Goal: Use online tool/utility: Utilize a website feature to perform a specific function

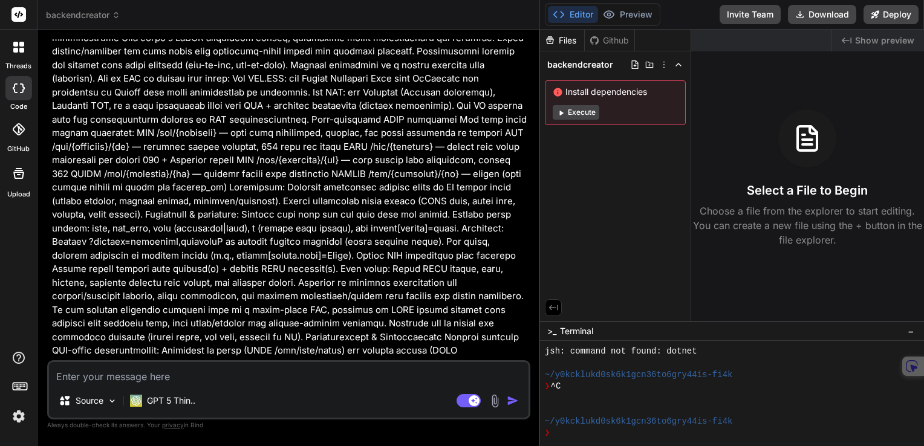
scroll to position [170, 0]
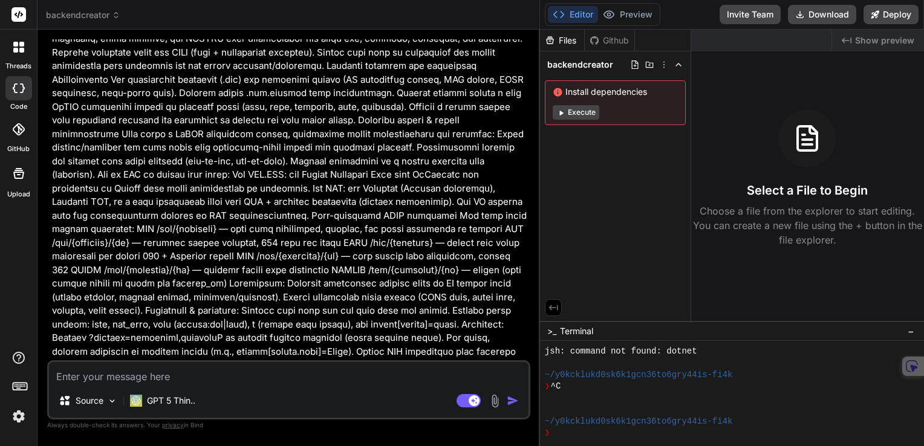
click at [117, 16] on icon at bounding box center [116, 15] width 8 height 8
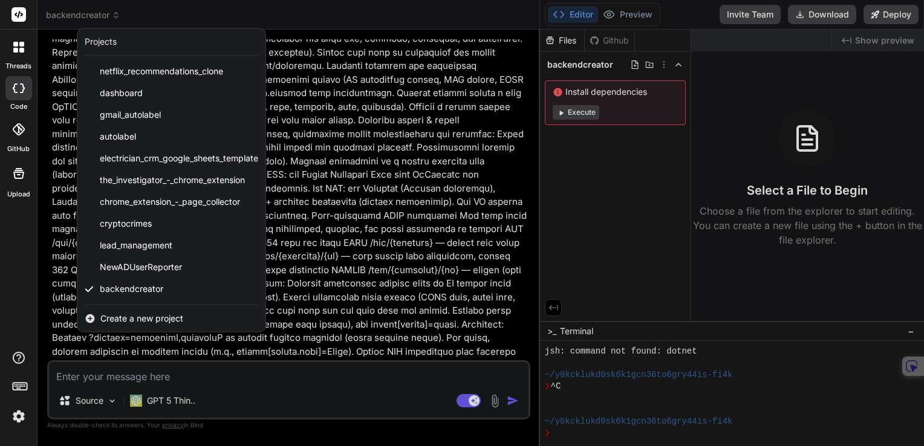
drag, startPoint x: 121, startPoint y: 292, endPoint x: 91, endPoint y: 293, distance: 29.6
click at [91, 293] on icon at bounding box center [89, 289] width 9 height 9
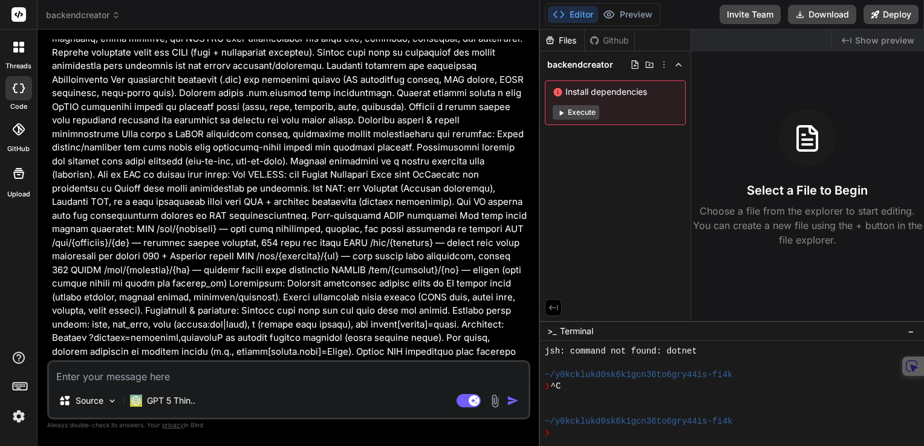
click at [21, 15] on icon at bounding box center [19, 14] width 9 height 7
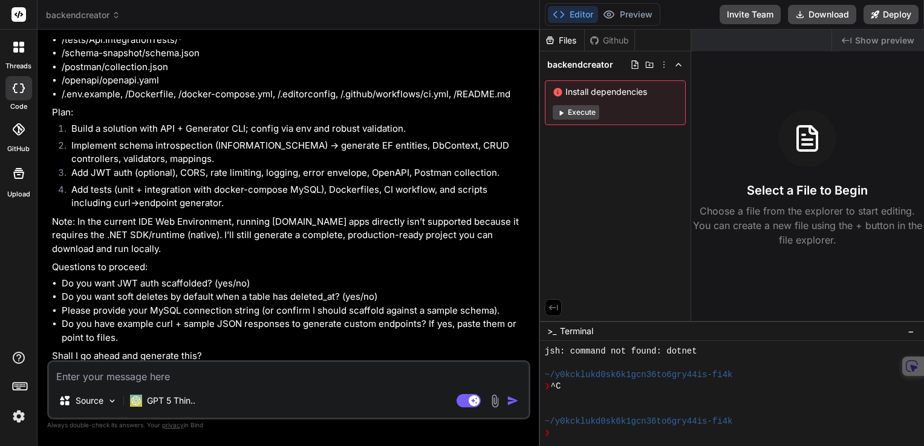
scroll to position [1622, 0]
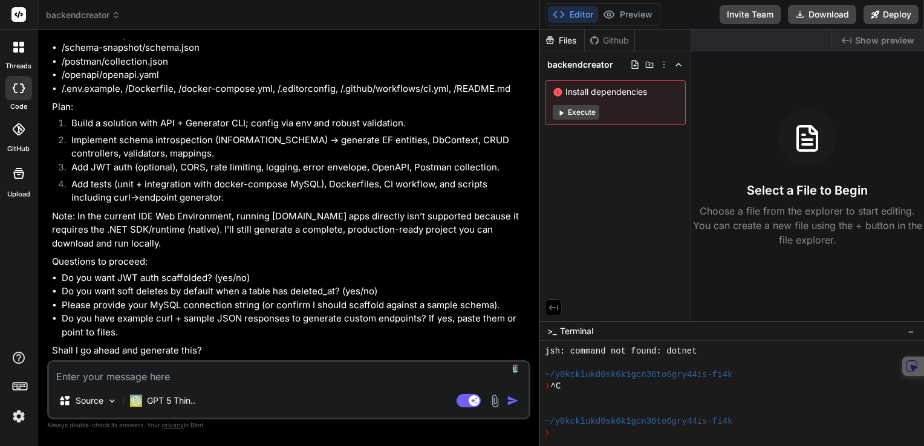
click at [135, 373] on textarea at bounding box center [289, 373] width 480 height 22
type textarea "N"
type textarea "x"
type textarea "No"
type textarea "x"
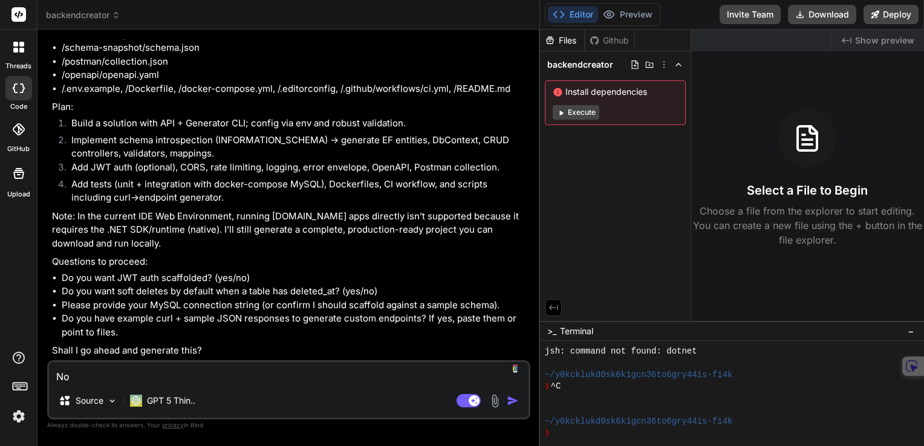
type textarea "No,"
type textarea "x"
type textarea "No,"
type textarea "x"
type textarea "No, u"
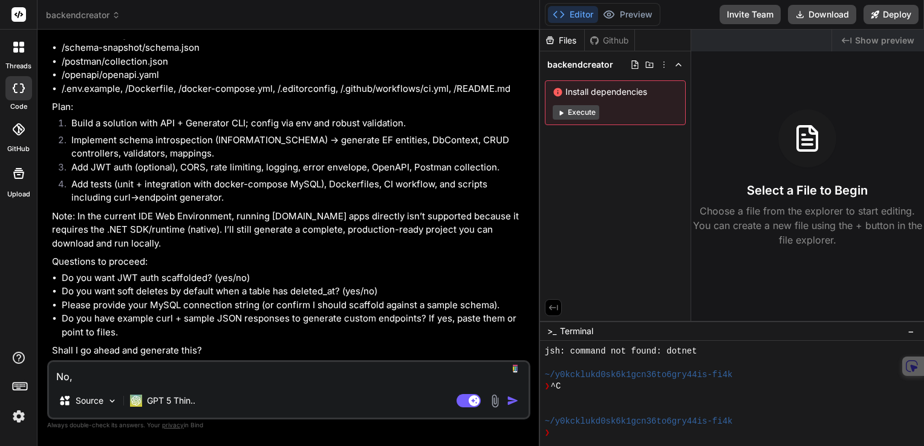
type textarea "x"
type textarea "No, us"
type textarea "x"
type textarea "No, use"
type textarea "x"
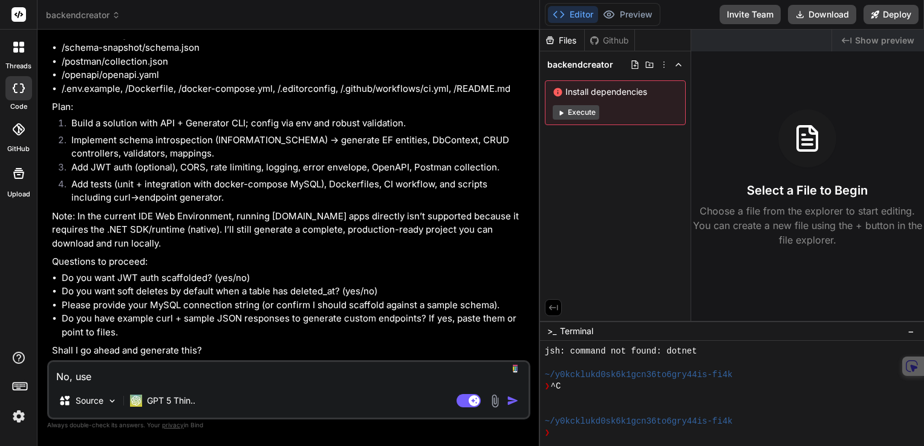
type textarea "No, use"
type textarea "x"
type textarea "No, use t"
type textarea "x"
type textarea "No, use th"
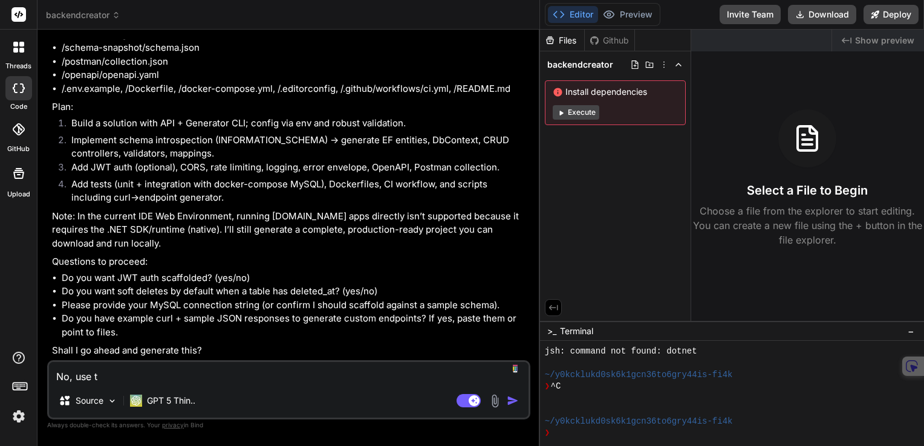
type textarea "x"
type textarea "No, use thi"
type textarea "x"
type textarea "No, use this"
type textarea "x"
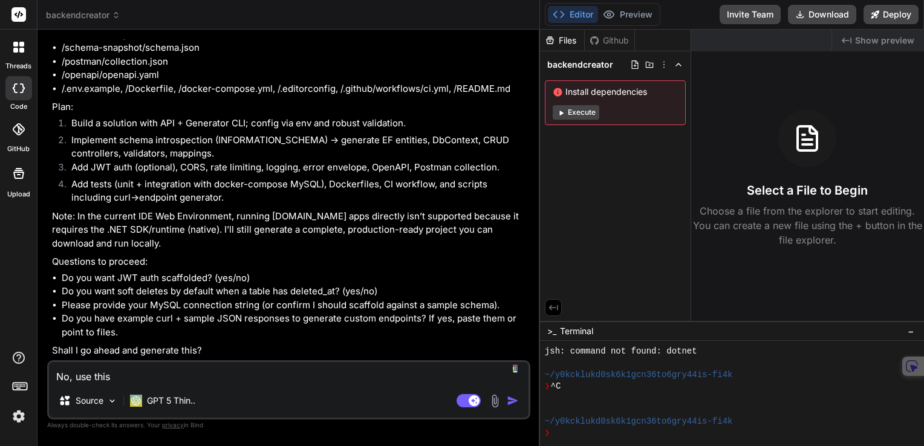
type textarea "No, use this"
type textarea "x"
type textarea "No, use this p"
type textarea "x"
type textarea "No, use this pr"
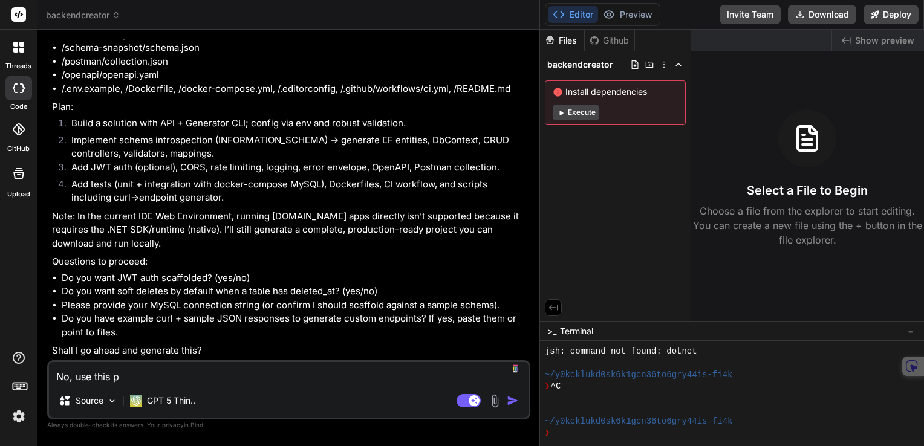
type textarea "x"
type textarea "No, use this pro"
type textarea "x"
type textarea "No, use this prom"
type textarea "x"
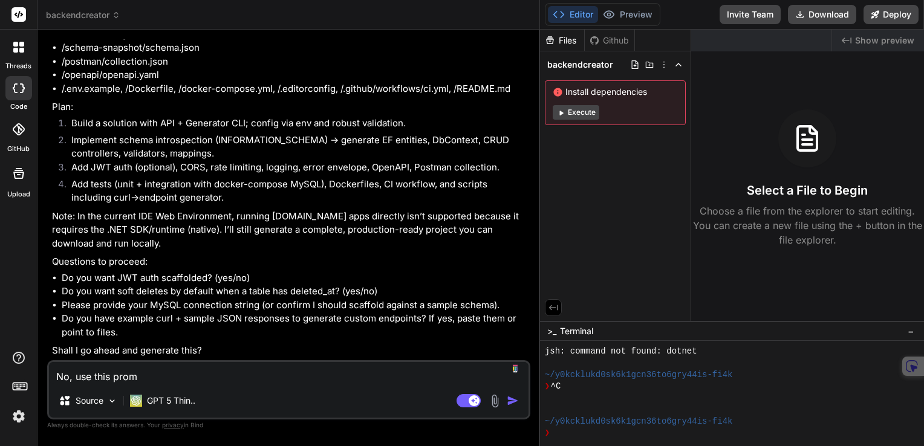
type textarea "No, use this promp"
type textarea "x"
type textarea "No, use this prompt"
type textarea "x"
type textarea "No, use this prompt"
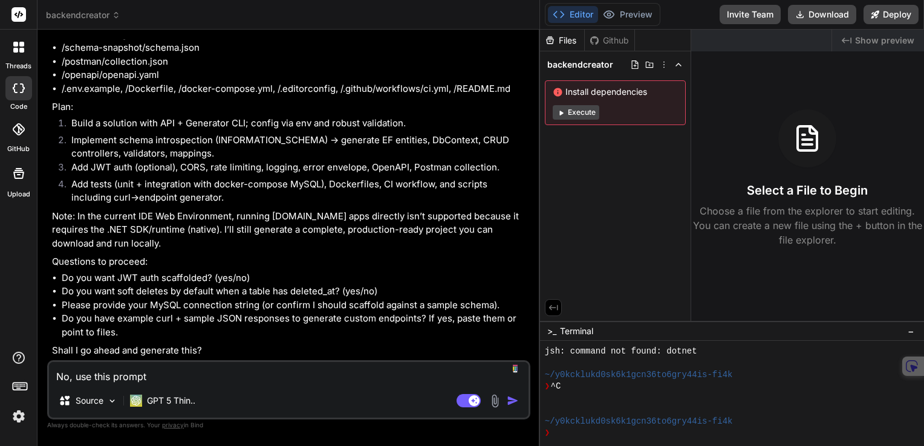
type textarea "x"
type textarea "No, use this prompt i"
type textarea "x"
type textarea "No, use this prompt in"
type textarea "x"
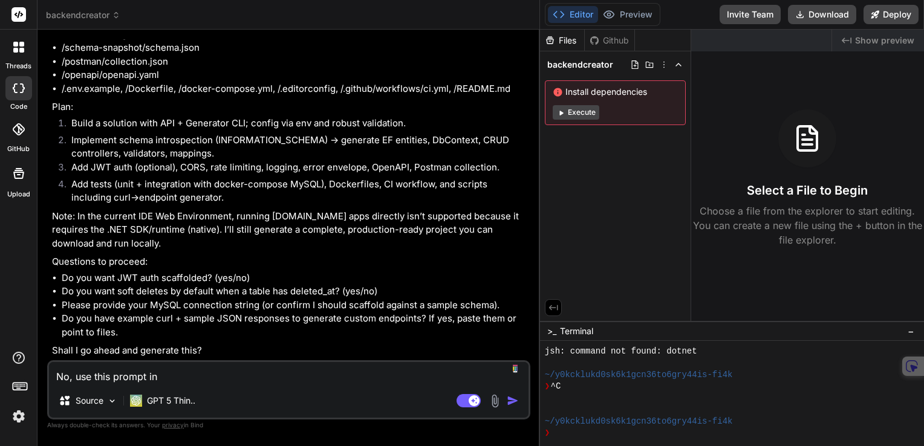
type textarea "No, use this prompt ins"
type textarea "x"
type textarea "No, use this prompt inst"
type textarea "x"
type textarea "No, use this prompt inste"
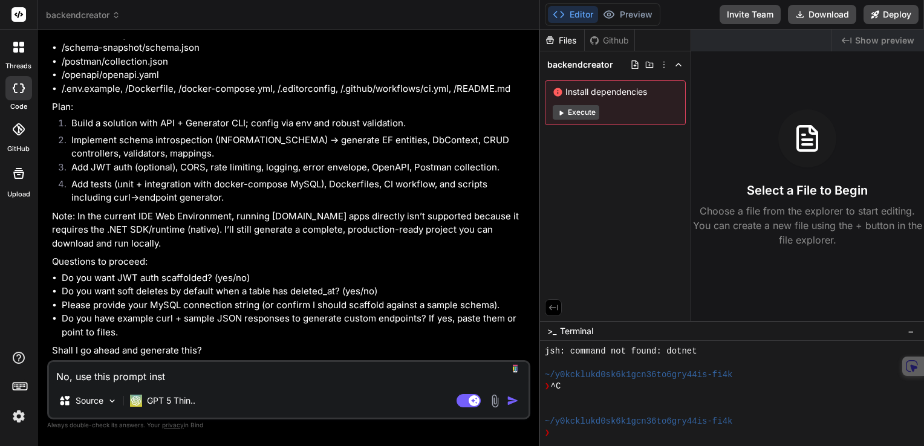
type textarea "x"
type textarea "No, use this prompt instea"
type textarea "x"
type textarea "No, use this prompt instead"
type textarea "x"
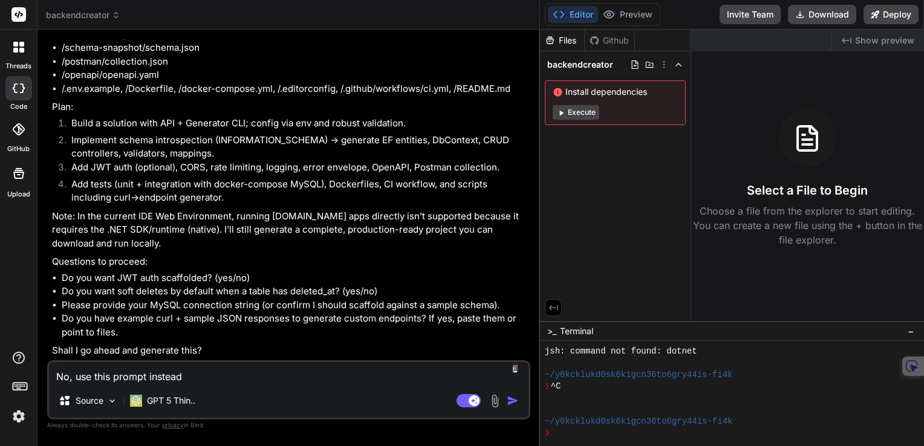
type textarea "No, use this prompt instead:"
type textarea "x"
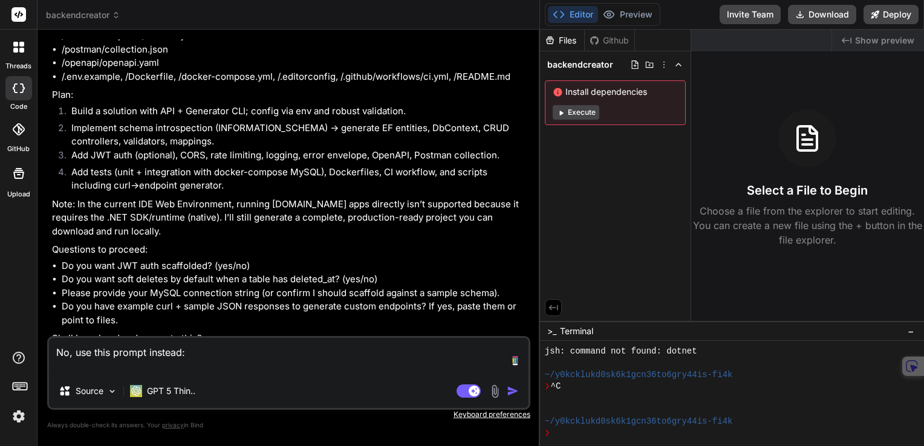
type textarea "No, use this prompt instead:"
type textarea "x"
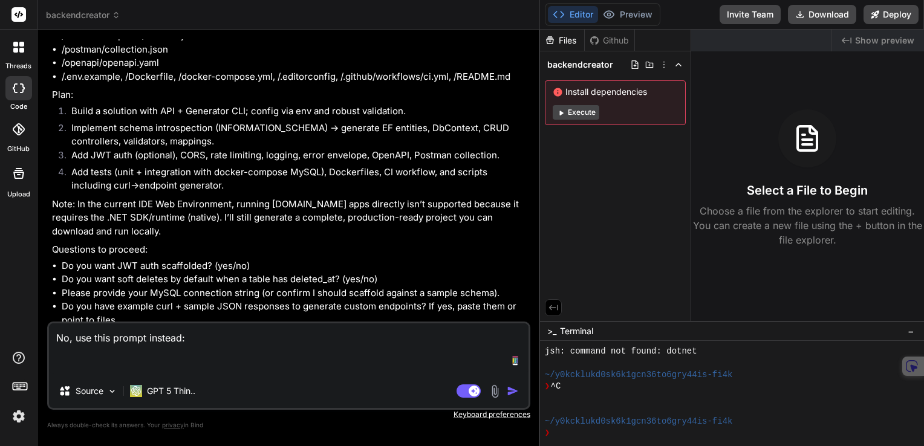
paste textarea "Build "BackendGenerator" — an app that generates production-ready backend apps …"
type textarea "No, use this prompt instead: Build "BackendGenerator" — an app that generates p…"
type textarea "x"
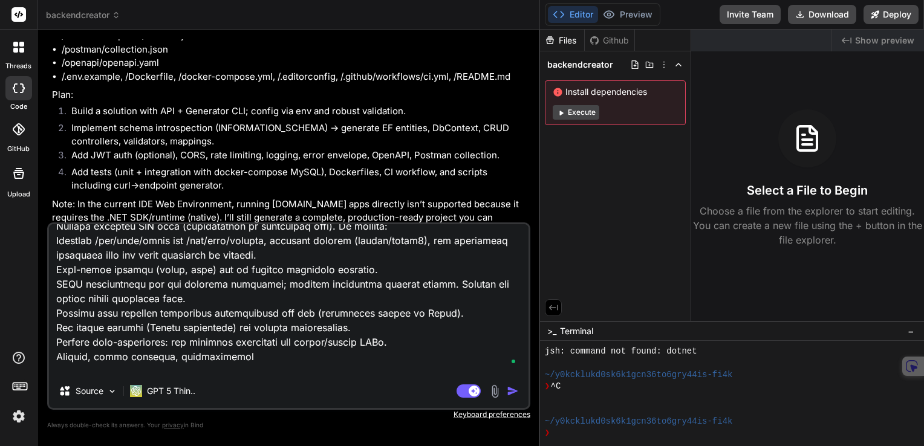
scroll to position [898, 0]
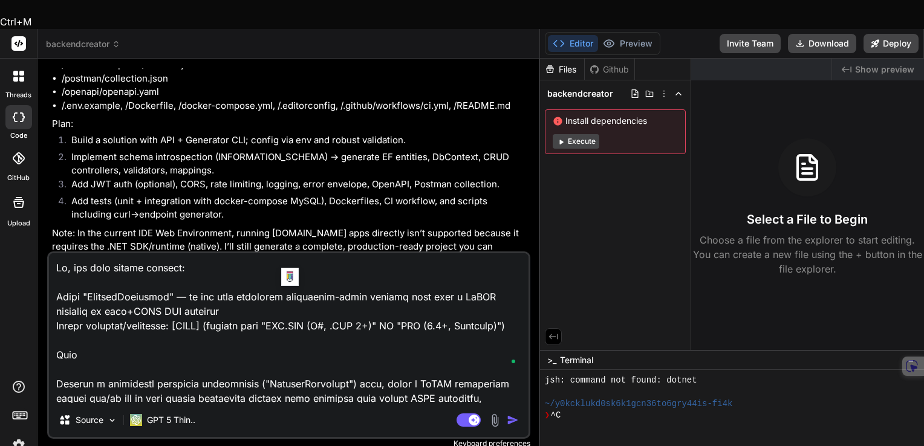
drag, startPoint x: 187, startPoint y: 298, endPoint x: 284, endPoint y: 302, distance: 97.5
click at [284, 302] on textarea at bounding box center [289, 328] width 480 height 150
type textarea "No, use this prompt instead: Build "BackendGenerator" — an app that generates p…"
type textarea "x"
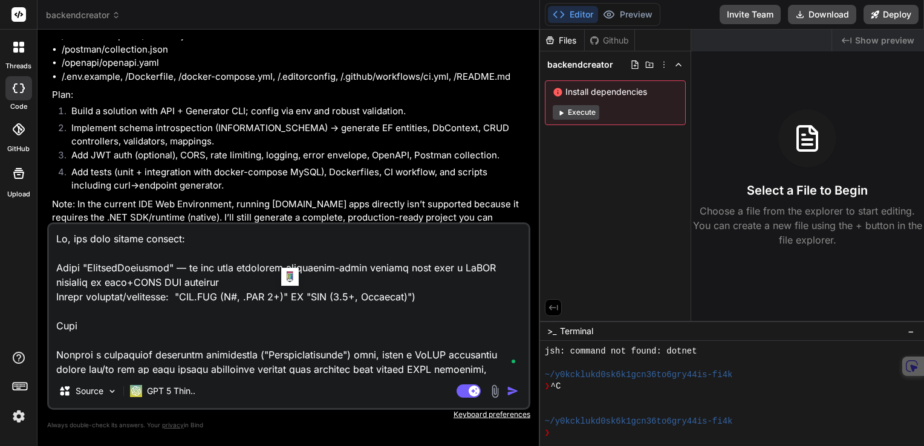
click at [307, 298] on textarea at bounding box center [289, 299] width 480 height 150
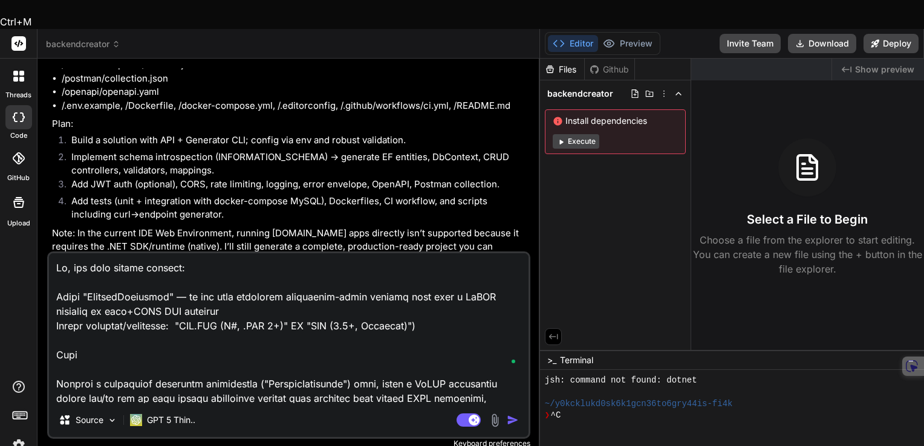
type textarea "No, use this prompt instead: Build "BackendGenerator" — an app that generates p…"
type textarea "x"
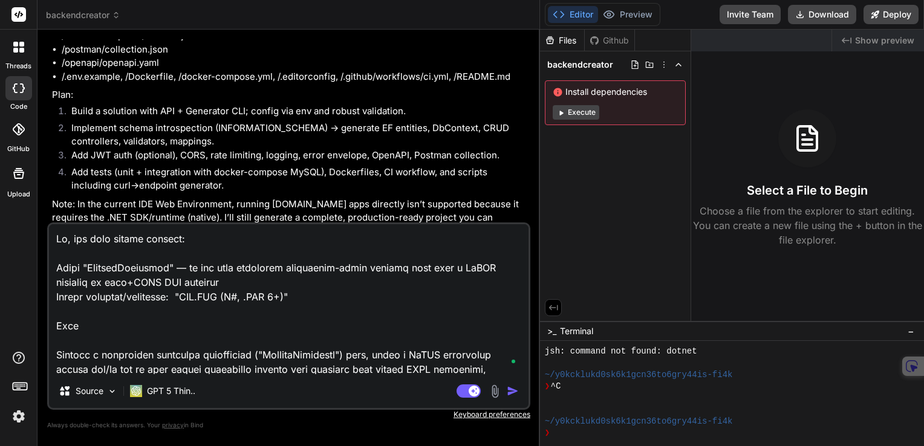
scroll to position [60, 0]
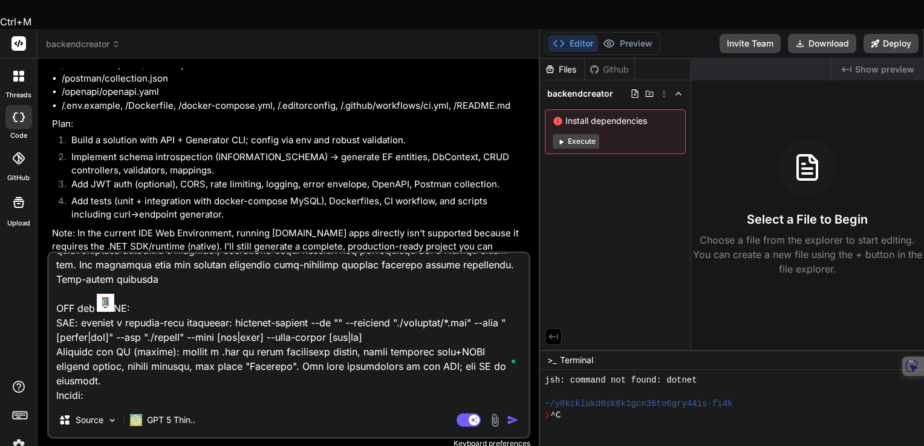
drag, startPoint x: 96, startPoint y: 324, endPoint x: 58, endPoint y: 327, distance: 37.6
click at [58, 327] on textarea at bounding box center [289, 328] width 480 height 150
type textarea "No, use this prompt instead: Build "BackendGenerator" — an app that generates p…"
type textarea "x"
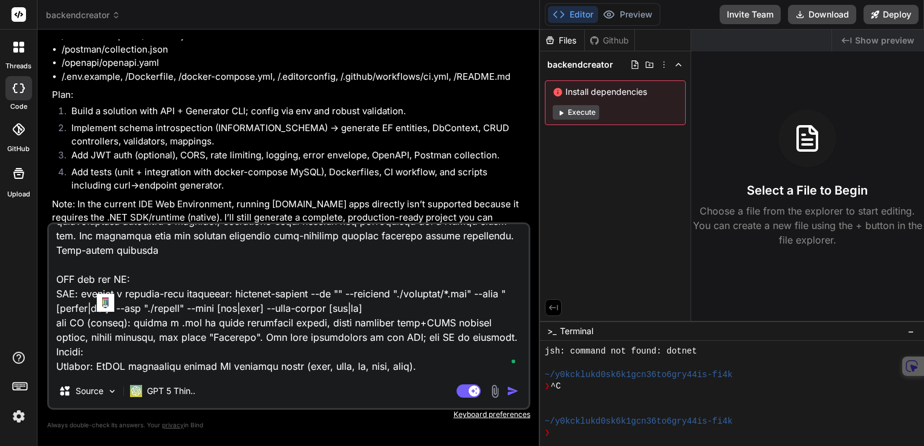
type textarea "No, use this prompt instead: Build "BackendGenerator" — an app that generates p…"
type textarea "x"
type textarea "No, use this prompt instead: Build "BackendGenerator" — an app that generates p…"
type textarea "x"
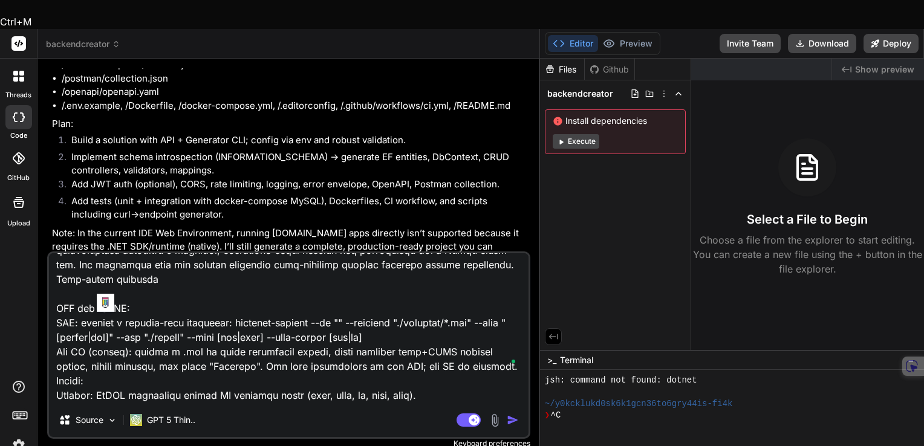
type textarea "No, use this prompt instead: Build "BackendGenerator" — an app that generates p…"
type textarea "x"
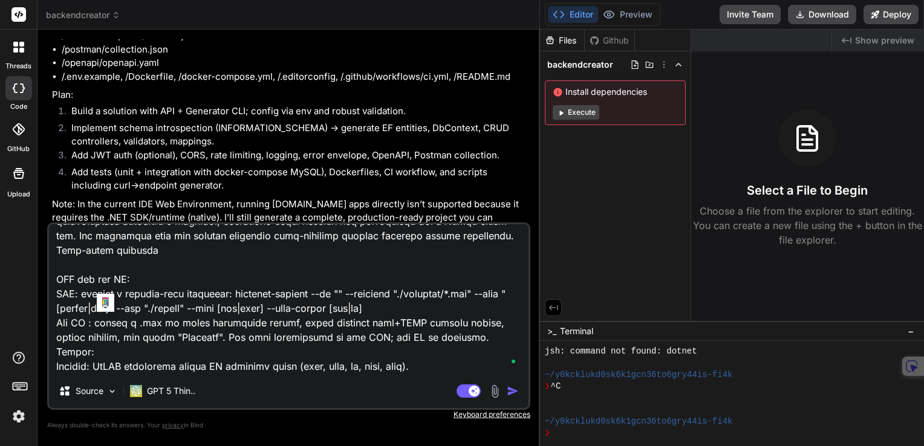
click at [364, 338] on textarea at bounding box center [289, 299] width 480 height 150
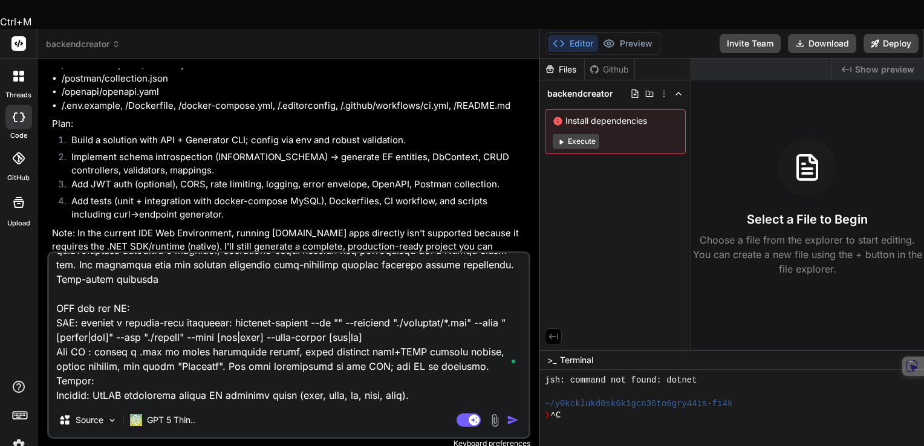
type textarea "No, use this prompt instead: Build "BackendGenerator" — an app that generates p…"
type textarea "x"
type textarea "No, use this prompt instead: Build "BackendGenerator" — an app that generates p…"
type textarea "x"
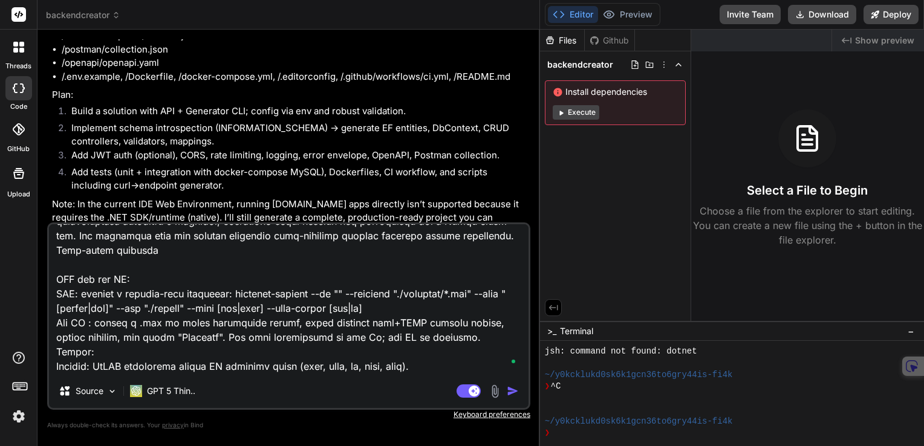
type textarea "No, use this prompt instead: Build "BackendGenerator" — an app that generates p…"
type textarea "x"
type textarea "No, use this prompt instead: Build "BackendGenerator" — an app that generates p…"
type textarea "x"
type textarea "No, use this prompt instead: Build "BackendGenerator" — an app that generates p…"
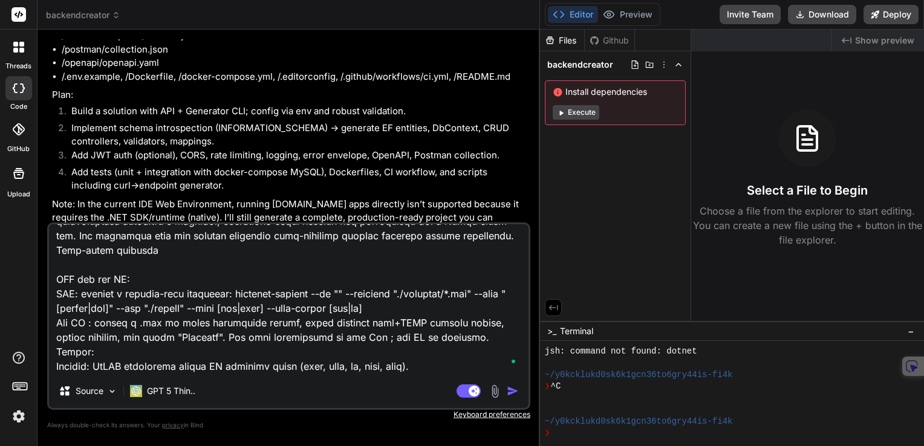
type textarea "x"
type textarea "No, use this prompt instead: Build "BackendGenerator" — an app that generates p…"
type textarea "x"
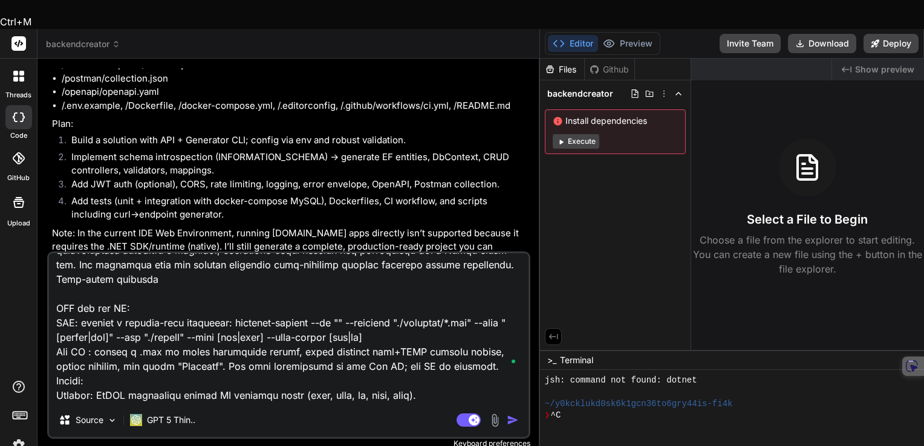
type textarea "No, use this prompt instead: Build "BackendGenerator" — an app that generates p…"
type textarea "x"
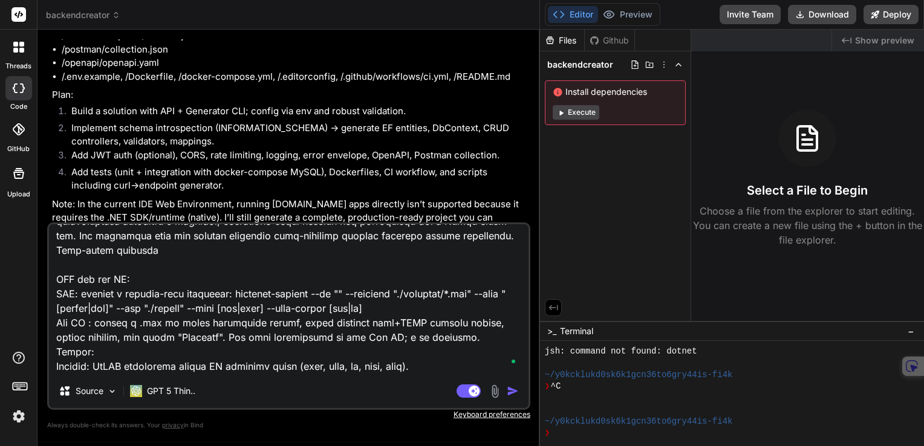
type textarea "No, use this prompt instead: Build "BackendGenerator" — an app that generates p…"
type textarea "x"
type textarea "No, use this prompt instead: Build "BackendGenerator" — an app that generates p…"
type textarea "x"
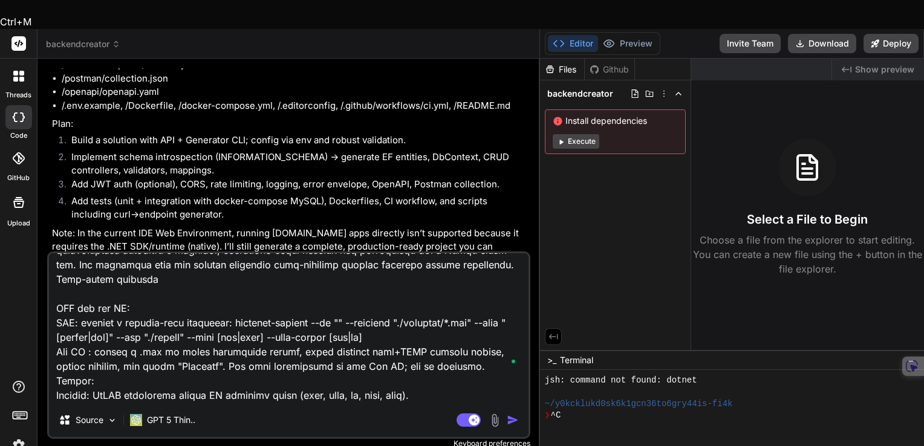
type textarea "No, use this prompt instead: Build "BackendGenerator" — an app that generates p…"
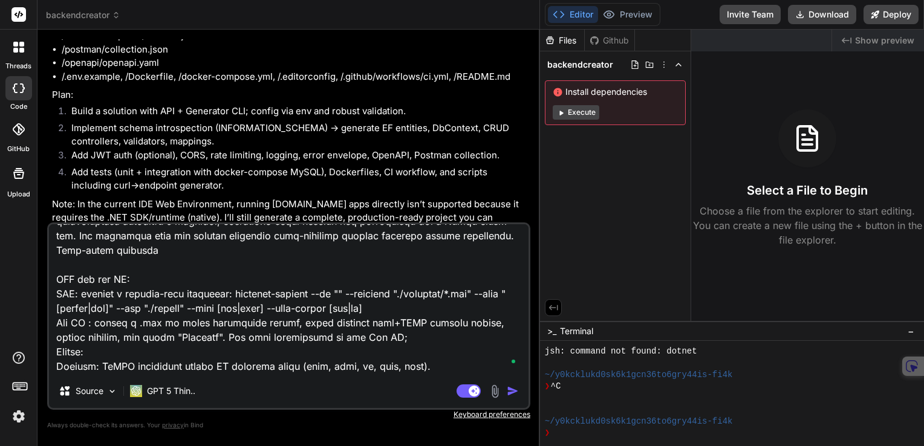
click at [232, 335] on textarea at bounding box center [289, 299] width 480 height 150
type textarea "x"
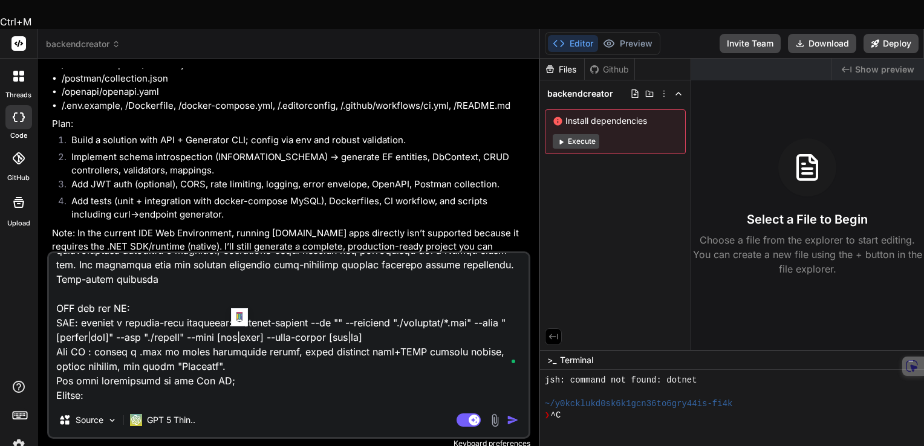
drag, startPoint x: 233, startPoint y: 338, endPoint x: 36, endPoint y: 327, distance: 197.5
click at [36, 327] on div "threads code GitHub Upload backendcreator Created with Pixso. Custom Bot Bind A…" at bounding box center [462, 252] width 924 height 446
type textarea "No, use this prompt instead: Build "BackendGenerator" — an app that generates p…"
type textarea "x"
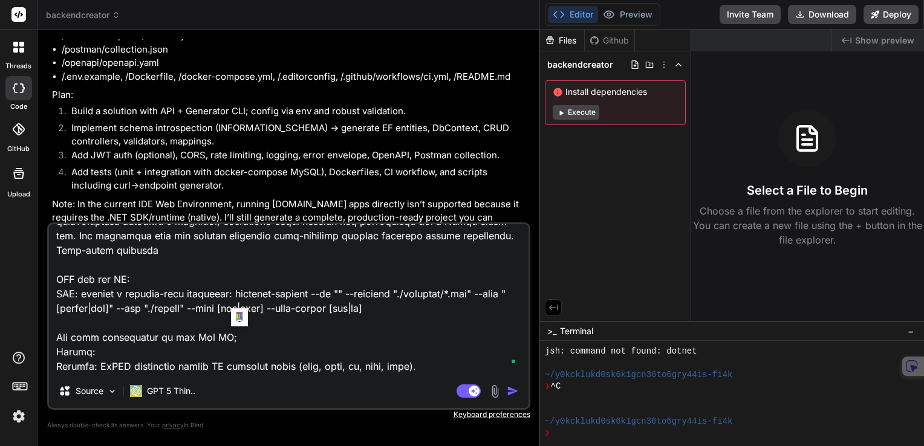
type textarea "No, use this prompt instead: Build "BackendGenerator" — an app that generates p…"
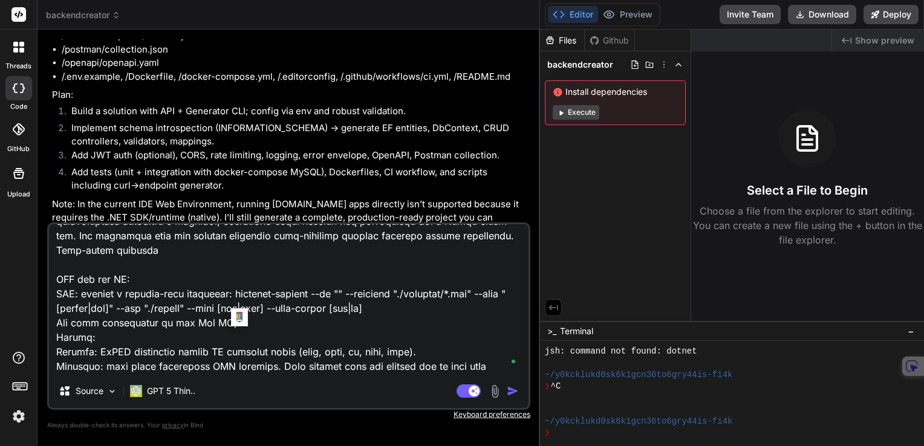
type textarea "x"
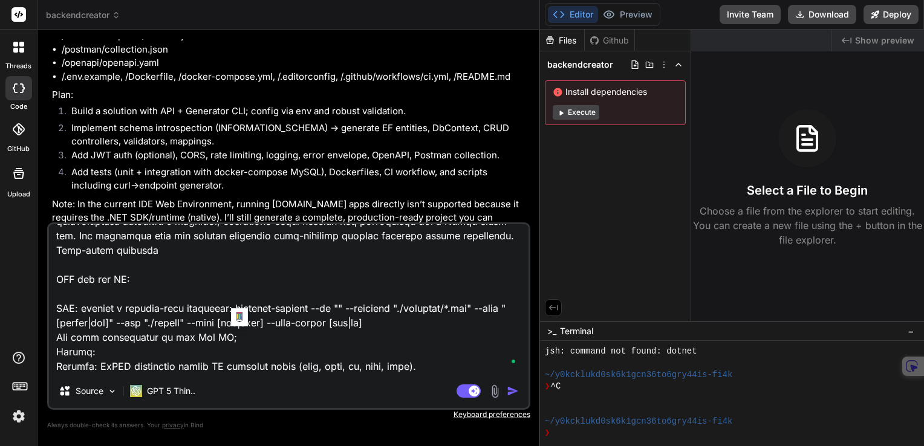
paste textarea "Web UI : upload a .env or paste connection string, paste multiple curl+JSON exa…"
type textarea "No, use this prompt instead: Build "BackendGenerator" — an app that generates p…"
type textarea "x"
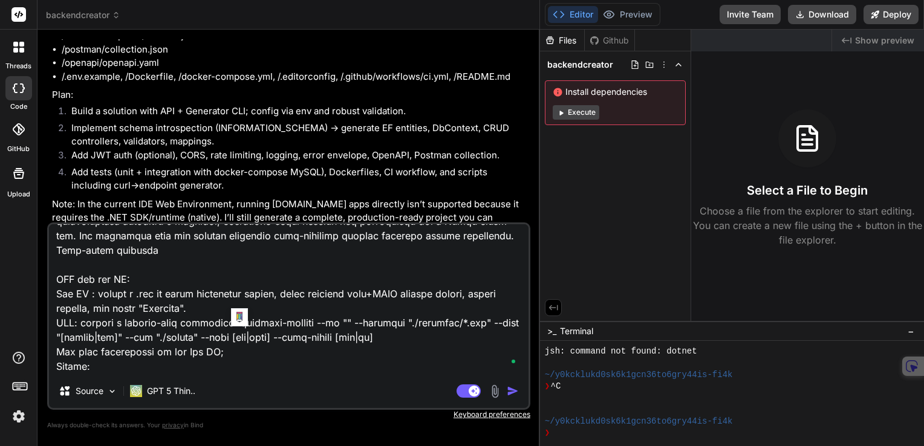
drag, startPoint x: 94, startPoint y: 279, endPoint x: 134, endPoint y: 284, distance: 39.5
click at [96, 279] on textarea at bounding box center [289, 299] width 480 height 150
type textarea "No, use this prompt instead: Build "BackendGenerator" — an app that generates p…"
type textarea "x"
type textarea "No, use this prompt instead: Build "BackendGenerator" — an app that generates p…"
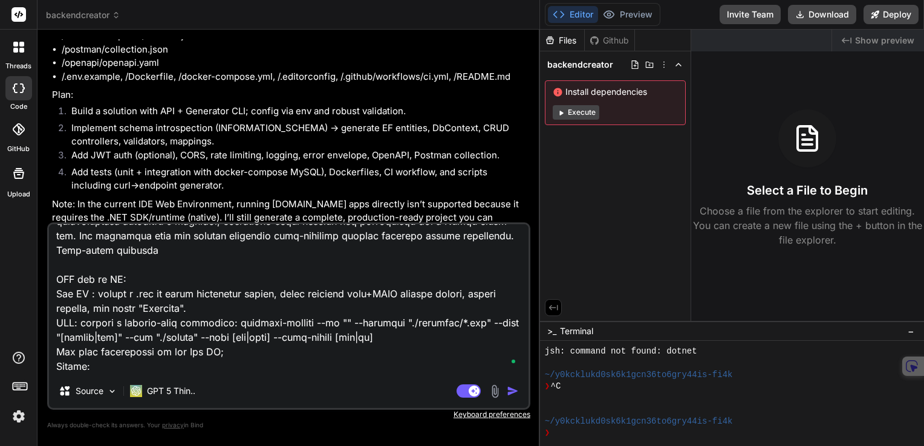
type textarea "x"
type textarea "No, use this prompt instead: Build "BackendGenerator" — an app that generates p…"
type textarea "x"
type textarea "No, use this prompt instead: Build "BackendGenerator" — an app that generates p…"
type textarea "x"
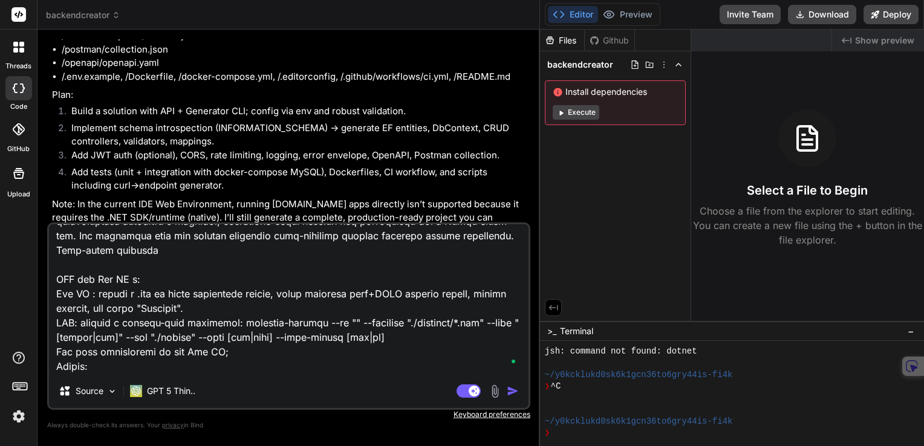
type textarea "No, use this prompt instead: Build "BackendGenerator" — an app that generates p…"
type textarea "x"
type textarea "No, use this prompt instead: Build "BackendGenerator" — an app that generates p…"
type textarea "x"
type textarea "No, use this prompt instead: Build "BackendGenerator" — an app that generates p…"
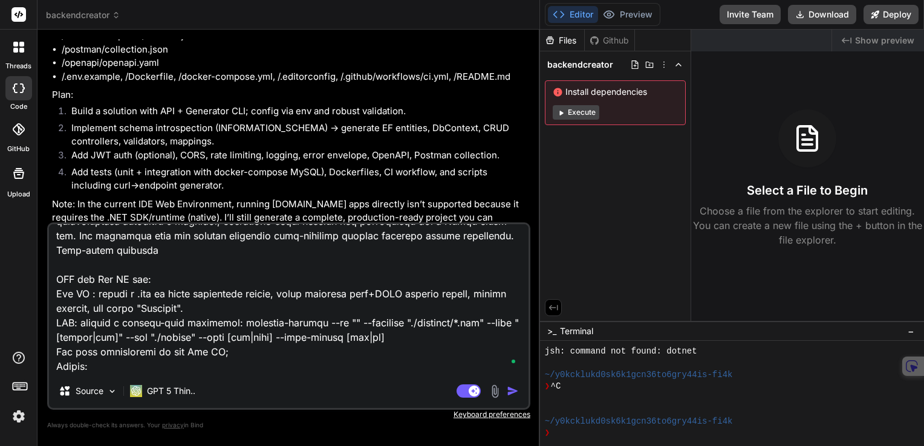
type textarea "x"
type textarea "No, use this prompt instead: Build "BackendGenerator" — an app that generates p…"
type textarea "x"
type textarea "No, use this prompt instead: Build "BackendGenerator" — an app that generates p…"
type textarea "x"
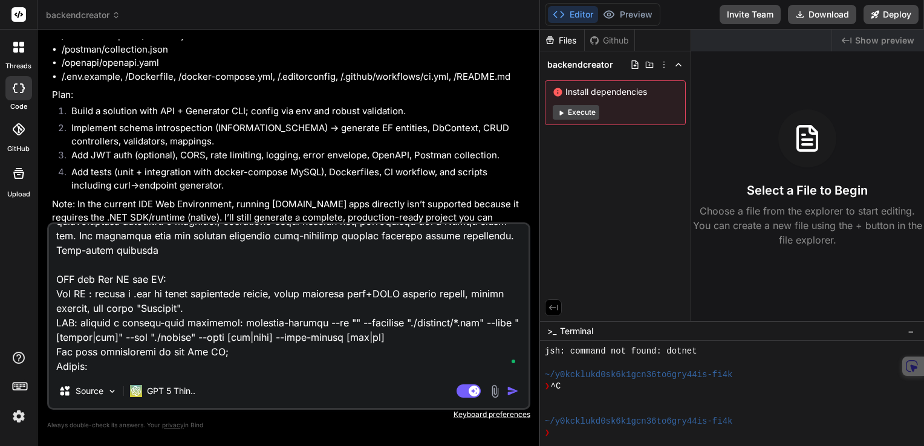
type textarea "No, use this prompt instead: Build "BackendGenerator" — an app that generates p…"
type textarea "x"
type textarea "No, use this prompt instead: Build "BackendGenerator" — an app that generates p…"
type textarea "x"
type textarea "No, use this prompt instead: Build "BackendGenerator" — an app that generates p…"
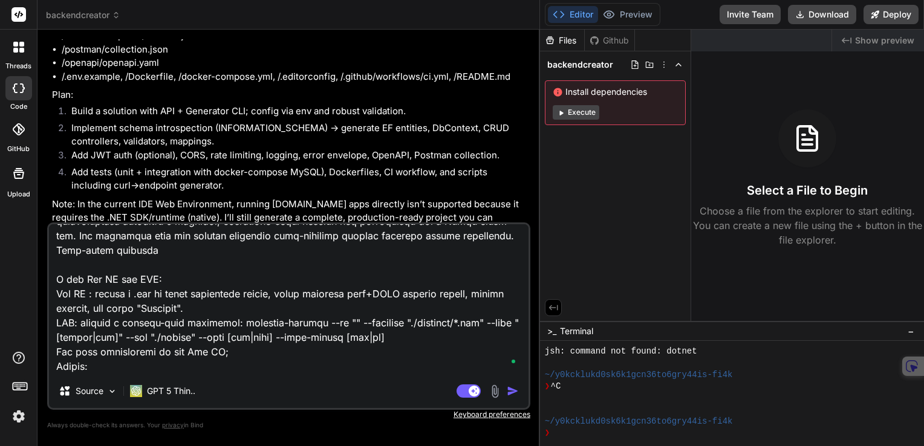
type textarea "x"
type textarea "No, use this prompt instead: Build "BackendGenerator" — an app that generates p…"
type textarea "x"
type textarea "No, use this prompt instead: Build "BackendGenerator" — an app that generates p…"
type textarea "x"
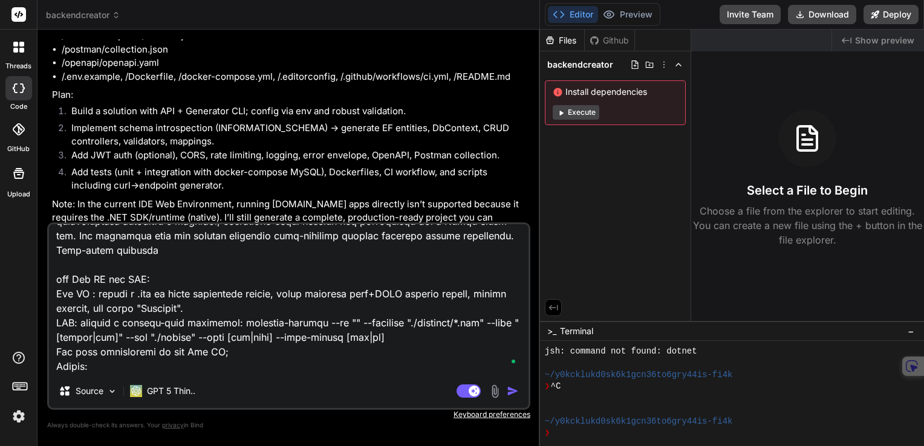
type textarea "No, use this prompt instead: Build "BackendGenerator" — an app that generates p…"
type textarea "x"
type textarea "No, use this prompt instead: Build "BackendGenerator" — an app that generates p…"
type textarea "x"
type textarea "No, use this prompt instead: Build "BackendGenerator" — an app that generates p…"
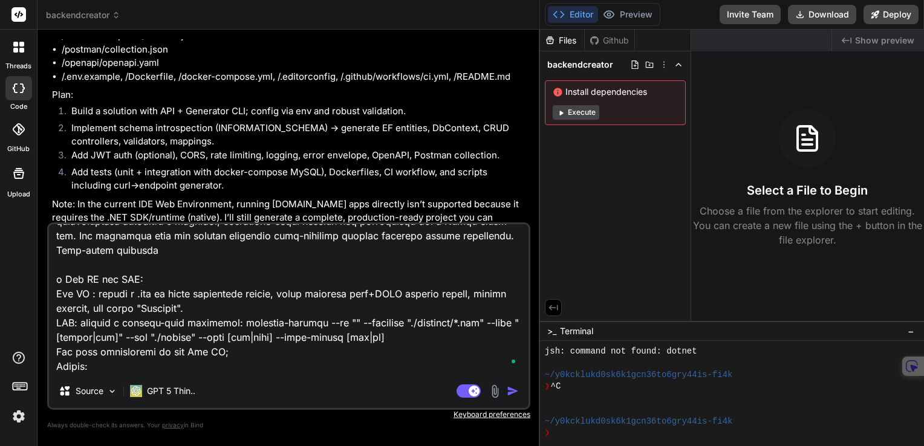
type textarea "x"
type textarea "No, use this prompt instead: Build "BackendGenerator" — an app that generates p…"
type textarea "x"
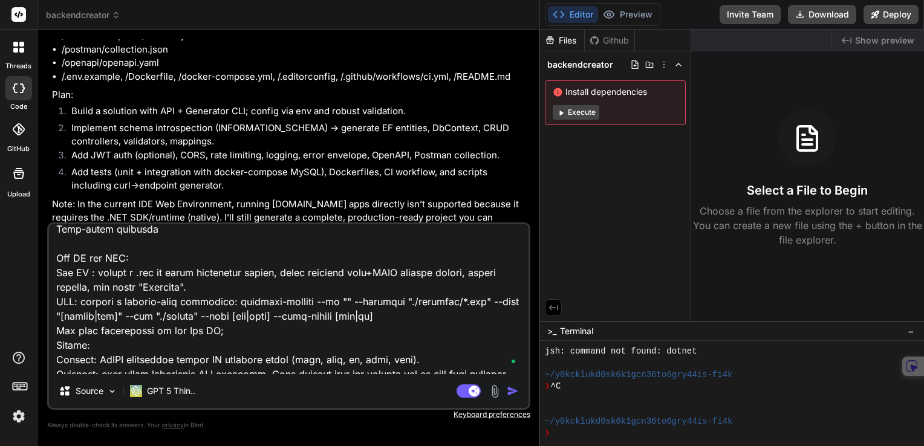
scroll to position [163, 0]
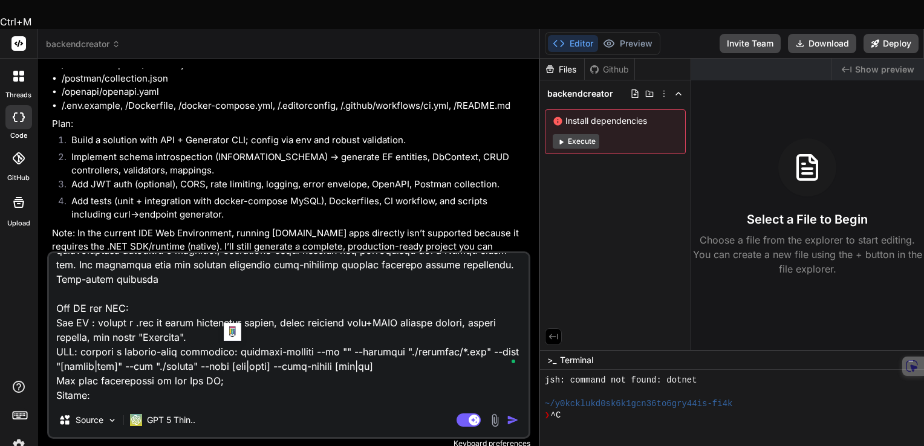
drag, startPoint x: 237, startPoint y: 353, endPoint x: 56, endPoint y: 353, distance: 180.9
click at [56, 353] on textarea at bounding box center [289, 328] width 480 height 150
click at [307, 374] on textarea at bounding box center [289, 328] width 480 height 150
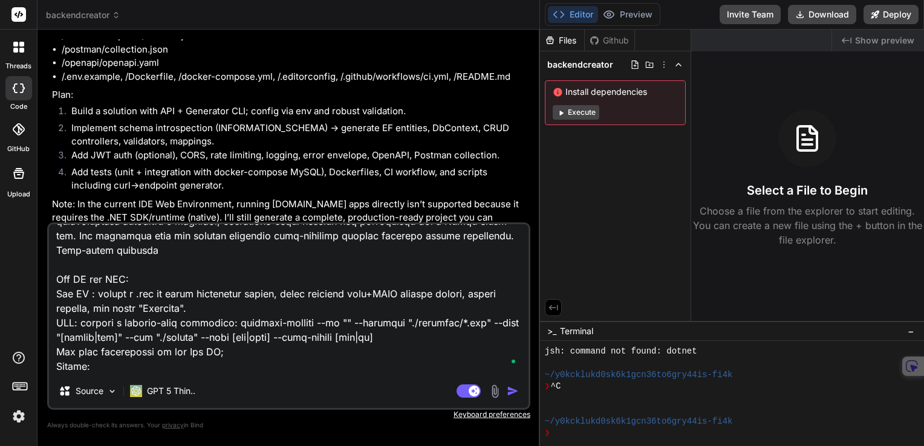
click at [229, 354] on textarea at bounding box center [289, 299] width 480 height 150
type textarea "No, use this prompt instead: Build "BackendGenerator" — an app that generates p…"
type textarea "x"
type textarea "No, use this prompt instead: Build "BackendGenerator" — an app that generates p…"
type textarea "x"
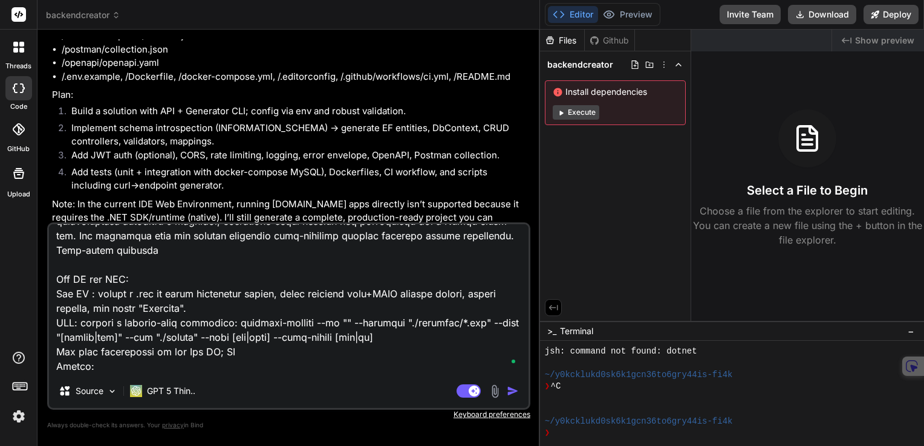
type textarea "No, use this prompt instead: Build "BackendGenerator" — an app that generates p…"
type textarea "x"
type textarea "No, use this prompt instead: Build "BackendGenerator" — an app that generates p…"
type textarea "x"
type textarea "No, use this prompt instead: Build "BackendGenerator" — an app that generates p…"
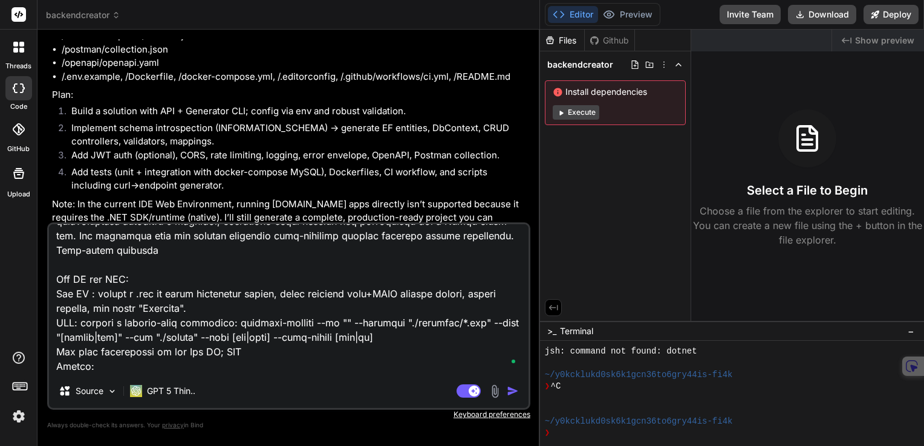
type textarea "x"
type textarea "No, use this prompt instead: Build "BackendGenerator" — an app that generates p…"
type textarea "x"
type textarea "No, use this prompt instead: Build "BackendGenerator" — an app that generates p…"
type textarea "x"
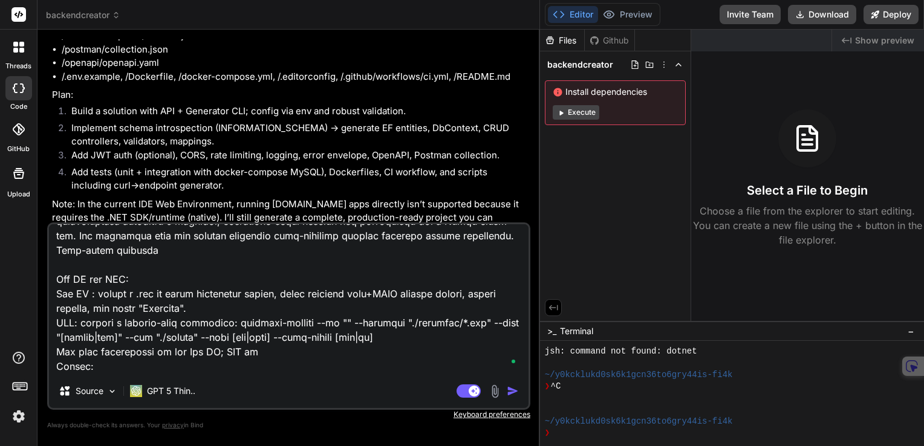
type textarea "No, use this prompt instead: Build "BackendGenerator" — an app that generates p…"
type textarea "x"
type textarea "No, use this prompt instead: Build "BackendGenerator" — an app that generates p…"
type textarea "x"
type textarea "No, use this prompt instead: Build "BackendGenerator" — an app that generates p…"
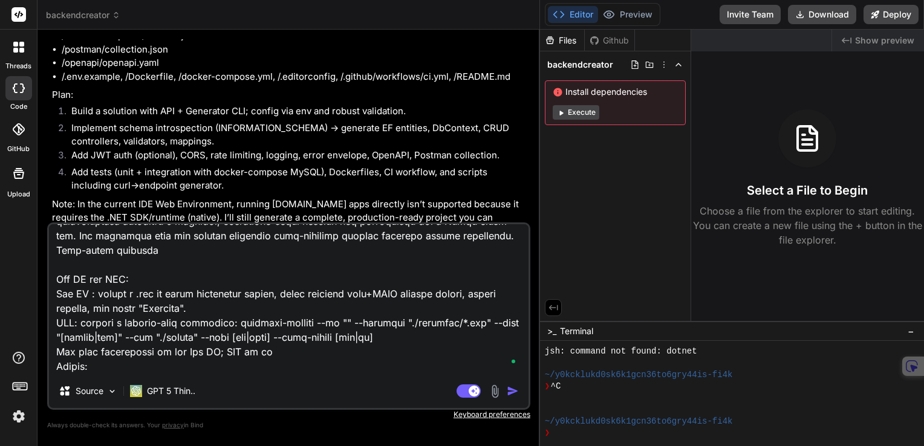
type textarea "x"
type textarea "No, use this prompt instead: Build "BackendGenerator" — an app that generates p…"
type textarea "x"
type textarea "No, use this prompt instead: Build "BackendGenerator" — an app that generates p…"
type textarea "x"
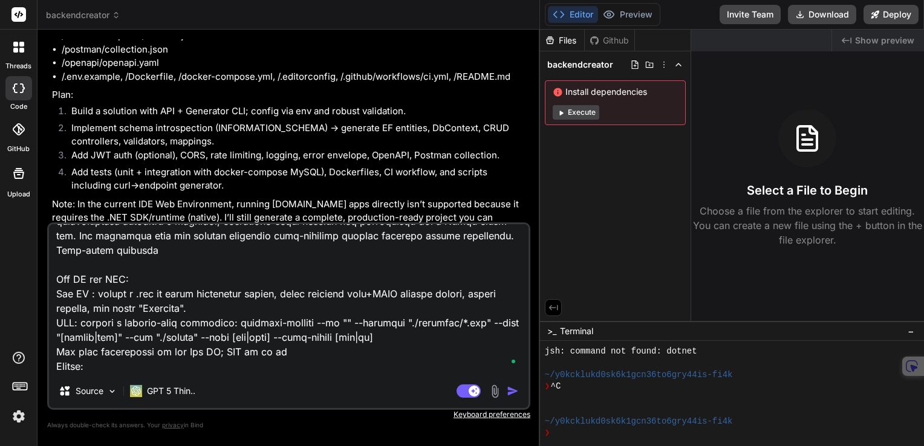
type textarea "No, use this prompt instead: Build "BackendGenerator" — an app that generates p…"
type textarea "x"
type textarea "No, use this prompt instead: Build "BackendGenerator" — an app that generates p…"
type textarea "x"
type textarea "No, use this prompt instead: Build "BackendGenerator" — an app that generates p…"
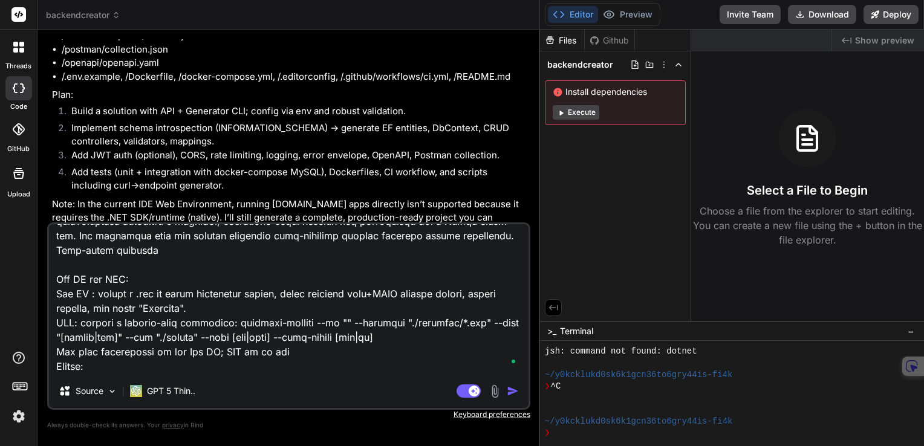
type textarea "x"
type textarea "No, use this prompt instead: Build "BackendGenerator" — an app that generates p…"
type textarea "x"
type textarea "No, use this prompt instead: Build "BackendGenerator" — an app that generates p…"
type textarea "x"
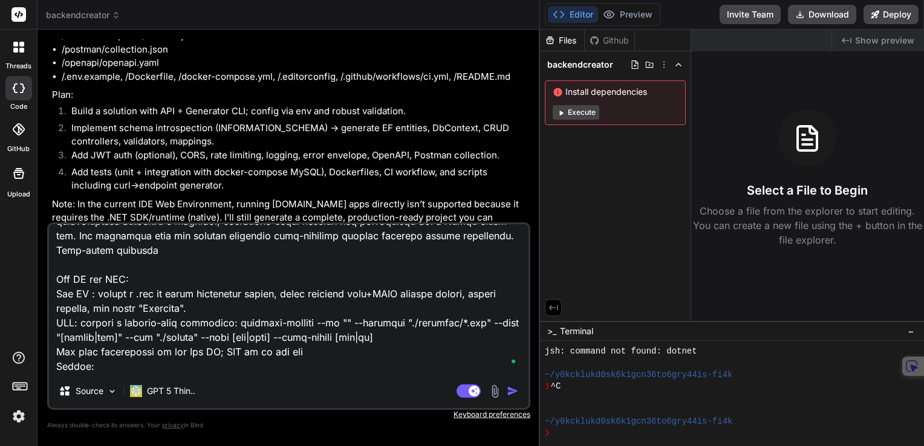
type textarea "No, use this prompt instead: Build "BackendGenerator" — an app that generates p…"
type textarea "x"
type textarea "No, use this prompt instead: Build "BackendGenerator" — an app that generates p…"
type textarea "x"
type textarea "No, use this prompt instead: Build "BackendGenerator" — an app that generates p…"
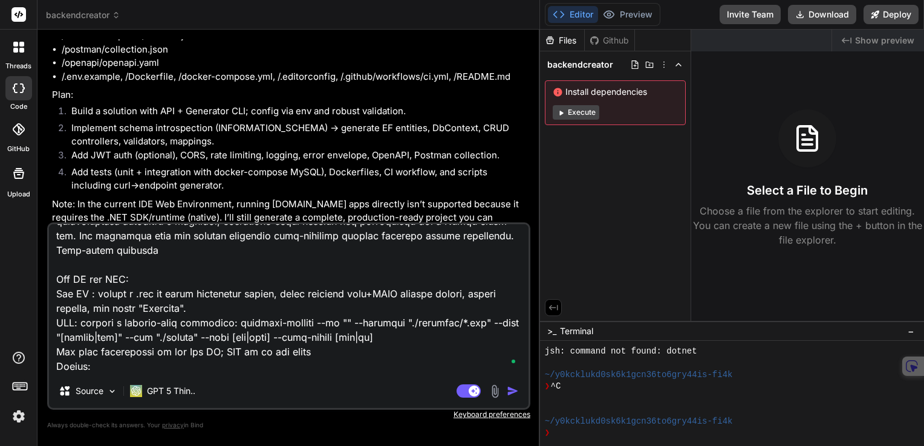
type textarea "x"
type textarea "No, use this prompt instead: Build "BackendGenerator" — an app that generates p…"
type textarea "x"
type textarea "No, use this prompt instead: Build "BackendGenerator" — an app that generates p…"
type textarea "x"
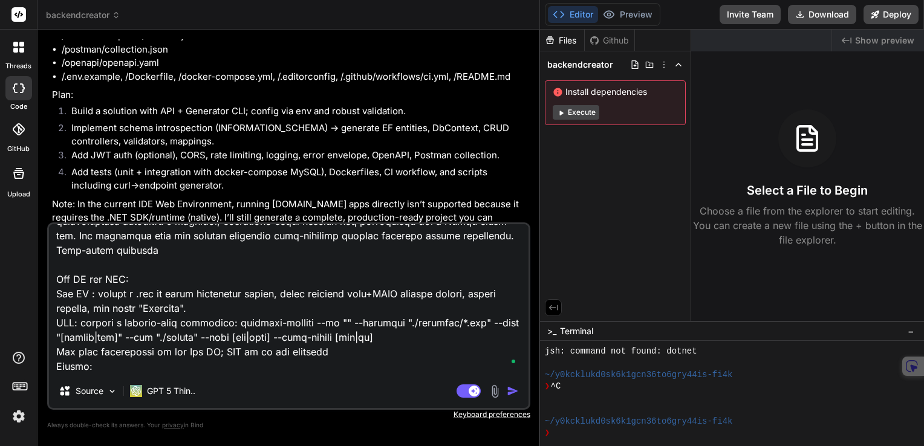
type textarea "No, use this prompt instead: Build "BackendGenerator" — an app that generates p…"
type textarea "x"
type textarea "No, use this prompt instead: Build "BackendGenerator" — an app that generates p…"
type textarea "x"
type textarea "No, use this prompt instead: Build "BackendGenerator" — an app that generates p…"
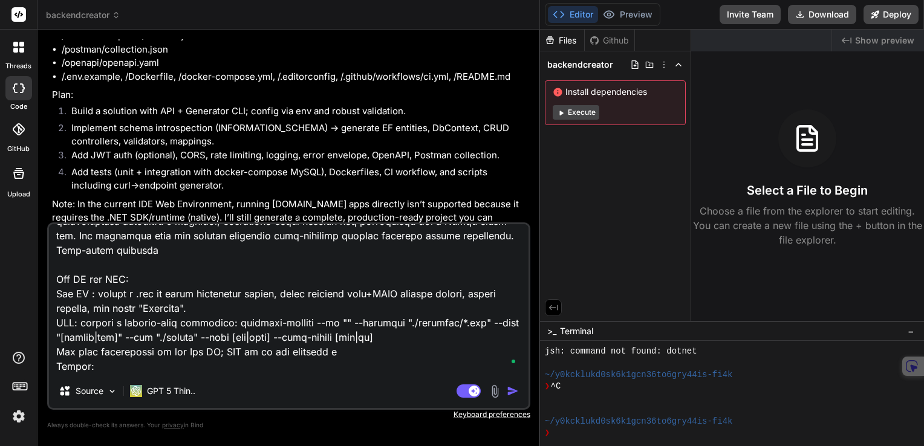
type textarea "x"
type textarea "No, use this prompt instead: Build "BackendGenerator" — an app that generates p…"
type textarea "x"
type textarea "No, use this prompt instead: Build "BackendGenerator" — an app that generates p…"
type textarea "x"
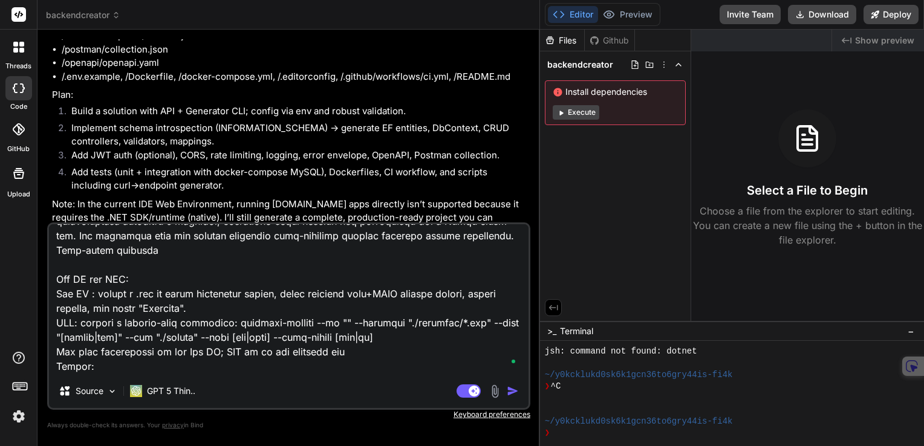
type textarea "No, use this prompt instead: Build "BackendGenerator" — an app that generates p…"
type textarea "x"
type textarea "No, use this prompt instead: Build "BackendGenerator" — an app that generates p…"
type textarea "x"
type textarea "No, use this prompt instead: Build "BackendGenerator" — an app that generates p…"
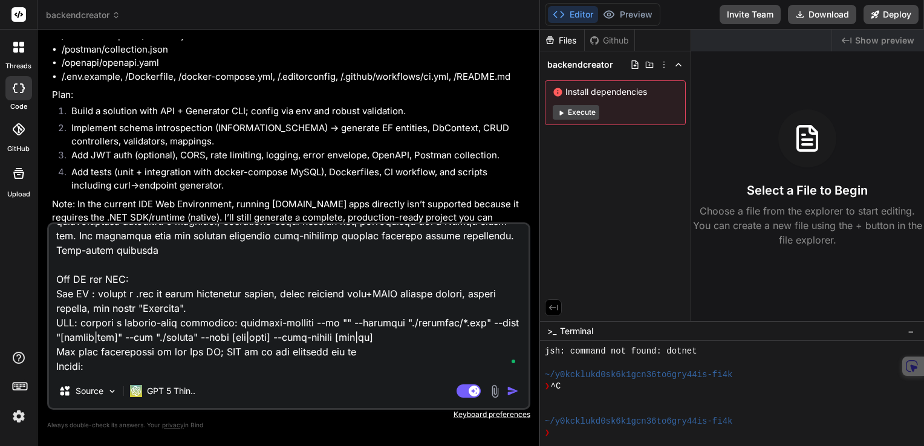
type textarea "x"
type textarea "No, use this prompt instead: Build "BackendGenerator" — an app that generates p…"
type textarea "x"
type textarea "No, use this prompt instead: Build "BackendGenerator" — an app that generates p…"
type textarea "x"
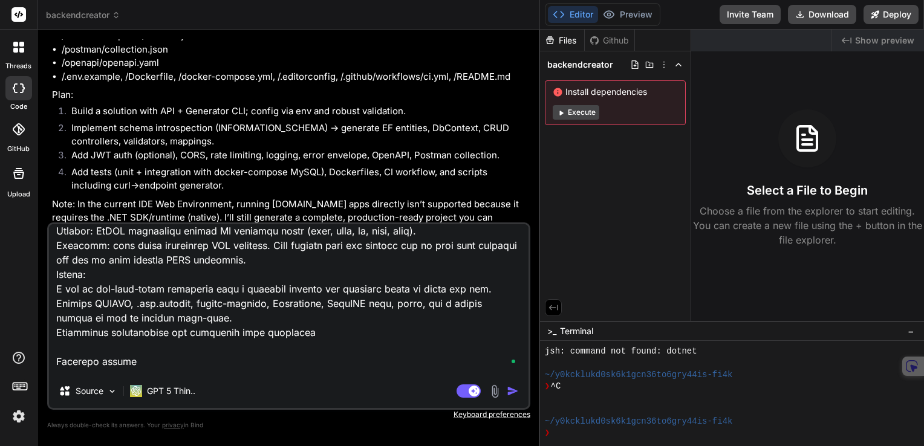
scroll to position [284, 0]
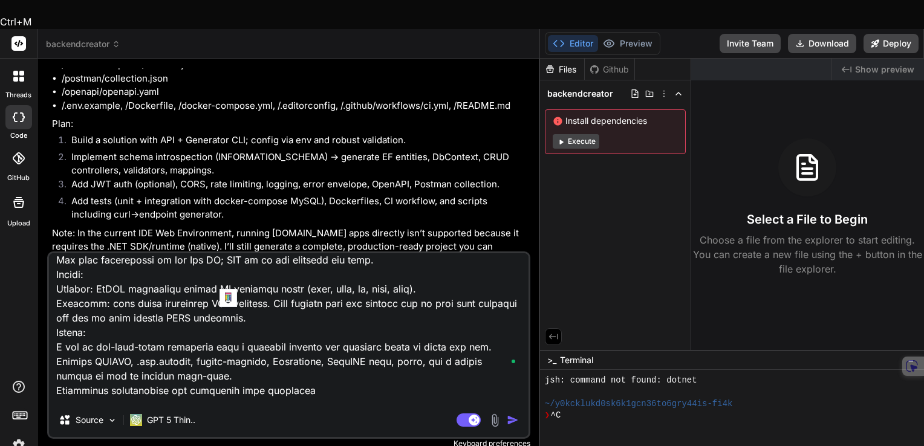
drag, startPoint x: 222, startPoint y: 319, endPoint x: 57, endPoint y: 321, distance: 165.2
click at [57, 321] on textarea at bounding box center [289, 328] width 480 height 150
type textarea "No, use this prompt instead: Build "BackendGenerator" — an app that generates p…"
type textarea "x"
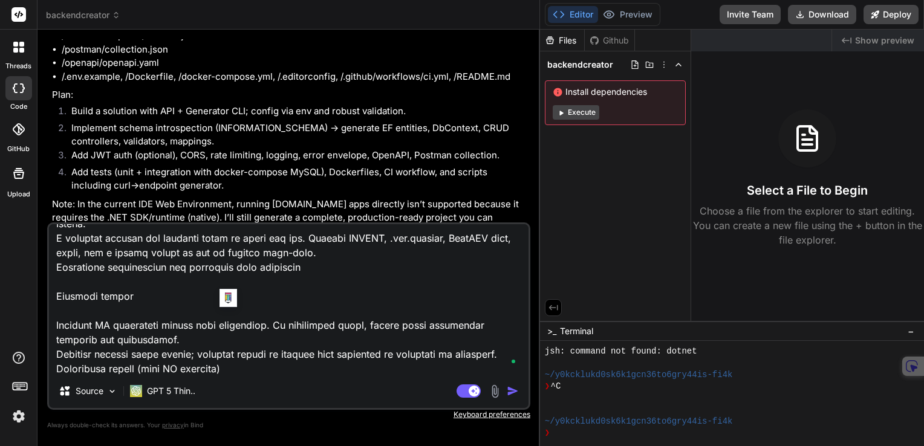
scroll to position [378, 0]
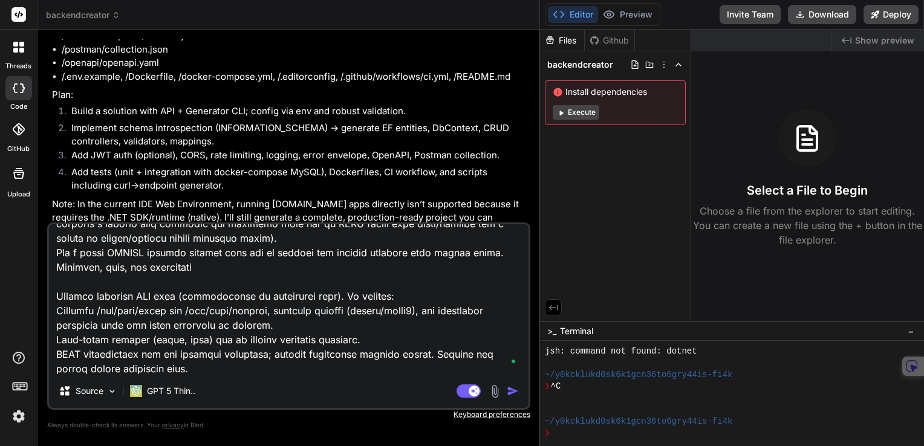
click at [319, 278] on textarea at bounding box center [289, 299] width 480 height 150
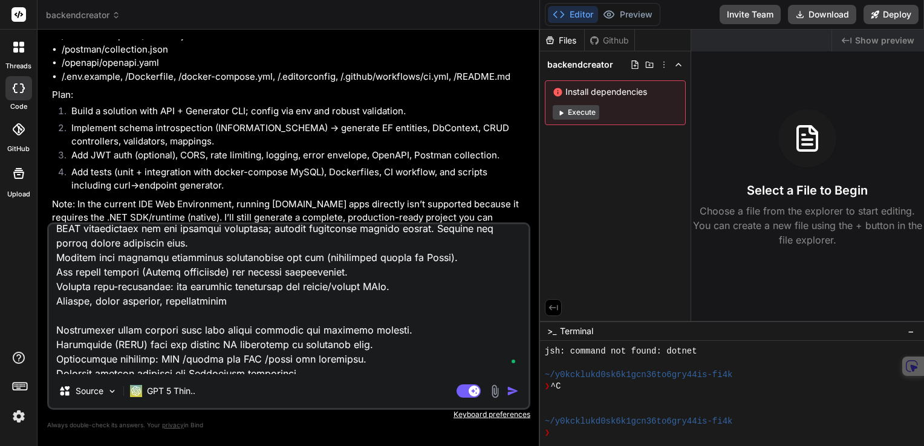
click at [211, 319] on textarea at bounding box center [289, 299] width 480 height 150
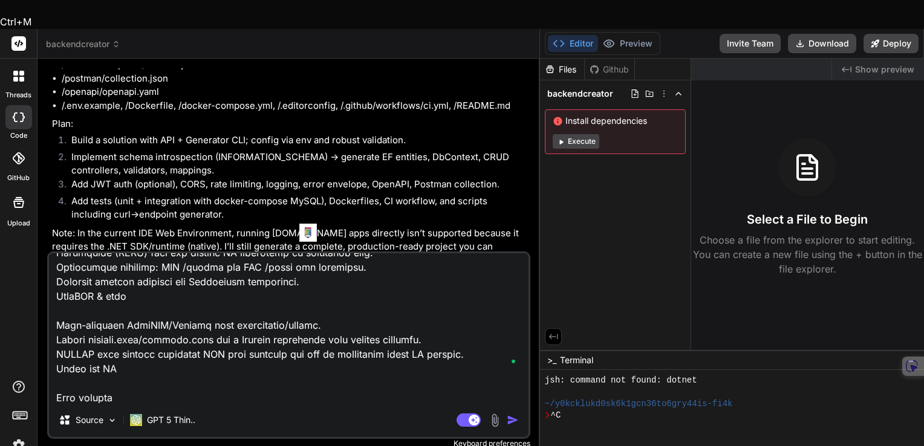
drag, startPoint x: 307, startPoint y: 253, endPoint x: 51, endPoint y: 259, distance: 255.9
click at [51, 259] on textarea at bounding box center [289, 328] width 480 height 150
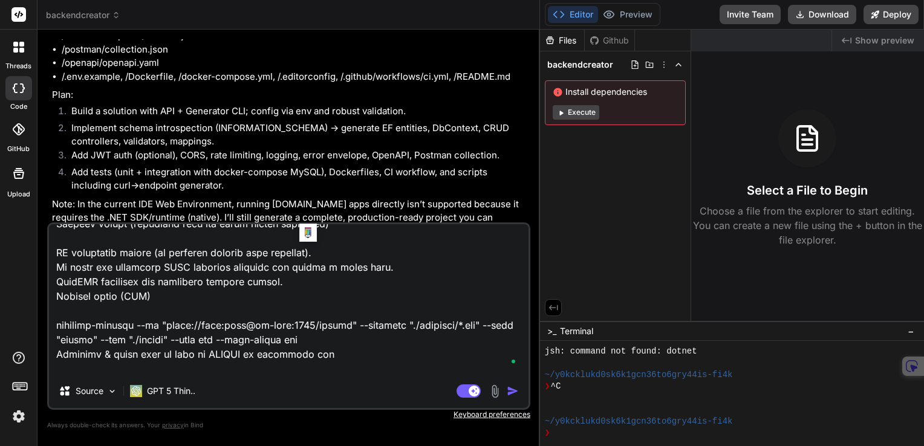
scroll to position [1815, 0]
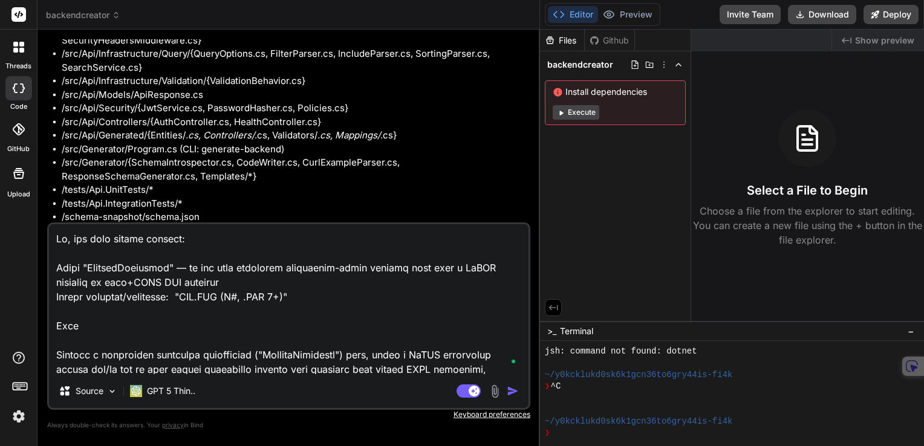
click at [375, 299] on textarea at bounding box center [289, 299] width 480 height 150
click at [511, 394] on img "button" at bounding box center [513, 391] width 12 height 12
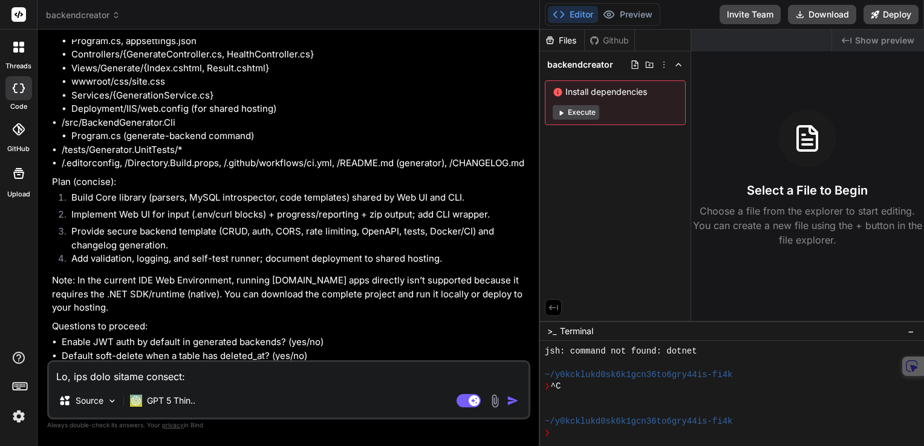
scroll to position [3365, 0]
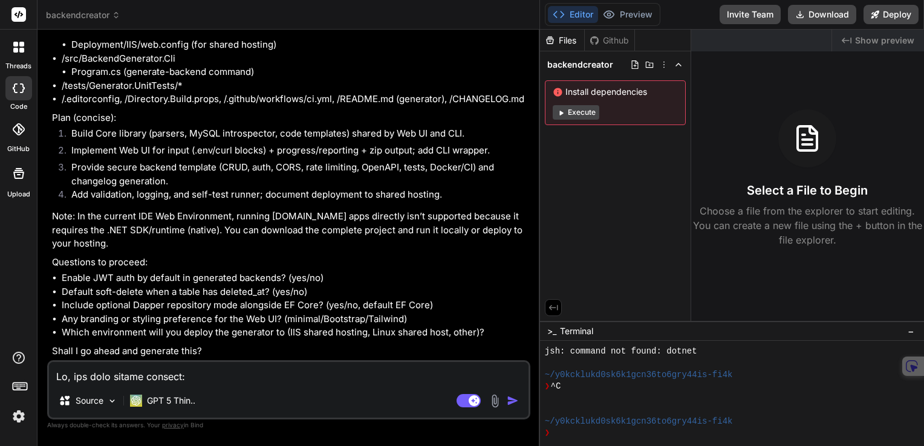
click at [487, 331] on li "Which environment will you deploy the generator to (IIS shared hosting, Linux s…" at bounding box center [295, 333] width 466 height 14
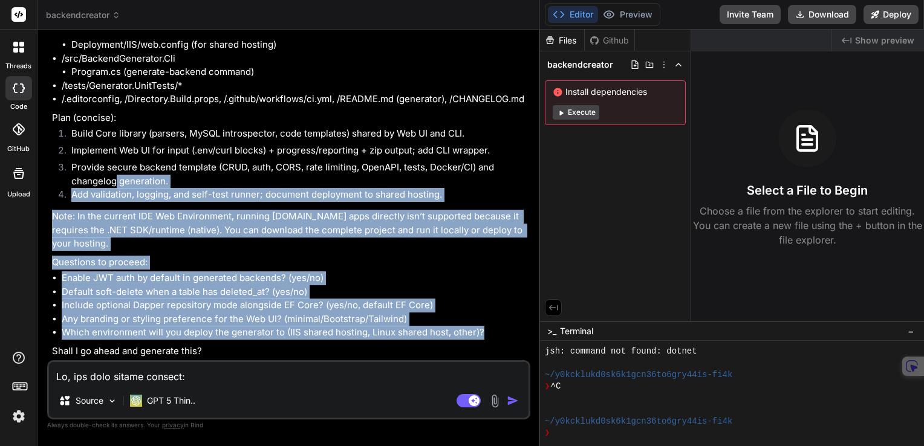
drag, startPoint x: 487, startPoint y: 331, endPoint x: 117, endPoint y: 184, distance: 398.3
click at [117, 184] on div "🔹 Project: BackendGenerator 🔧 Tech Stack: ASP.NET Core 8 (C# .NET 7+) + EF Core…" at bounding box center [290, 20] width 476 height 676
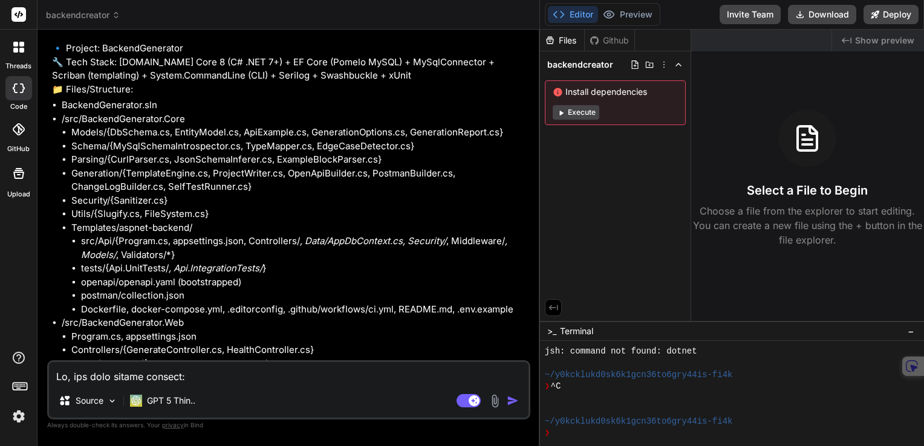
scroll to position [2881, 0]
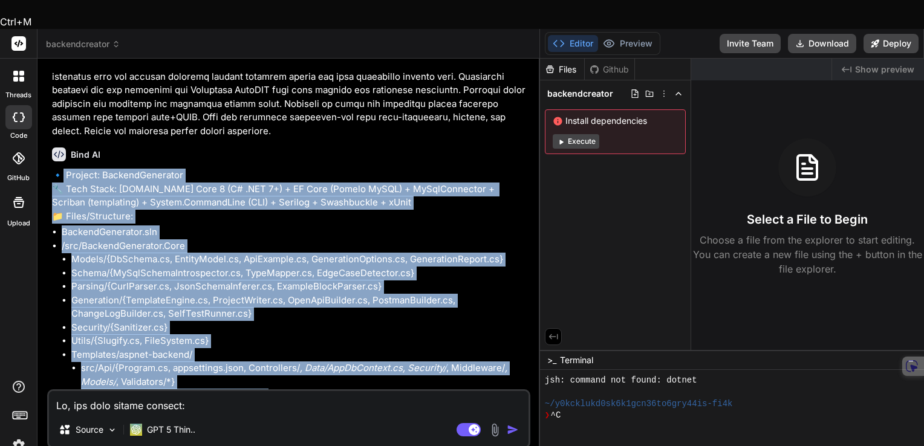
click at [65, 169] on p "🔹 Project: BackendGenerator 🔧 Tech Stack: ASP.NET Core 8 (C# .NET 7+) + EF Core…" at bounding box center [290, 196] width 476 height 54
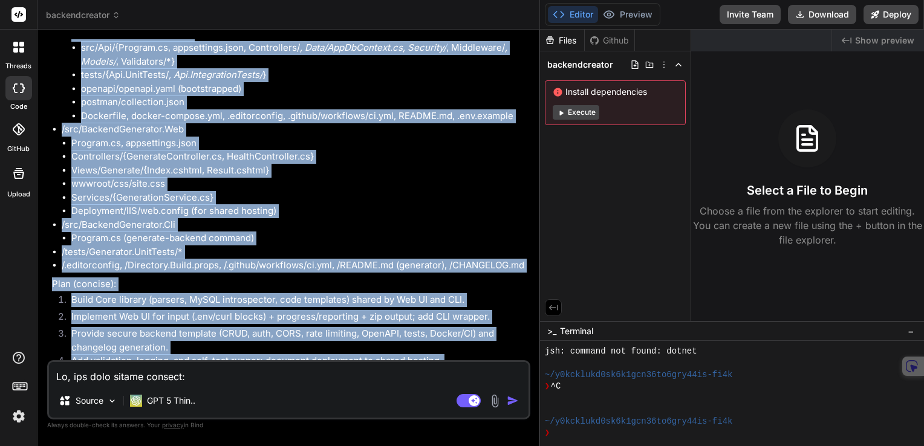
scroll to position [3365, 0]
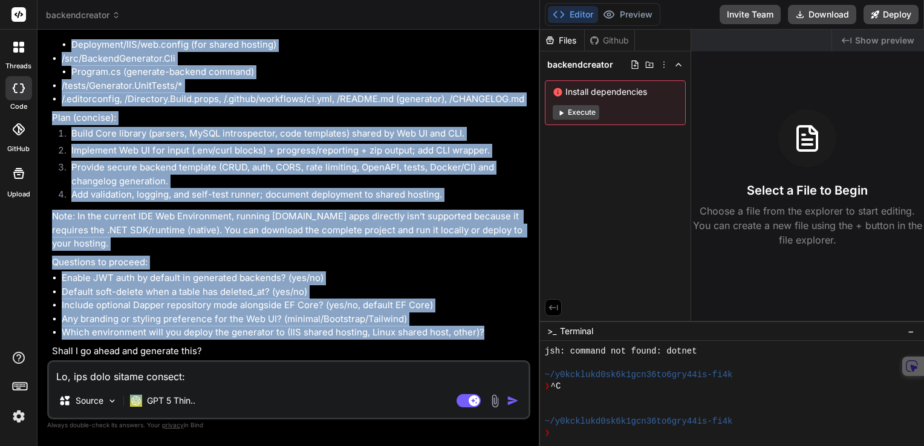
click at [213, 375] on textarea at bounding box center [289, 373] width 480 height 22
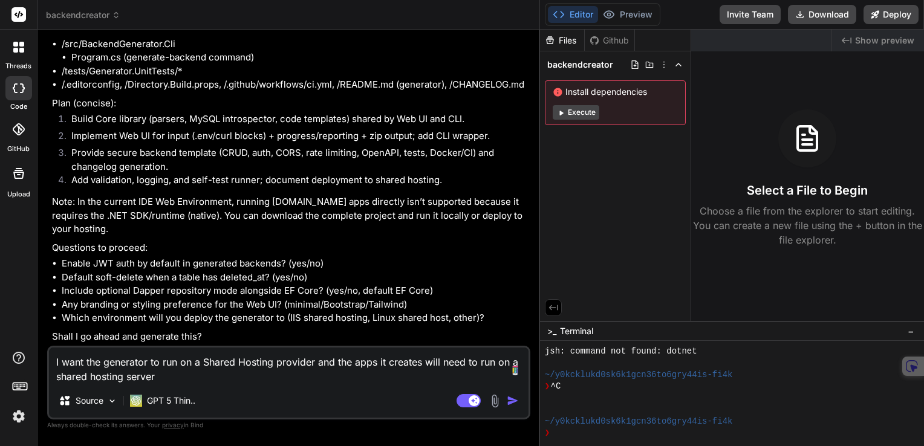
click at [374, 365] on textarea "I want the generator to run on a Shared Hosting provider and the apps it create…" at bounding box center [289, 366] width 480 height 36
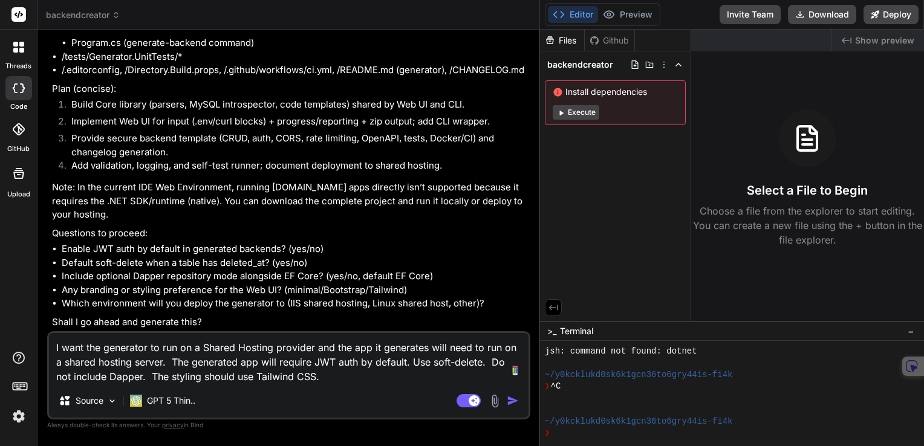
scroll to position [3394, 0]
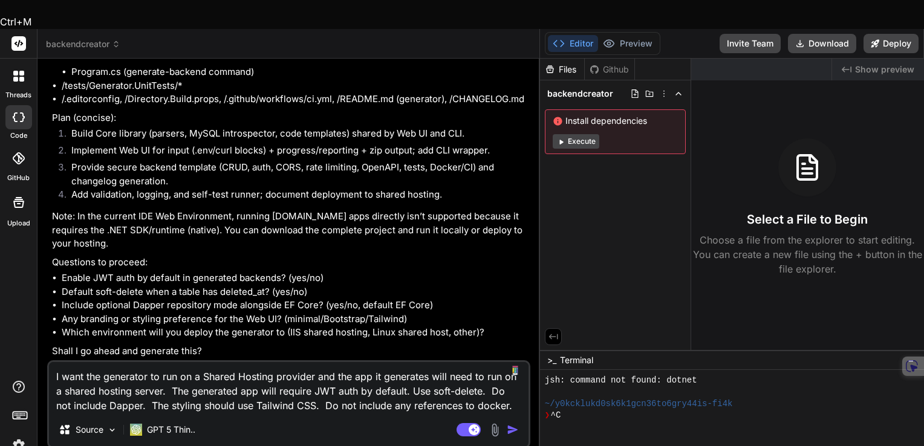
click at [354, 376] on textarea "I want the generator to run on a Shared Hosting provider and the app it generat…" at bounding box center [289, 387] width 480 height 51
click at [357, 375] on textarea "I want the generator to run on a Shared Hosting provider and the app it generat…" at bounding box center [289, 387] width 480 height 51
click at [357, 374] on textarea "I want the generator to run on a Shared Hosting provider and the app it generat…" at bounding box center [289, 387] width 480 height 51
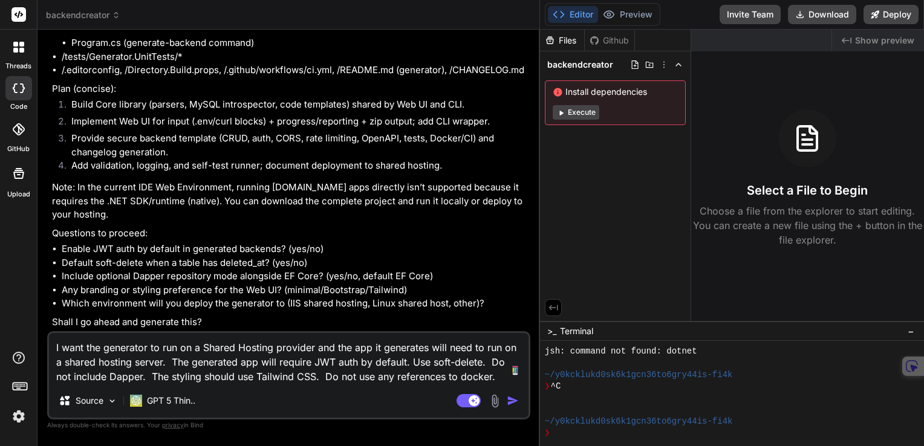
click at [515, 401] on img "button" at bounding box center [513, 401] width 12 height 12
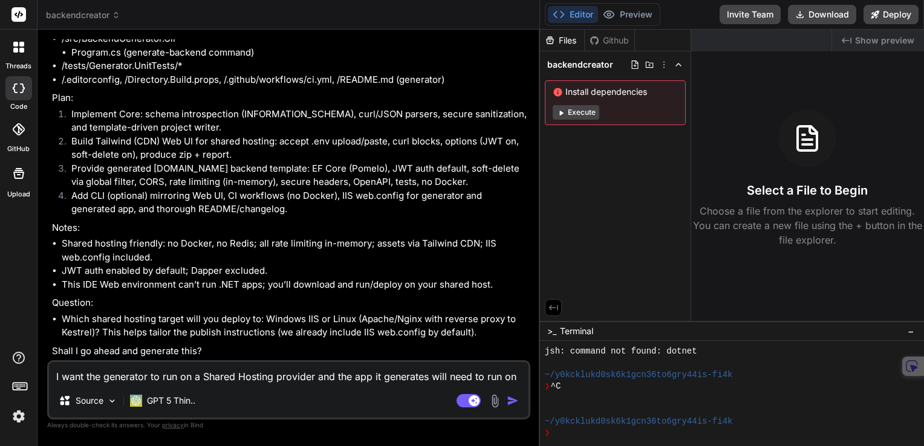
scroll to position [4325, 0]
click at [194, 373] on textarea "I want the generator to run on a Shared Hosting provider and the app it generat…" at bounding box center [289, 373] width 480 height 22
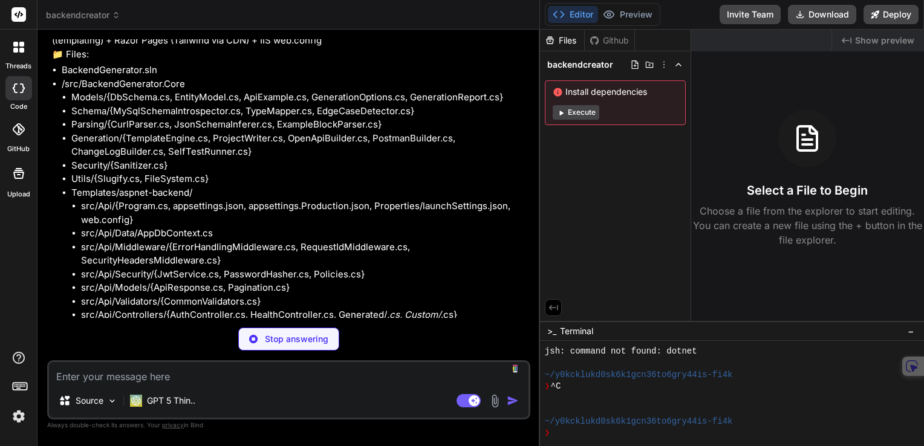
scroll to position [4767, 0]
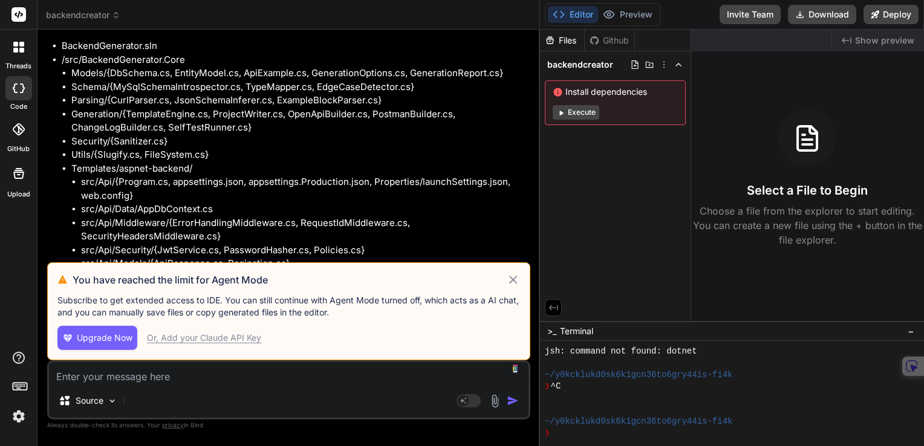
click at [220, 340] on div "Or, Add your Claude API Key" at bounding box center [204, 338] width 114 height 12
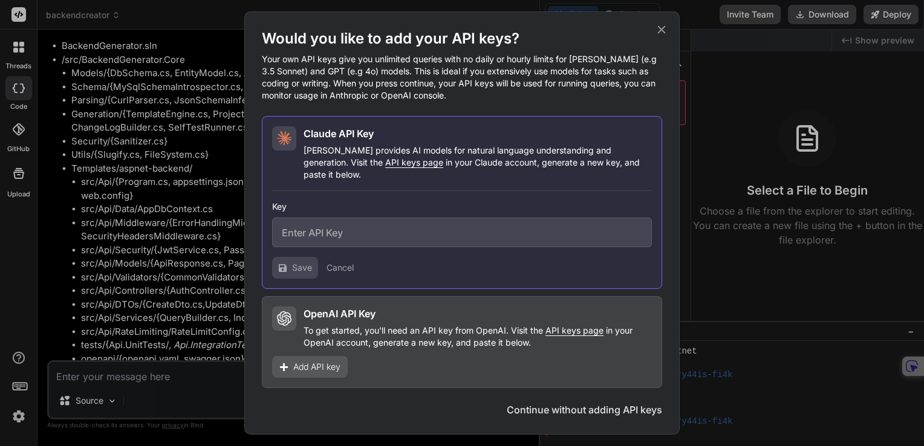
click at [368, 227] on input "text" at bounding box center [462, 233] width 380 height 30
paste input "sk-ant-api03-tklMuFeHr_IQTNcBohWZQ_-BFSAXmGUYW29loVgtGiOazBlot_6gLAQ-_B3H7Fj_gq…"
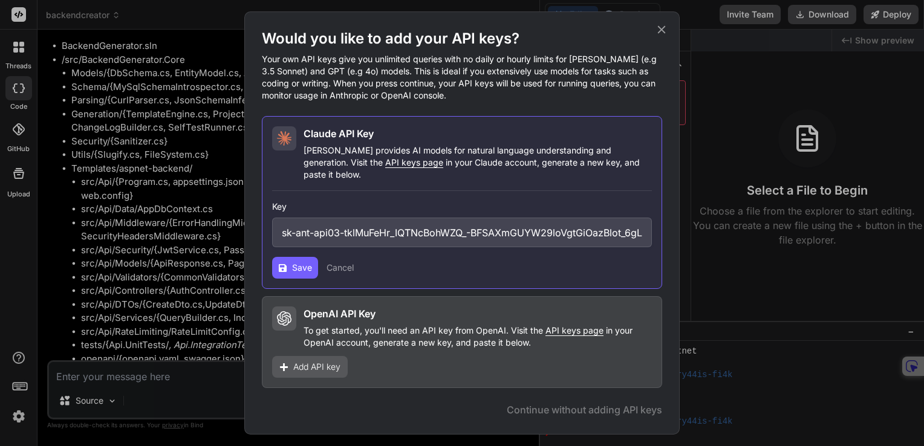
scroll to position [0, 233]
click at [298, 262] on span "Save" at bounding box center [302, 268] width 20 height 12
click at [662, 35] on icon at bounding box center [661, 29] width 13 height 13
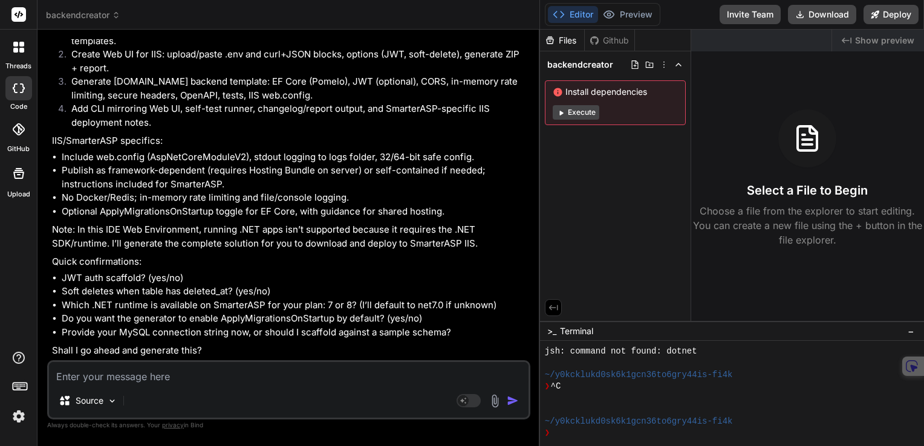
scroll to position [5362, 0]
click at [159, 379] on textarea at bounding box center [289, 373] width 480 height 22
paste textarea "ASP.NET Core 9"
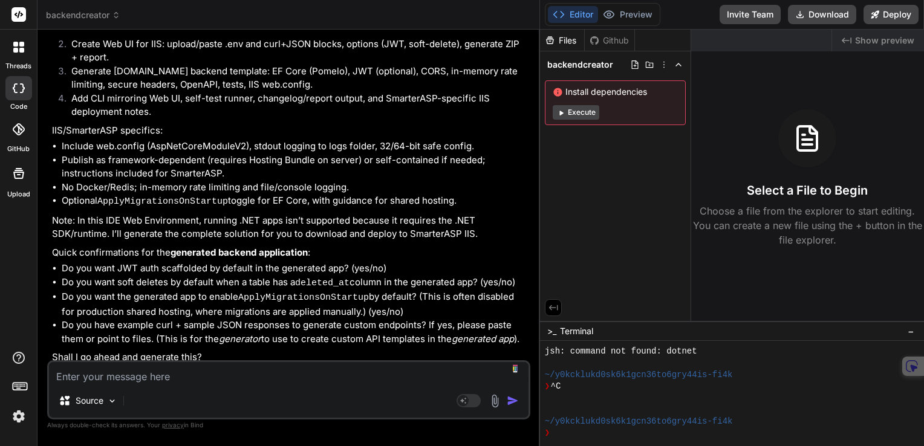
scroll to position [6469, 0]
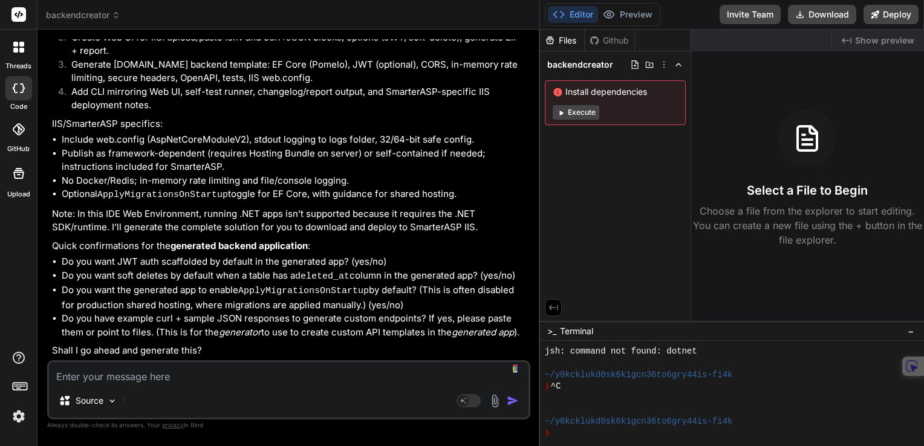
click at [155, 380] on textarea at bounding box center [289, 373] width 480 height 22
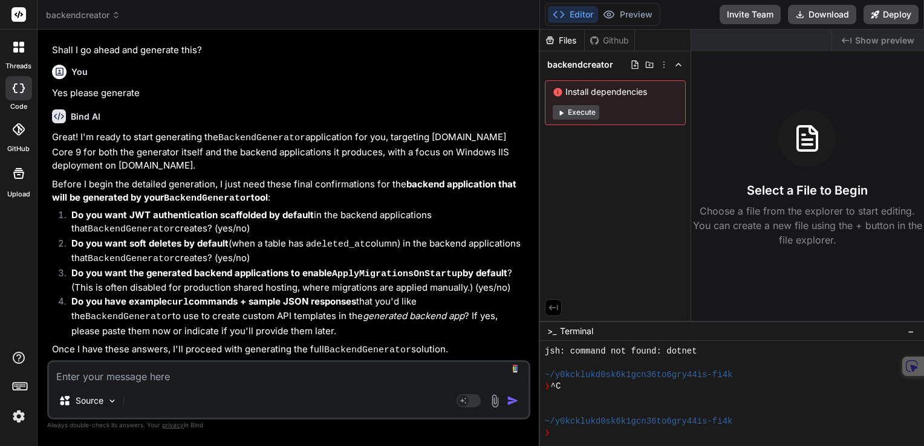
scroll to position [6759, 0]
click at [206, 376] on textarea at bounding box center [289, 373] width 480 height 22
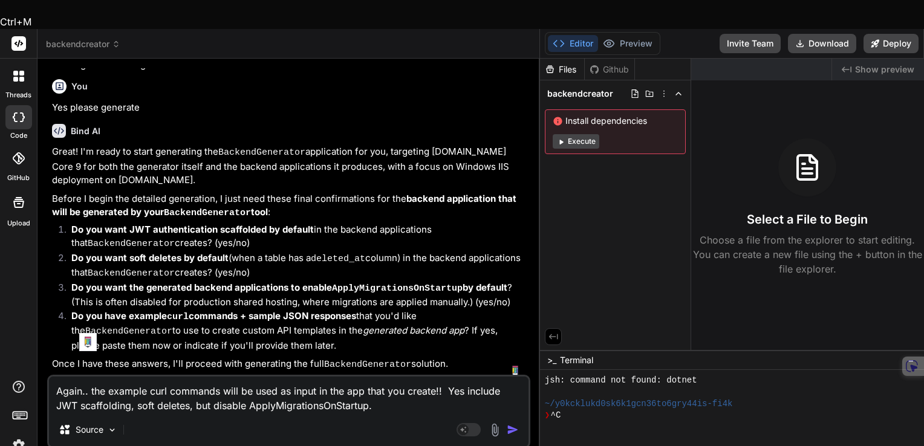
drag, startPoint x: 82, startPoint y: 364, endPoint x: 56, endPoint y: 364, distance: 26.0
click at [56, 377] on textarea "Again.. the example curl commands will be used as input in the app that you cre…" at bounding box center [289, 395] width 480 height 36
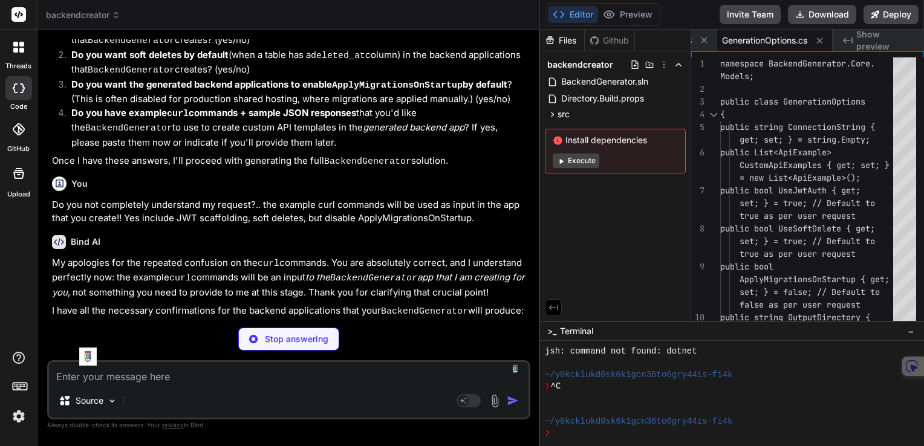
scroll to position [0, 705]
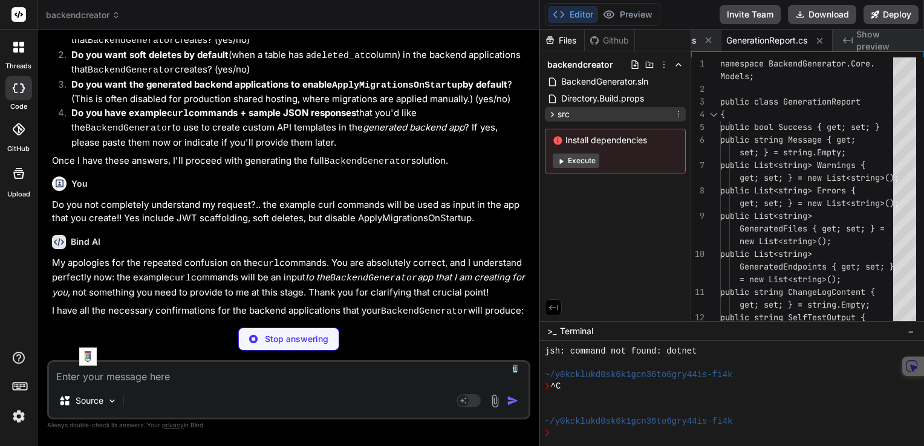
click at [552, 113] on icon at bounding box center [552, 114] width 3 height 5
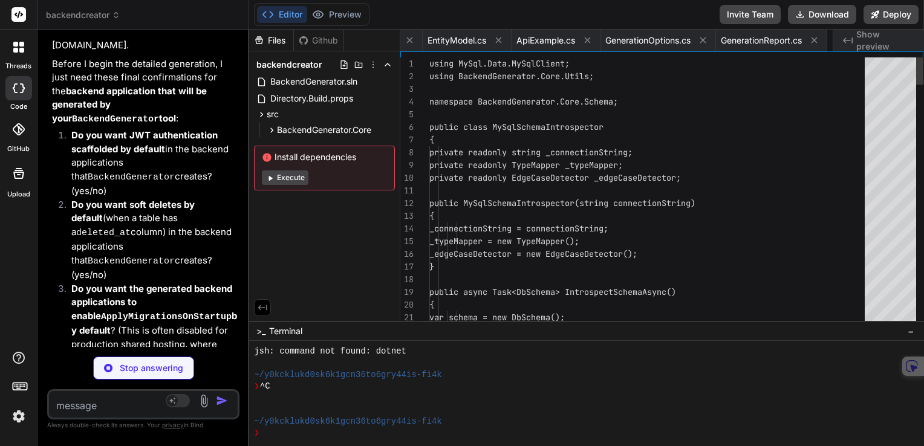
scroll to position [14694, 0]
drag, startPoint x: 538, startPoint y: 230, endPoint x: 221, endPoint y: 232, distance: 317.6
click at [221, 232] on div "Custom Bot Bind AI Web Search Created with Pixso. Code Generator You Bind AI 🔹 …" at bounding box center [144, 238] width 212 height 417
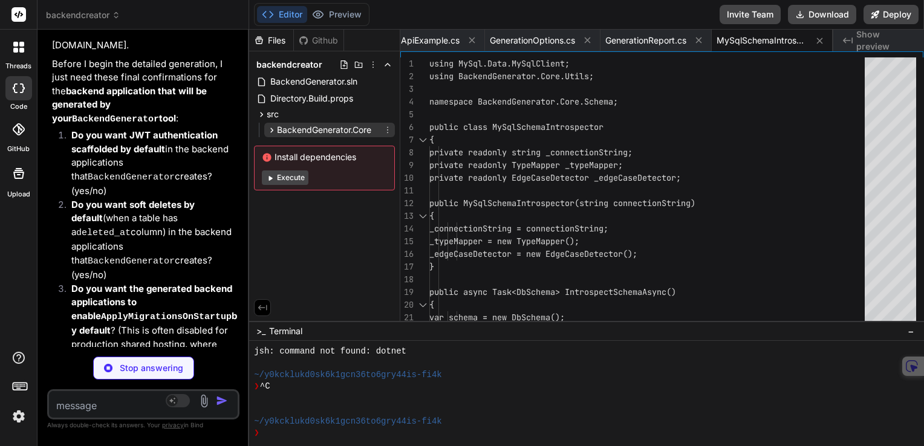
click at [272, 129] on icon at bounding box center [272, 130] width 3 height 5
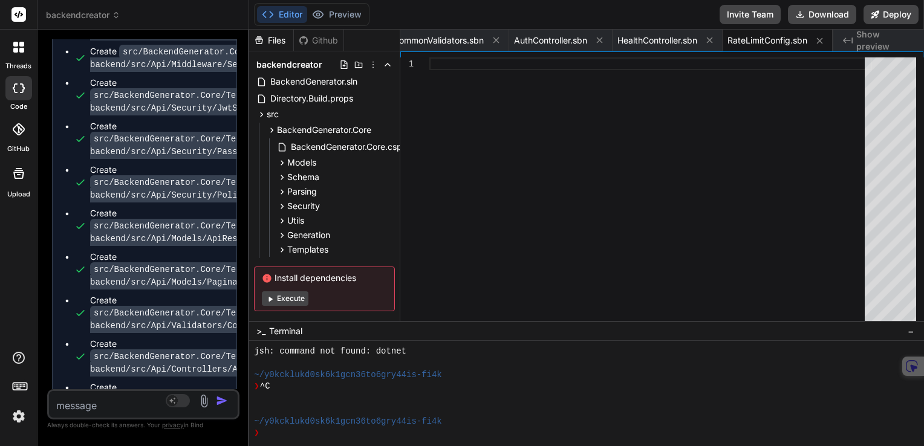
scroll to position [16902, 0]
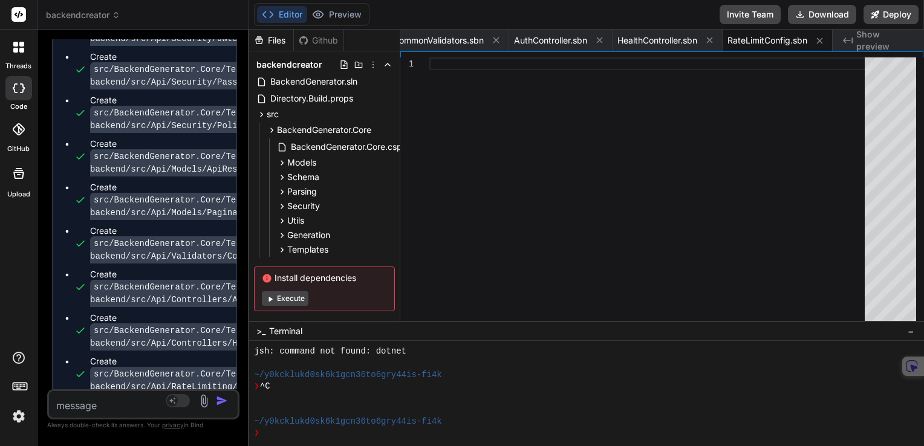
click at [168, 415] on span "This message appears to be truncated. The response may be incomplete." at bounding box center [150, 433] width 154 height 36
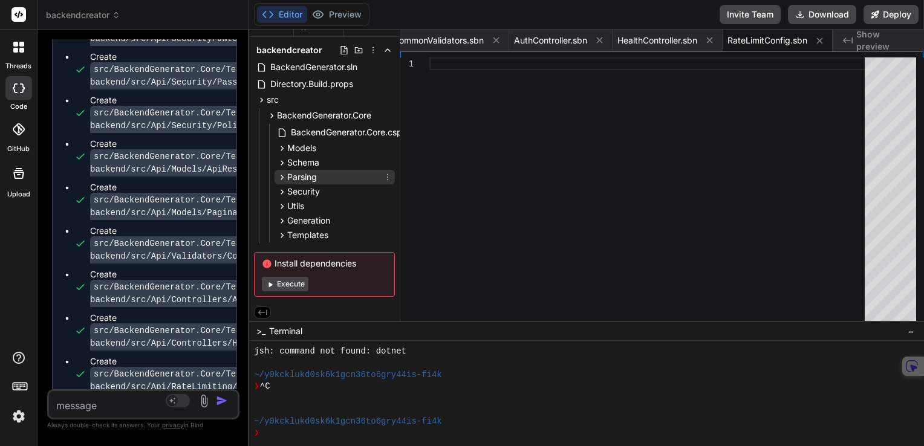
scroll to position [19, 0]
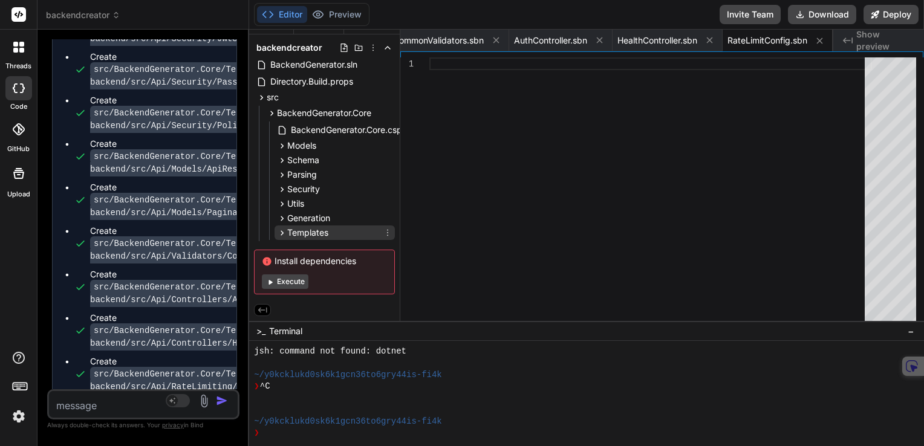
click at [280, 232] on icon at bounding box center [282, 233] width 10 height 10
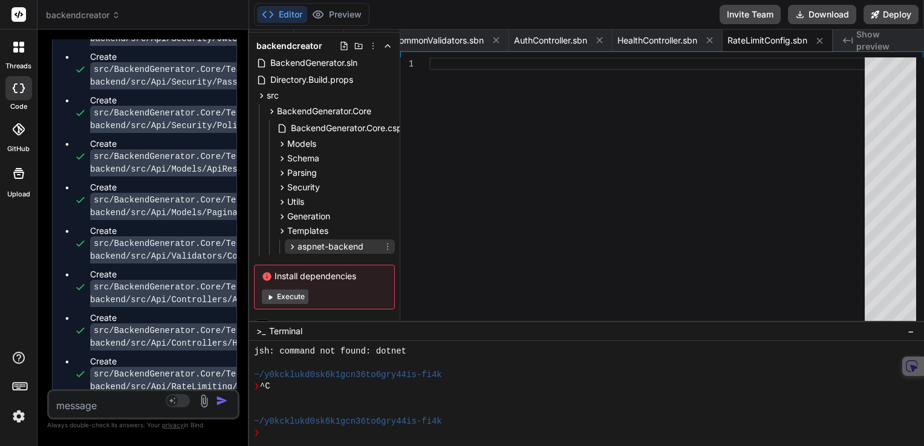
click at [289, 249] on icon at bounding box center [292, 247] width 10 height 10
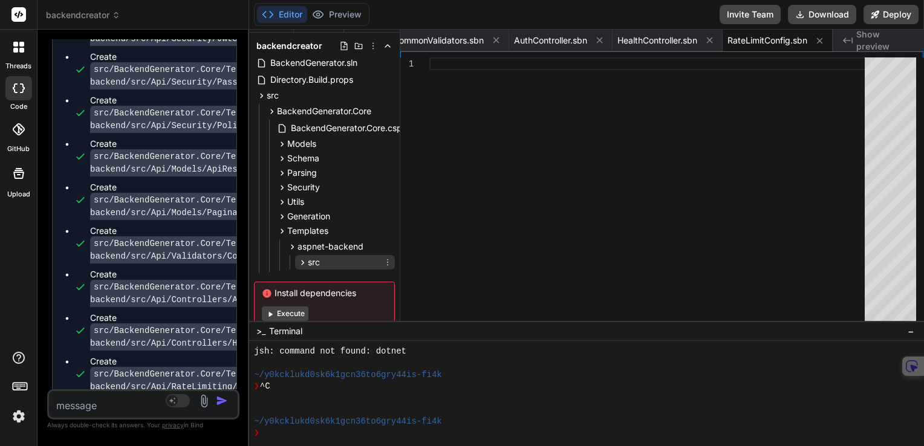
click at [303, 261] on icon at bounding box center [303, 263] width 10 height 10
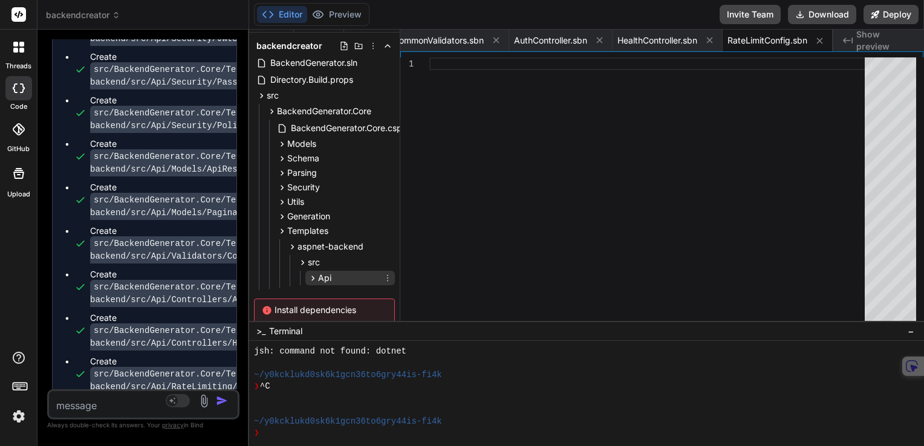
click at [312, 279] on icon at bounding box center [313, 278] width 10 height 10
click at [340, 293] on span "MyGeneratedBackend.Api.csproj" at bounding box center [398, 295] width 134 height 15
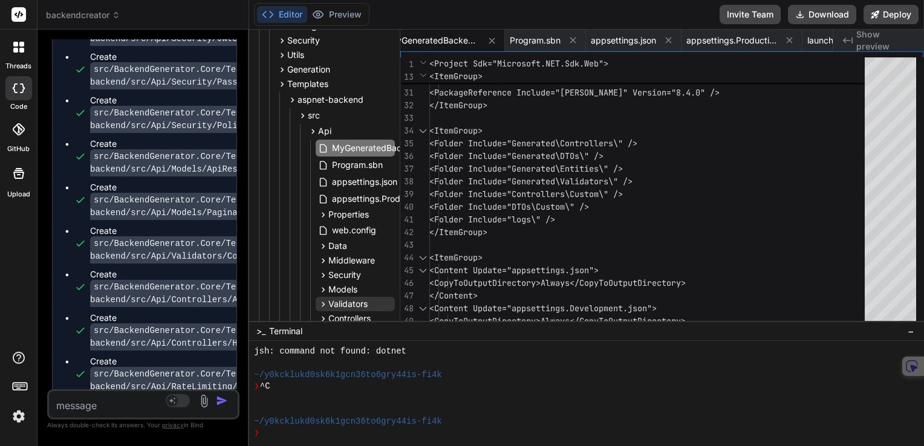
scroll to position [200, 0]
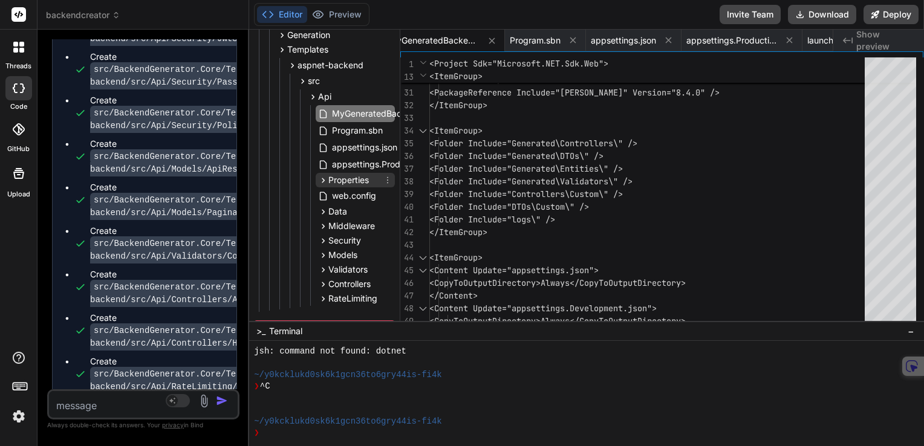
click at [353, 183] on span "Properties" at bounding box center [348, 180] width 41 height 12
click at [346, 202] on span "launchSettings.json" at bounding box center [380, 197] width 79 height 15
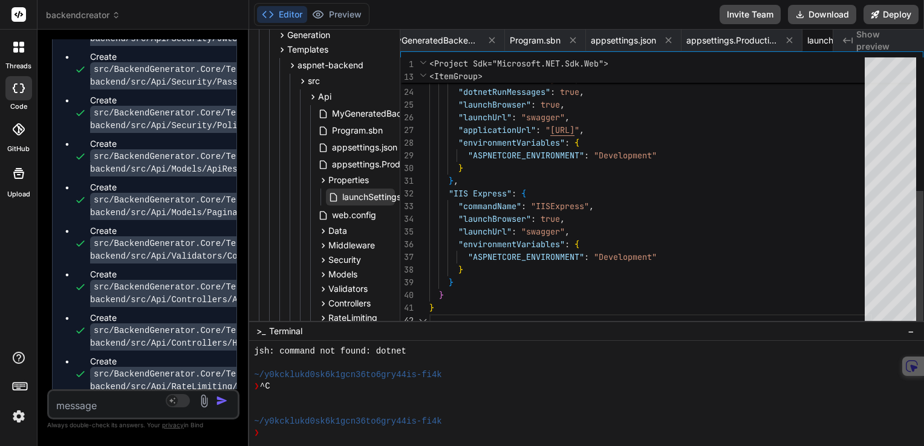
scroll to position [0, 2466]
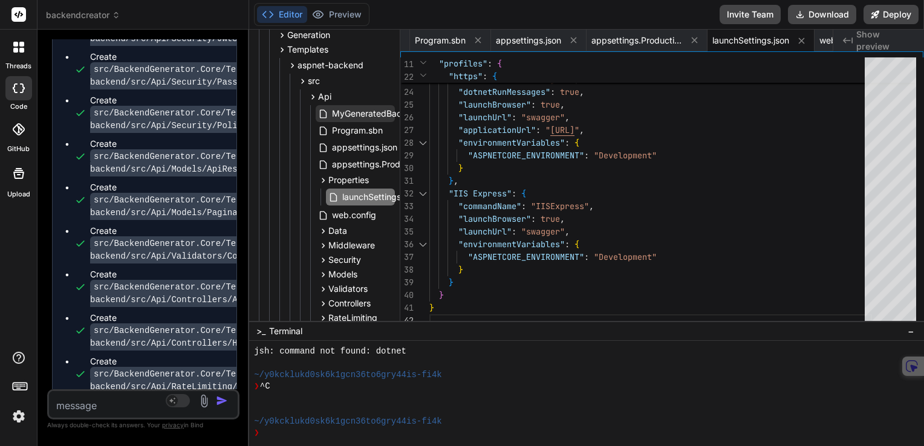
click at [361, 111] on span "MyGeneratedBackend.Api.csproj" at bounding box center [398, 113] width 134 height 15
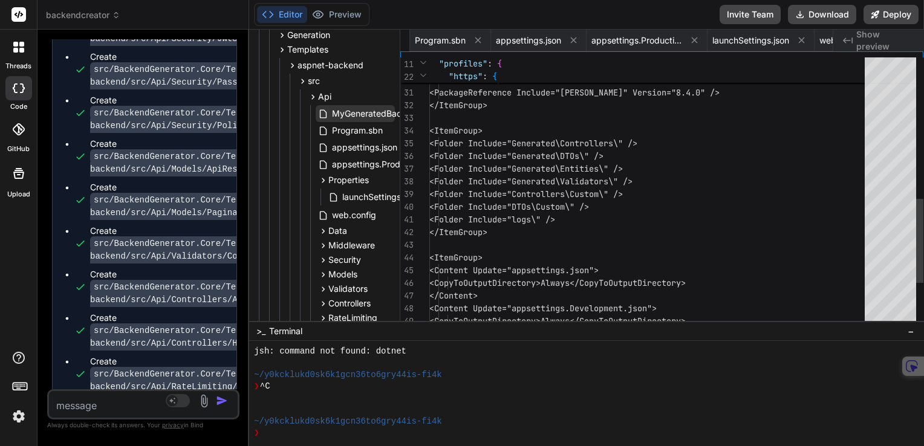
scroll to position [0, 2371]
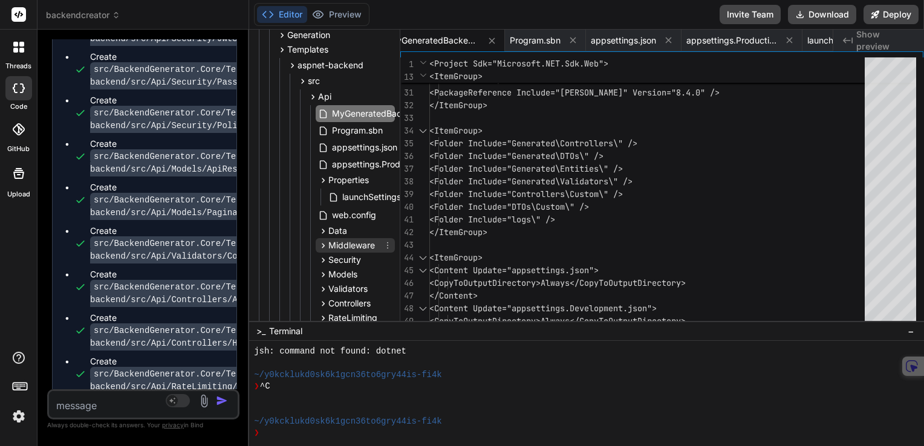
click at [347, 249] on span "Middleware" at bounding box center [351, 246] width 47 height 12
click at [361, 266] on span "ErrorHandlingMiddleware.sbn" at bounding box center [401, 262] width 120 height 15
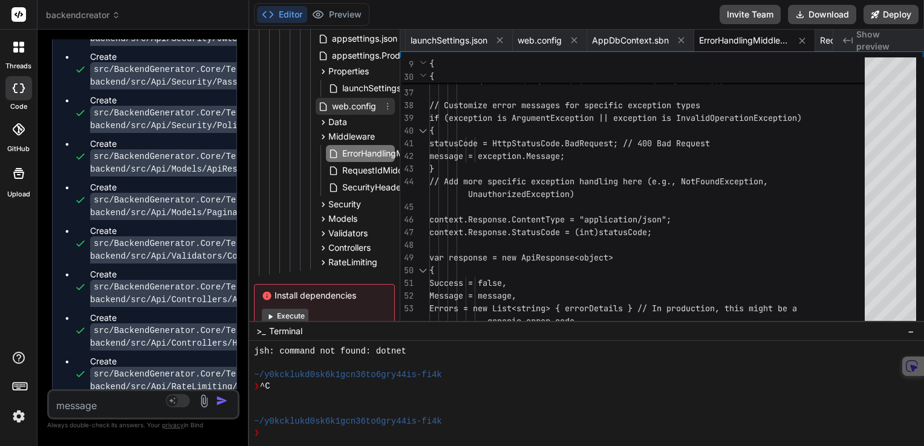
scroll to position [321, 0]
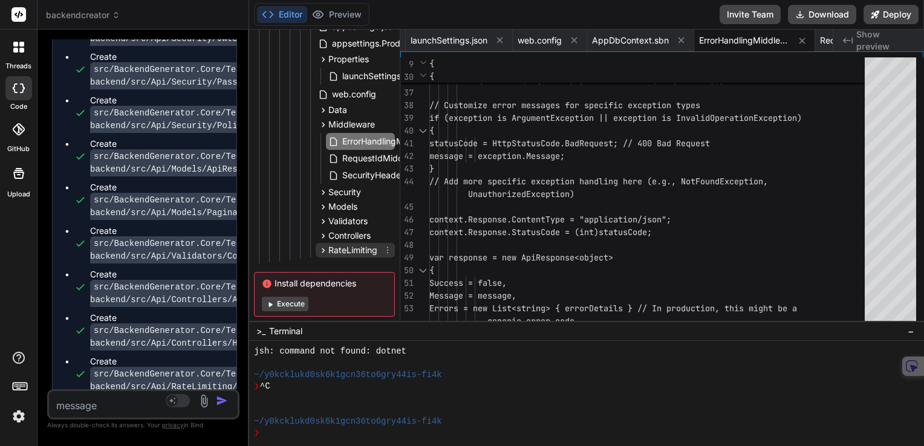
click at [324, 250] on icon at bounding box center [323, 251] width 10 height 10
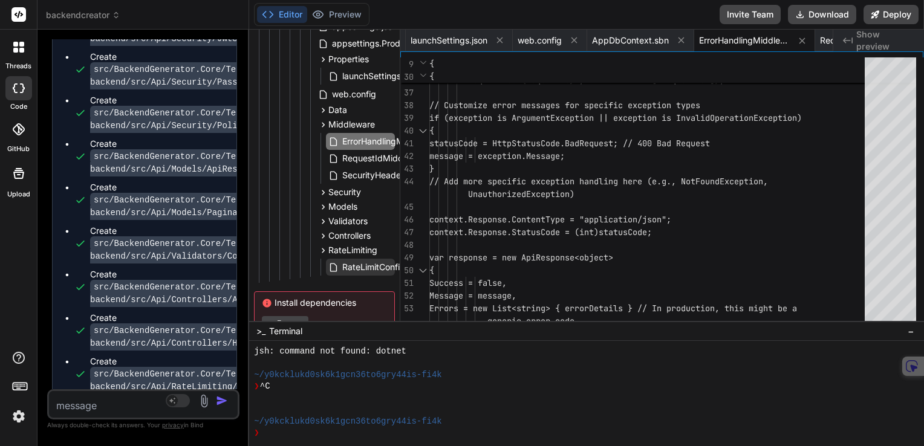
click at [361, 269] on span "RateLimitConfig.sbn" at bounding box center [382, 267] width 82 height 15
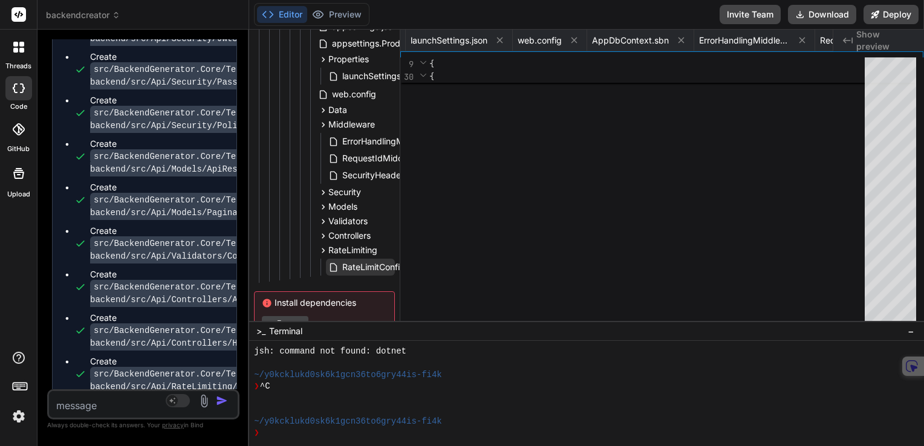
scroll to position [0, 3932]
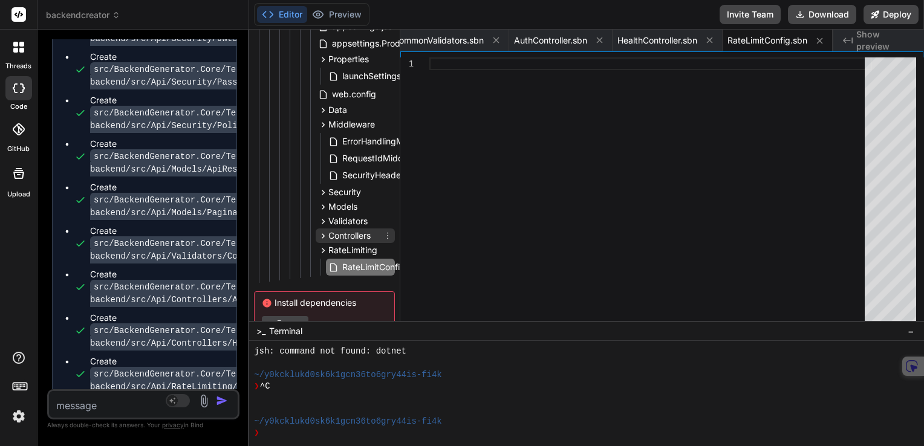
click at [324, 236] on icon at bounding box center [323, 235] width 3 height 5
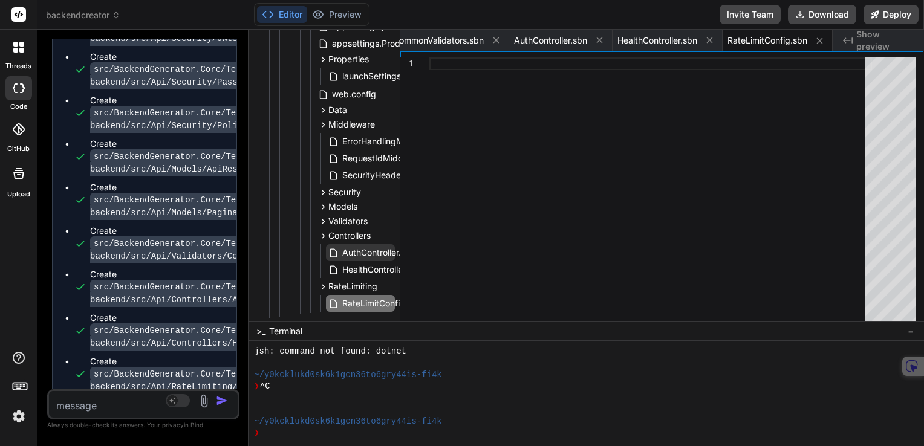
click at [353, 252] on span "AuthController.sbn" at bounding box center [379, 253] width 76 height 15
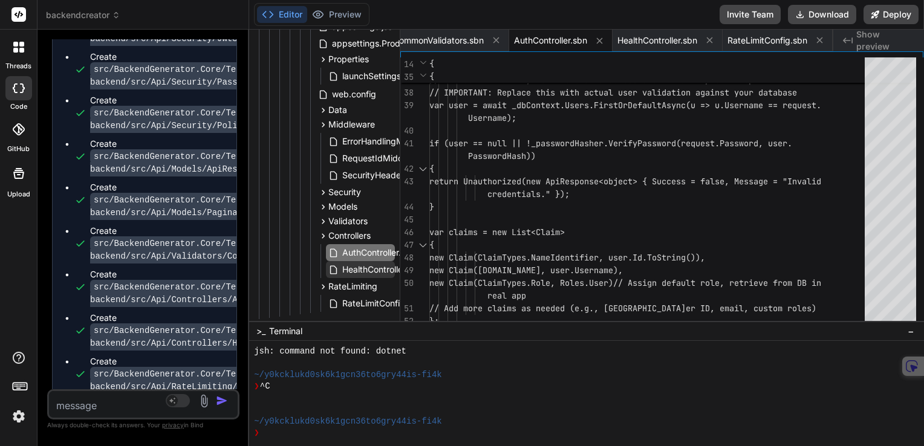
click at [356, 266] on span "HealthController.sbn" at bounding box center [382, 270] width 82 height 15
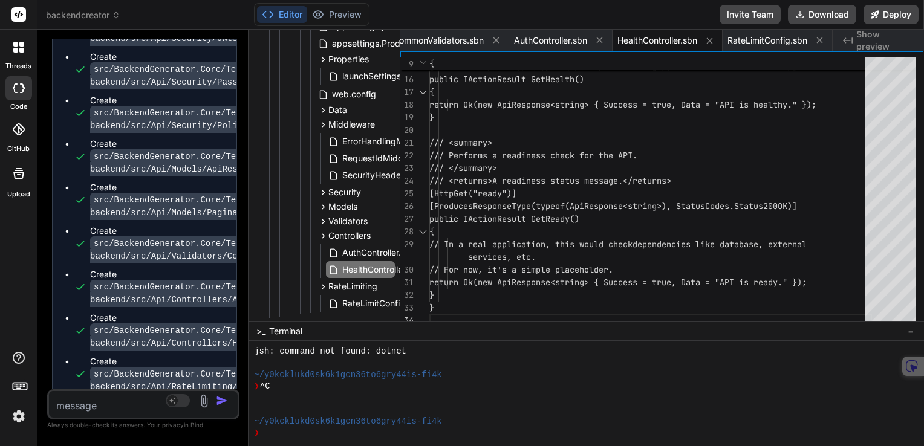
scroll to position [140, 0]
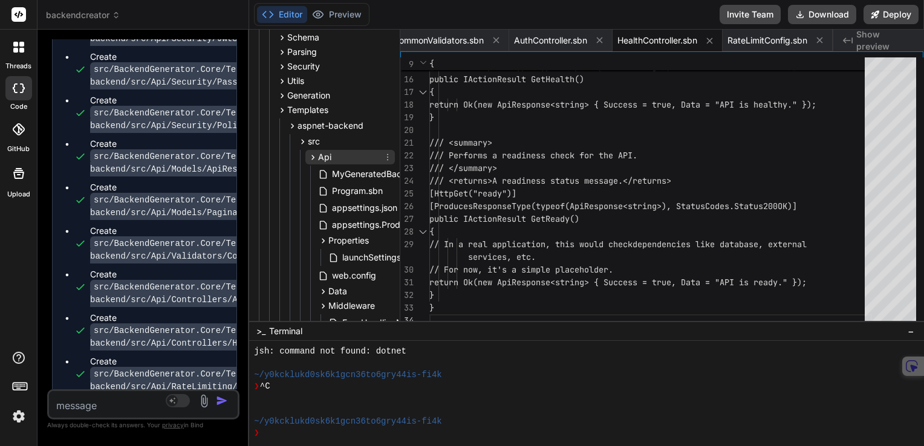
click at [311, 155] on icon at bounding box center [313, 157] width 10 height 10
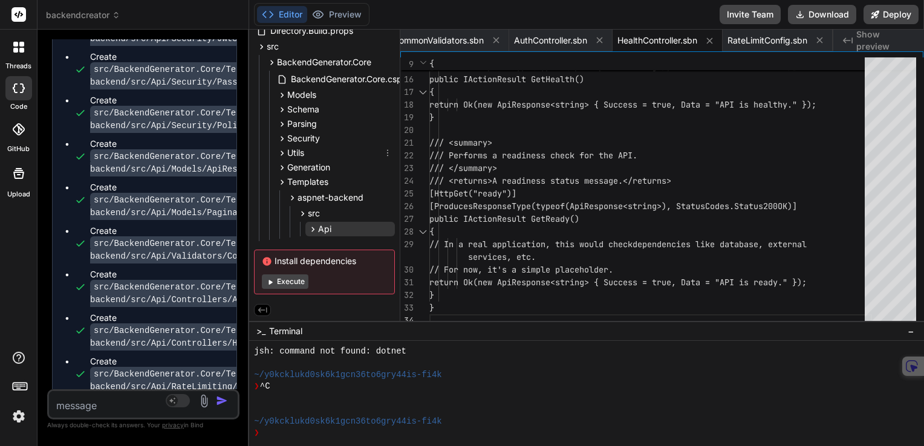
scroll to position [70, 0]
click at [281, 183] on icon at bounding box center [282, 182] width 10 height 10
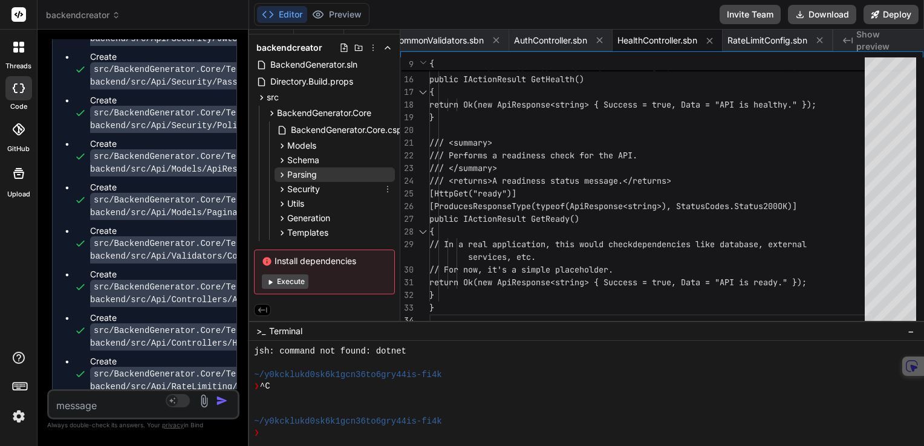
scroll to position [19, 0]
click at [282, 158] on icon at bounding box center [282, 160] width 3 height 5
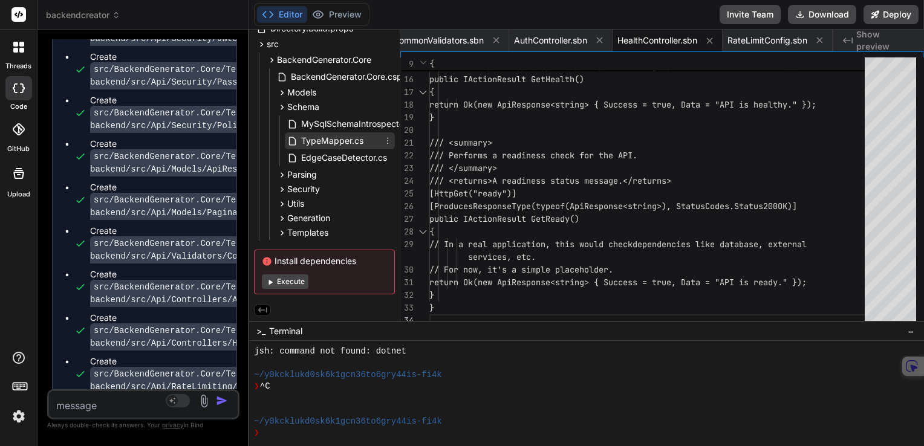
click at [310, 145] on span "TypeMapper.cs" at bounding box center [332, 141] width 65 height 15
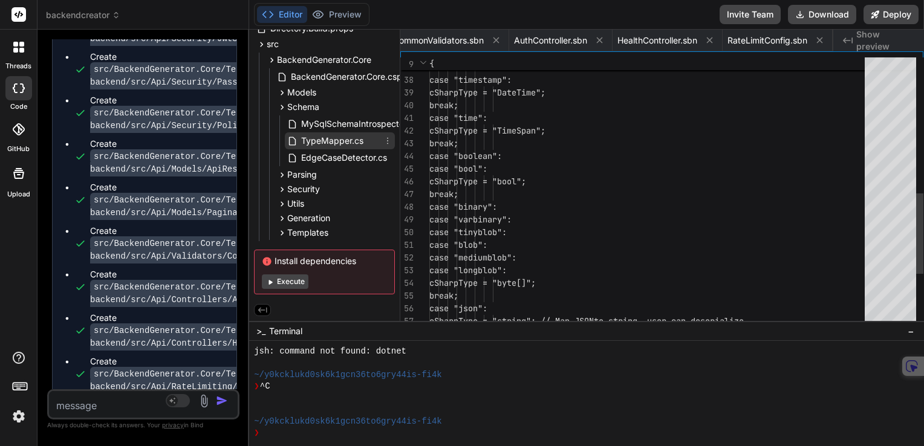
scroll to position [0, 968]
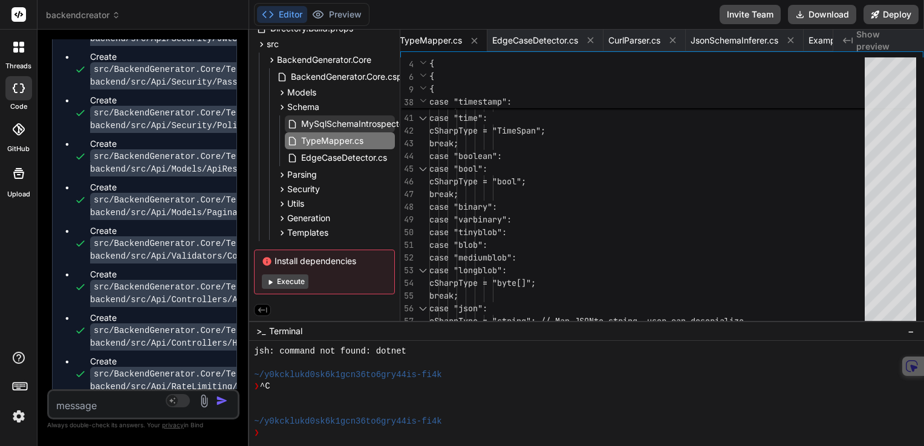
click at [318, 126] on span "MySqlSchemaIntrospector.cs" at bounding box center [359, 124] width 119 height 15
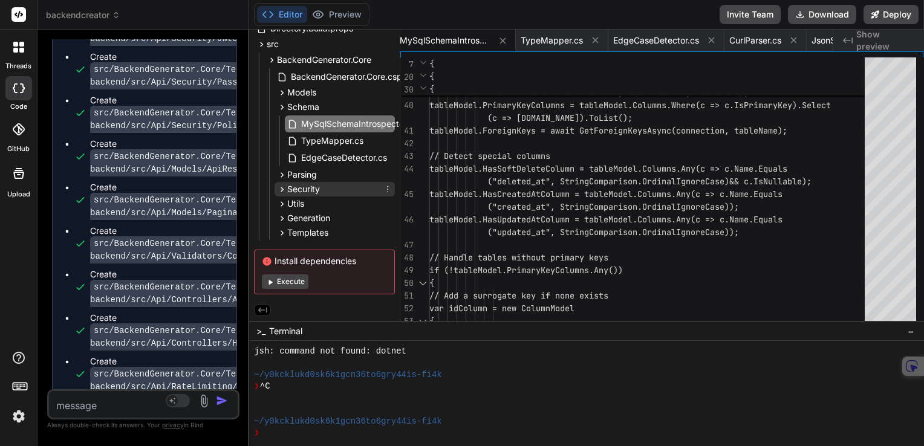
click at [281, 192] on div "Security" at bounding box center [298, 189] width 43 height 12
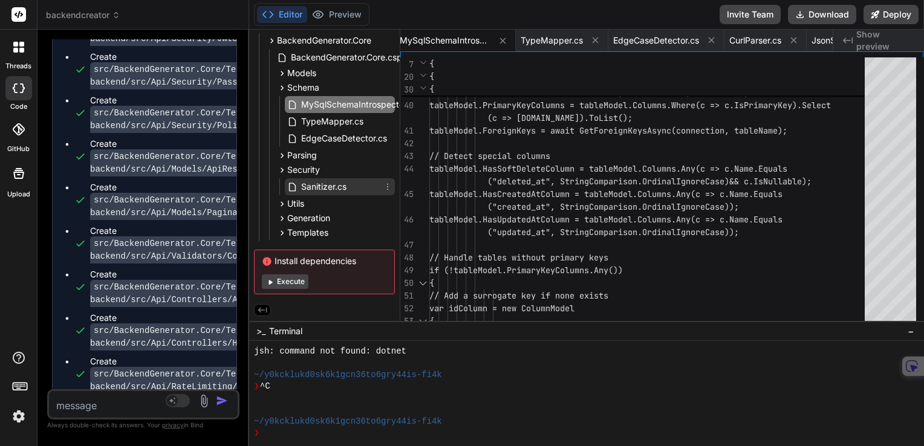
click at [298, 186] on icon at bounding box center [293, 187] width 13 height 10
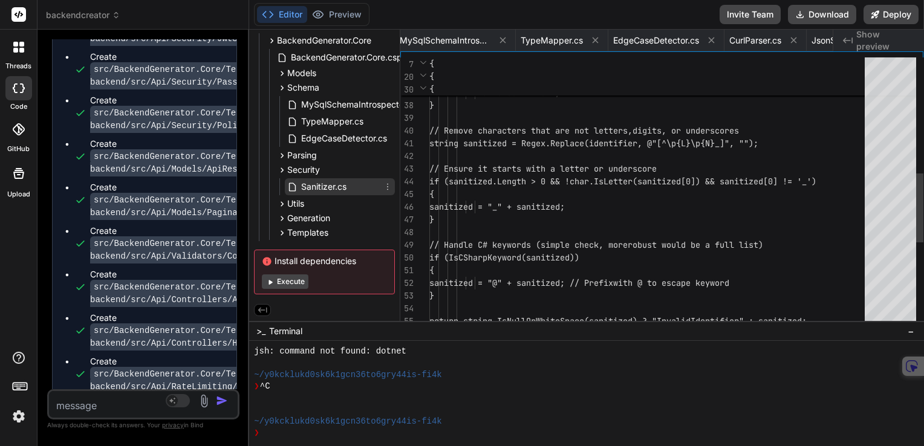
scroll to position [0, 1144]
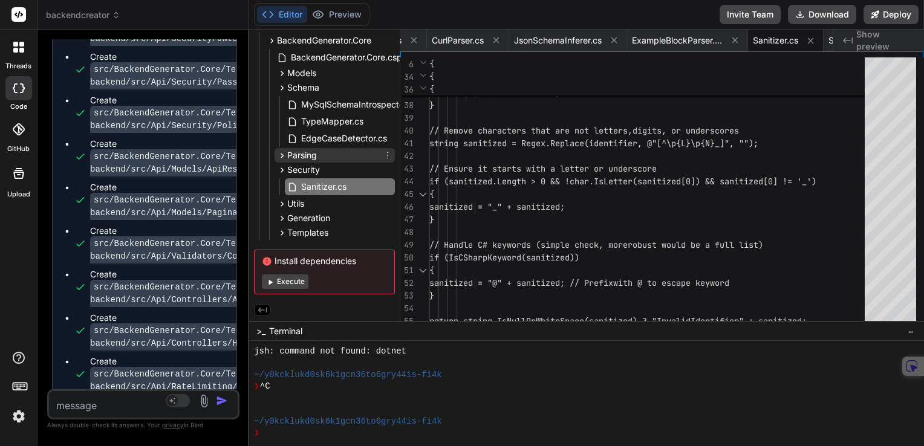
click at [283, 156] on icon at bounding box center [282, 156] width 10 height 10
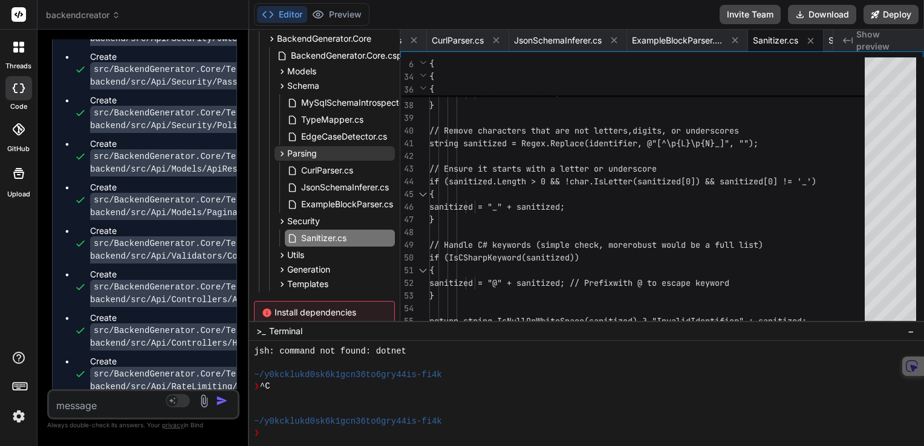
scroll to position [140, 0]
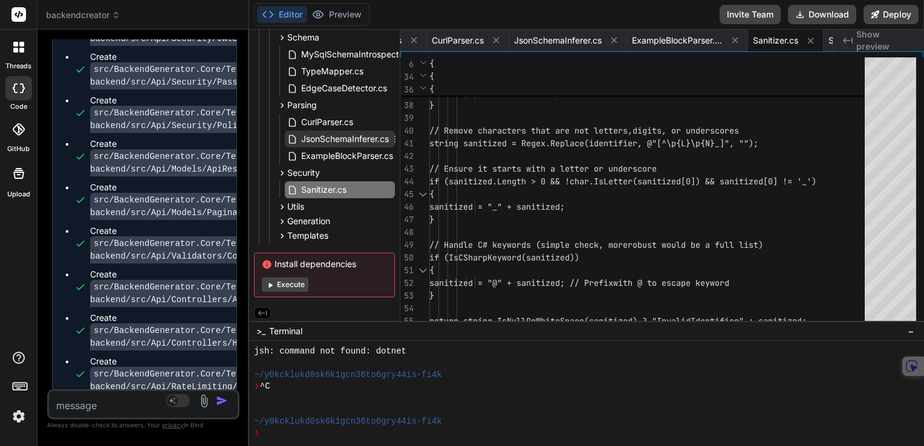
click at [316, 135] on span "JsonSchemaInferer.cs" at bounding box center [345, 139] width 90 height 15
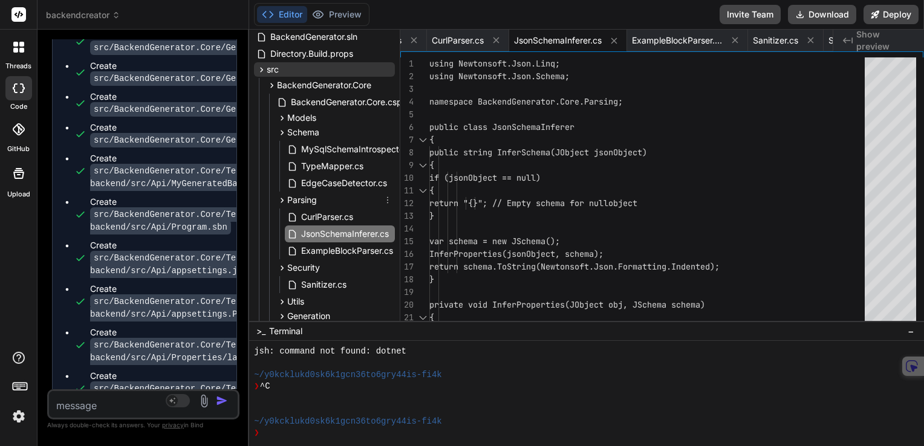
scroll to position [0, 0]
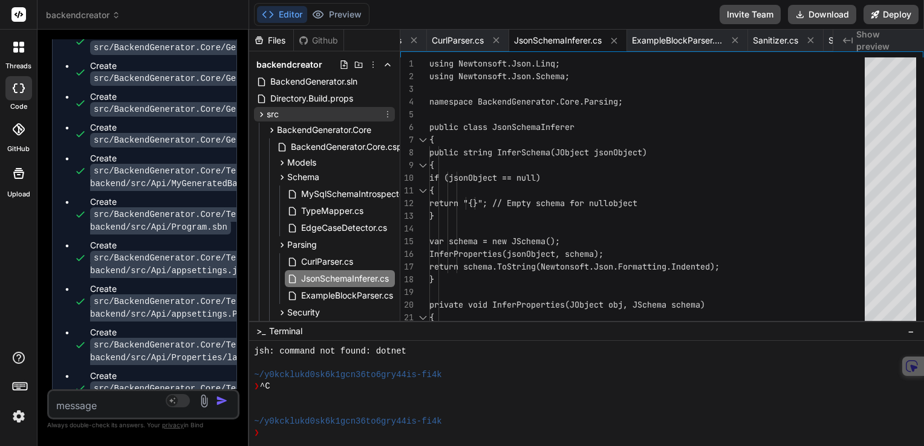
click at [261, 116] on icon at bounding box center [261, 114] width 10 height 10
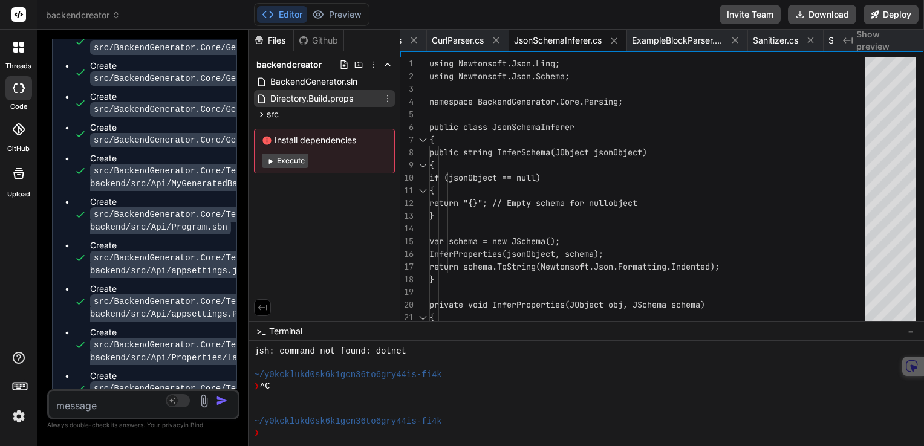
click at [312, 93] on span "Directory.Build.props" at bounding box center [311, 98] width 85 height 15
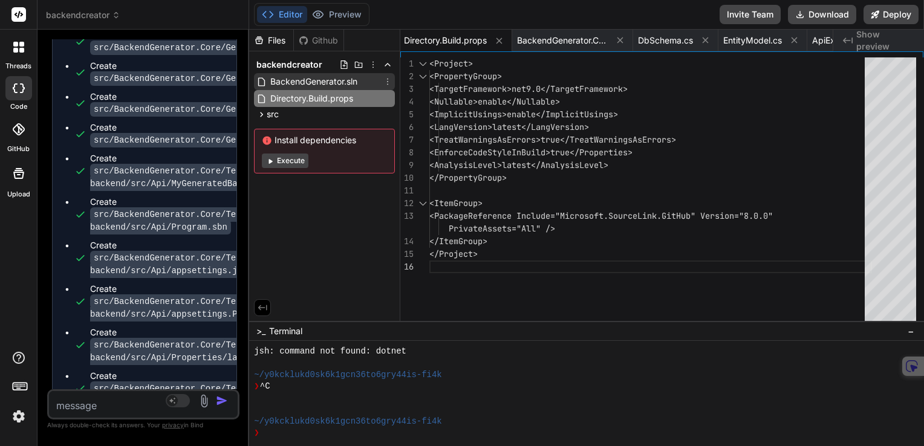
click at [290, 83] on span "BackendGenerator.sln" at bounding box center [314, 81] width 90 height 15
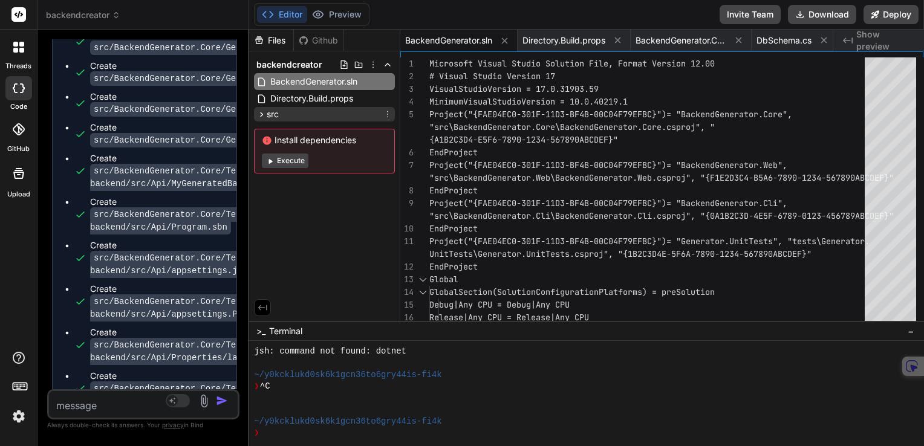
click at [261, 115] on icon at bounding box center [261, 114] width 10 height 10
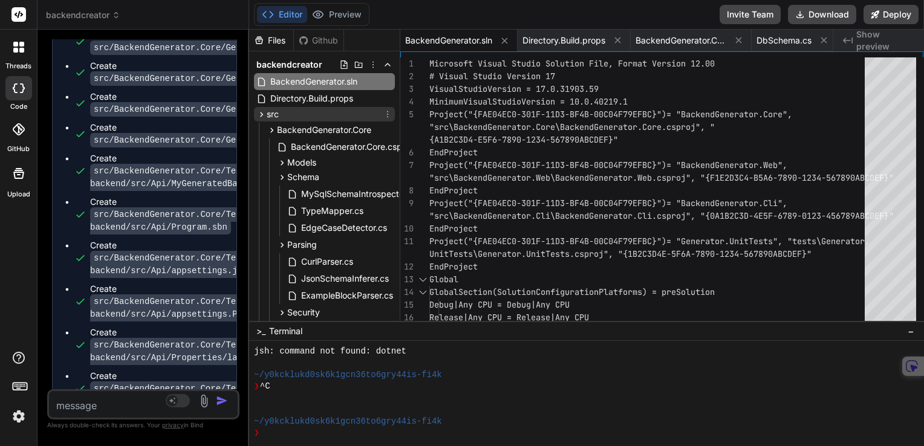
click at [260, 115] on icon at bounding box center [261, 114] width 10 height 10
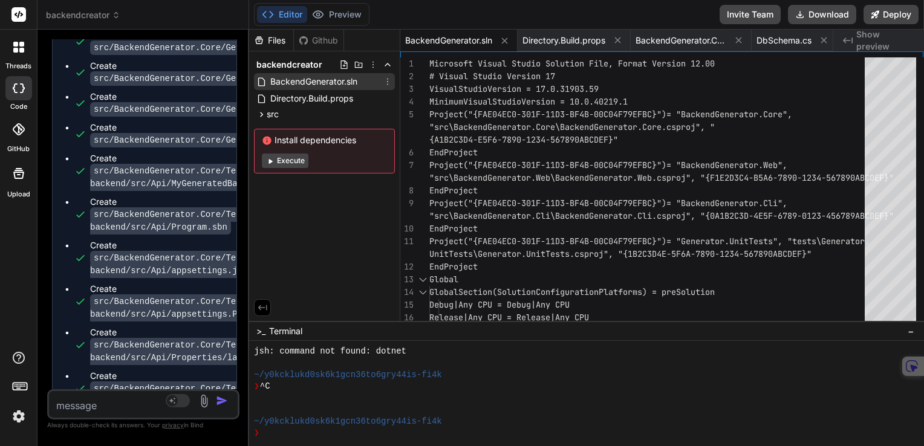
click at [267, 80] on icon at bounding box center [262, 82] width 13 height 10
click at [293, 81] on span "BackendGenerator.sln" at bounding box center [314, 81] width 90 height 15
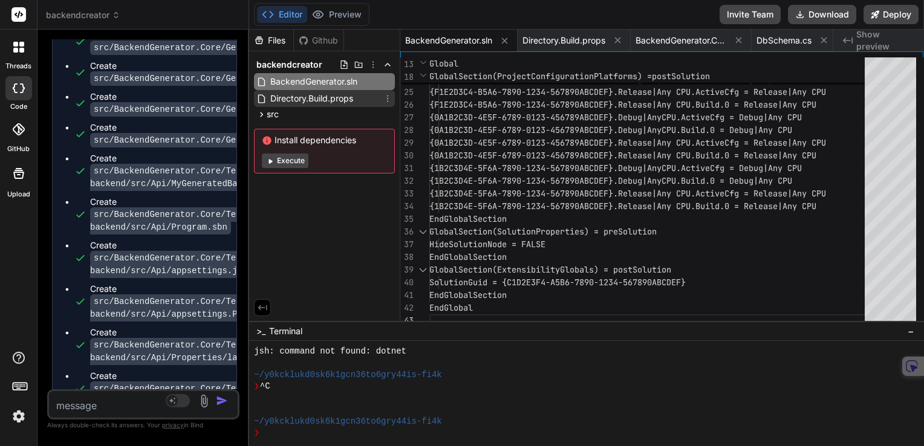
click at [314, 98] on span "Directory.Build.props" at bounding box center [311, 98] width 85 height 15
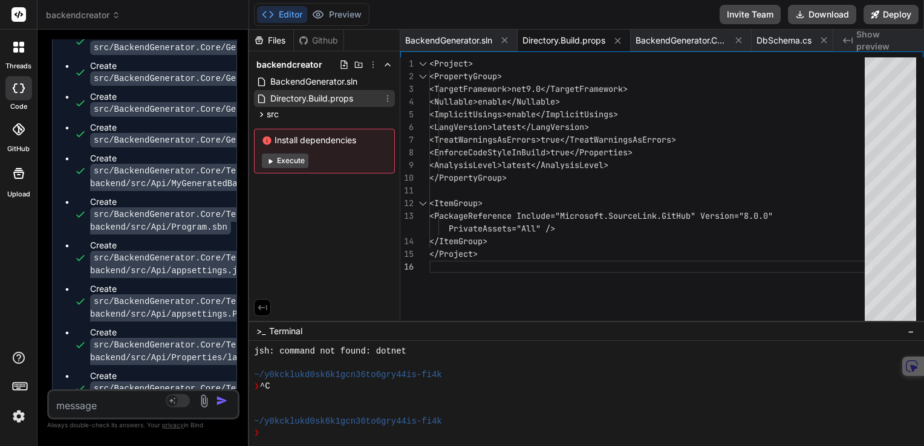
click at [265, 99] on icon at bounding box center [261, 99] width 10 height 10
click at [269, 117] on span "src" at bounding box center [273, 114] width 12 height 12
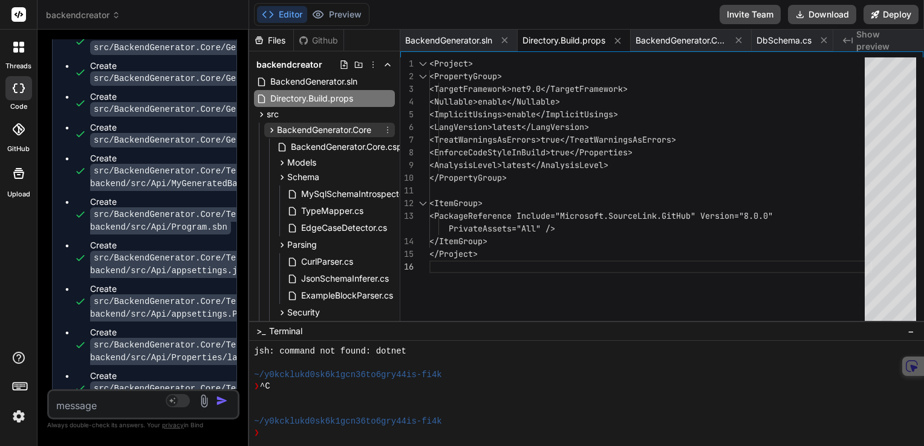
click at [270, 131] on icon at bounding box center [272, 130] width 10 height 10
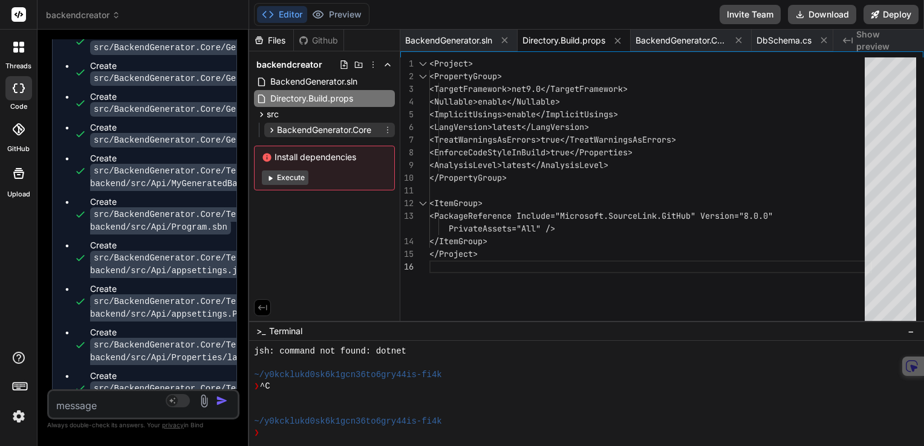
click at [271, 133] on icon at bounding box center [272, 130] width 10 height 10
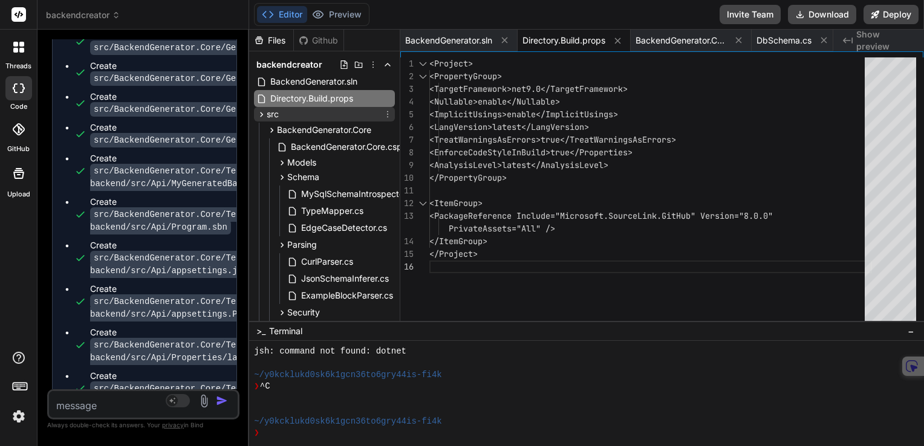
click at [264, 114] on icon at bounding box center [261, 114] width 10 height 10
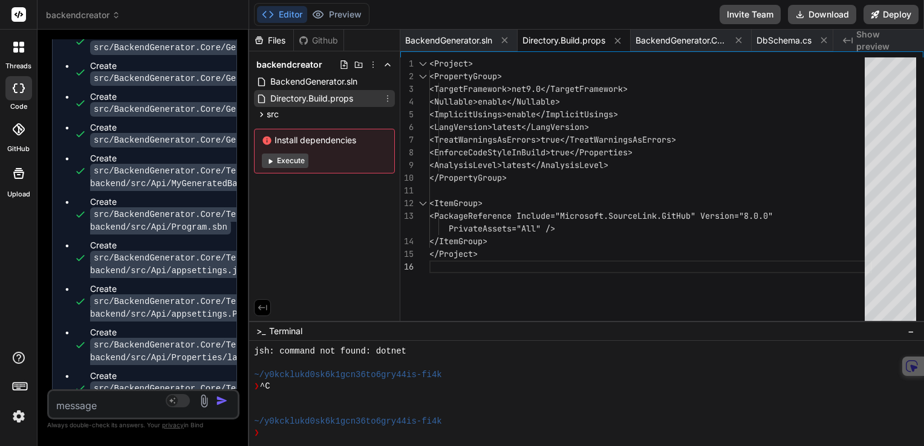
click at [262, 102] on icon at bounding box center [261, 99] width 10 height 10
click at [114, 408] on textarea at bounding box center [127, 402] width 157 height 22
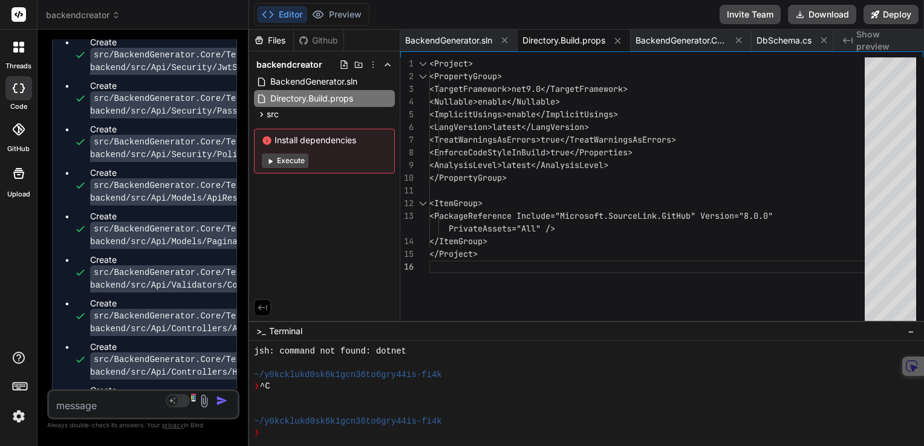
scroll to position [16902, 0]
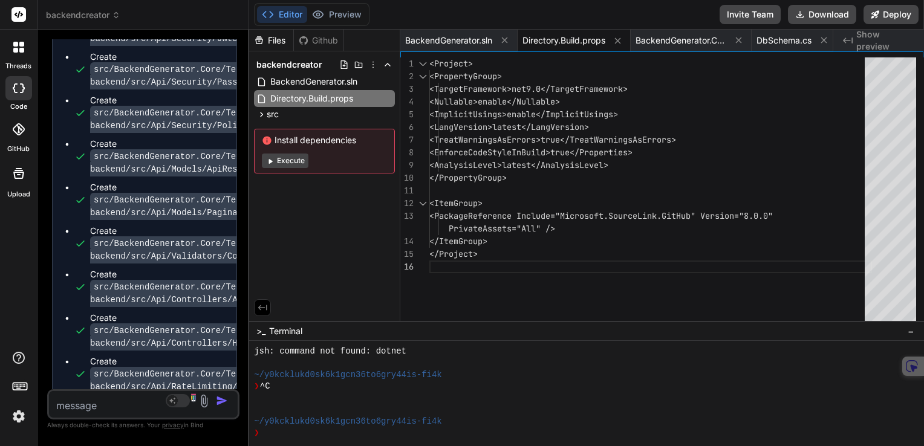
click at [93, 410] on textarea at bounding box center [127, 402] width 157 height 22
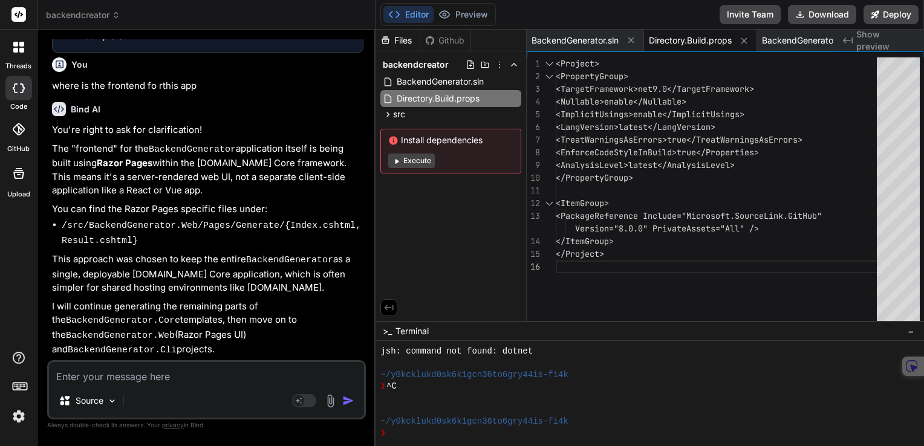
scroll to position [10949, 0]
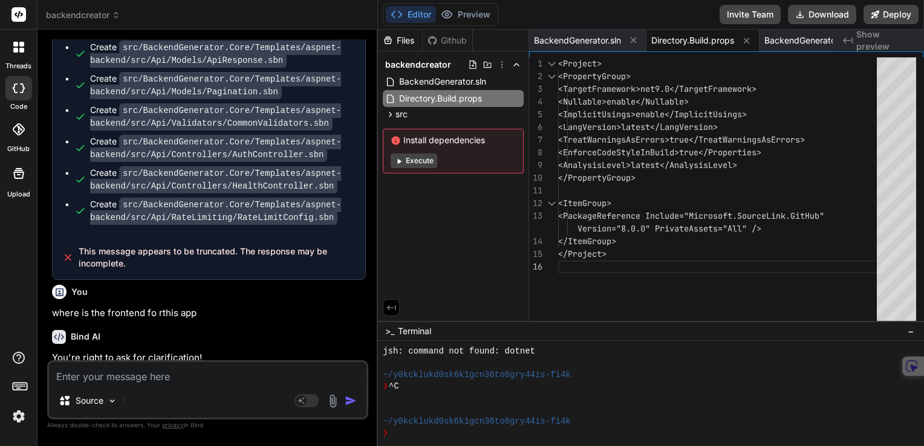
drag, startPoint x: 249, startPoint y: 235, endPoint x: 355, endPoint y: 235, distance: 106.5
click at [355, 235] on div "Custom Bot Bind AI Web Search Created with Pixso. Code Generator You Bind AI 🔹 …" at bounding box center [208, 238] width 341 height 417
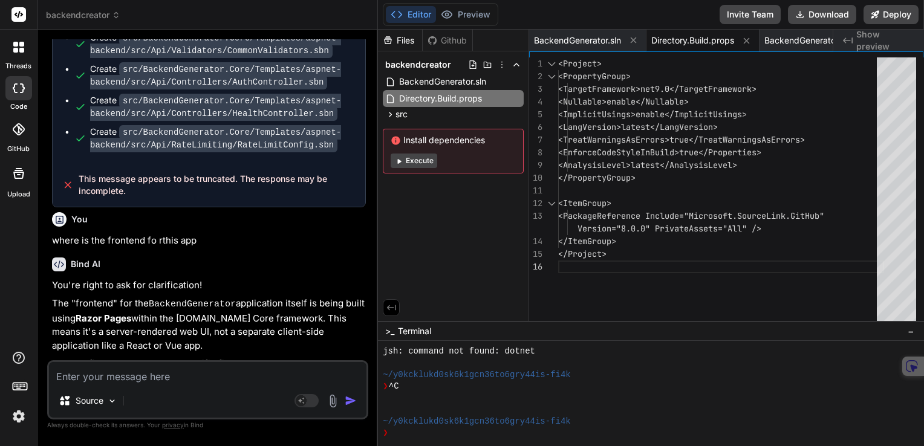
scroll to position [11070, 0]
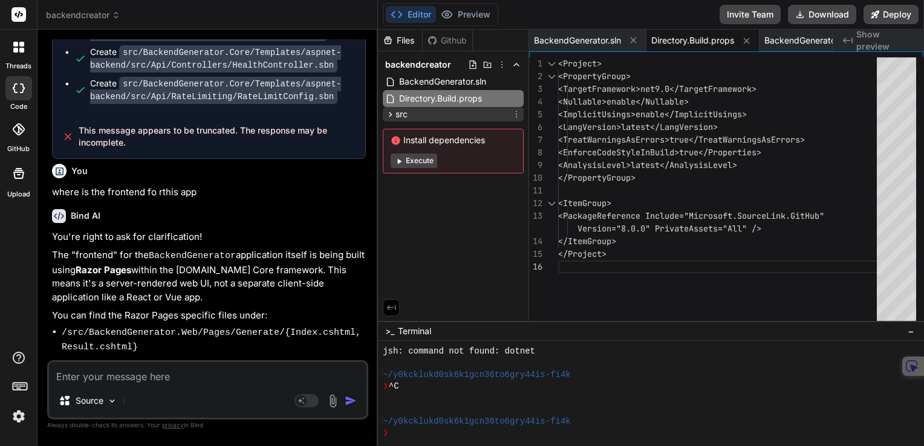
click at [390, 115] on icon at bounding box center [390, 114] width 10 height 10
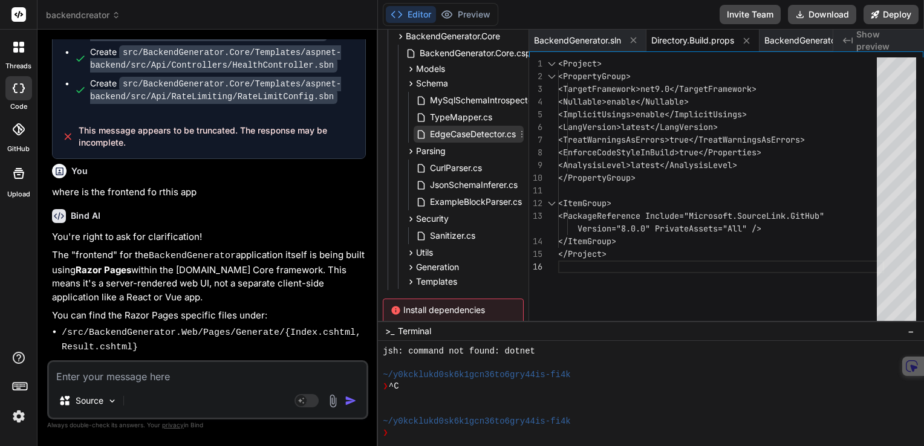
scroll to position [24, 0]
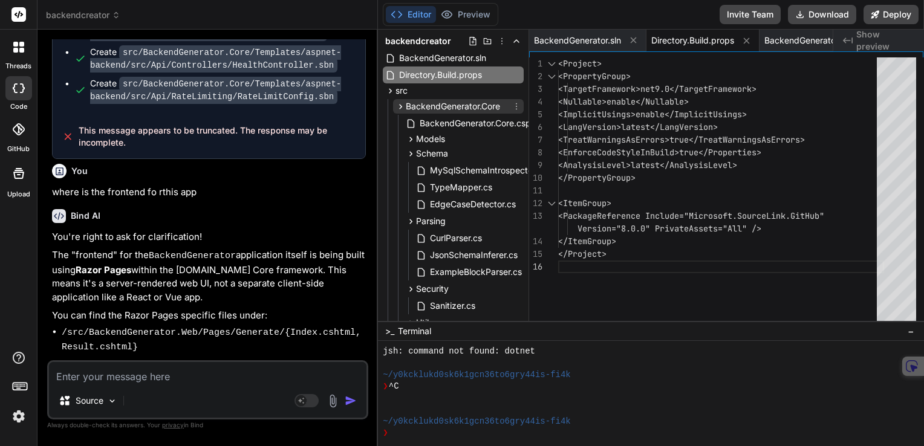
click at [400, 108] on icon at bounding box center [401, 107] width 10 height 10
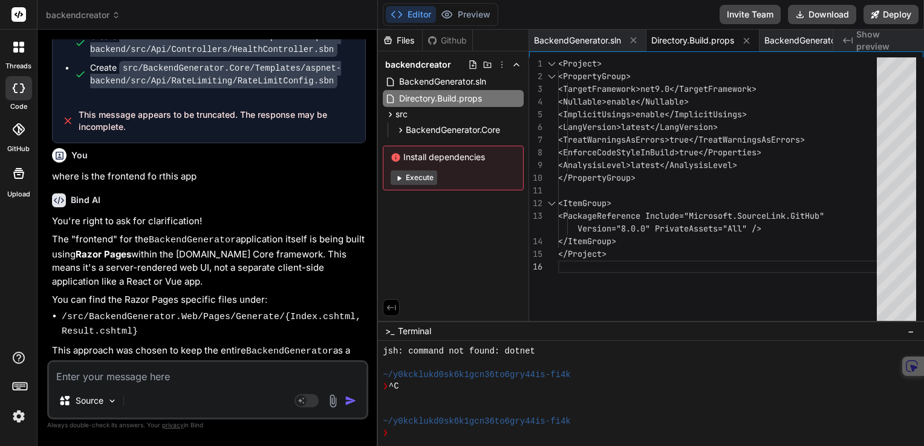
scroll to position [11091, 0]
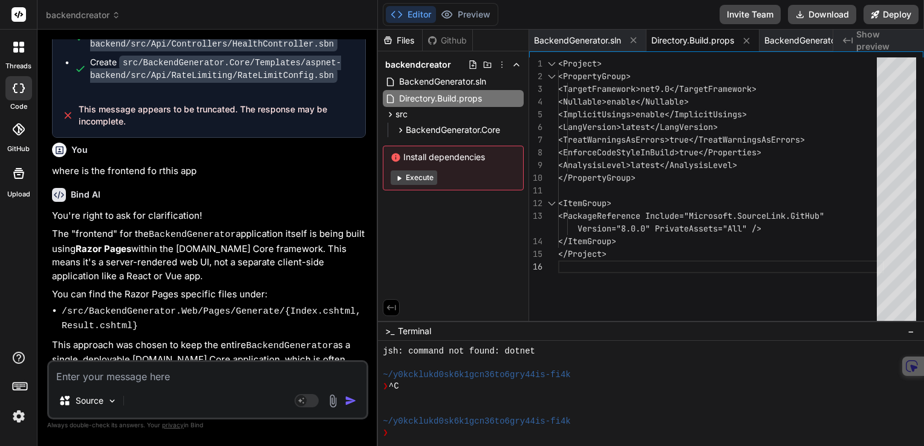
click at [429, 237] on div "Files Github backendcreator BackendGenerator.sln Directory.Build.props src Back…" at bounding box center [453, 176] width 151 height 292
click at [443, 39] on div "Github" at bounding box center [448, 40] width 50 height 12
click at [396, 42] on div "Files" at bounding box center [400, 40] width 44 height 12
click at [408, 67] on span "backendcreator" at bounding box center [418, 65] width 66 height 12
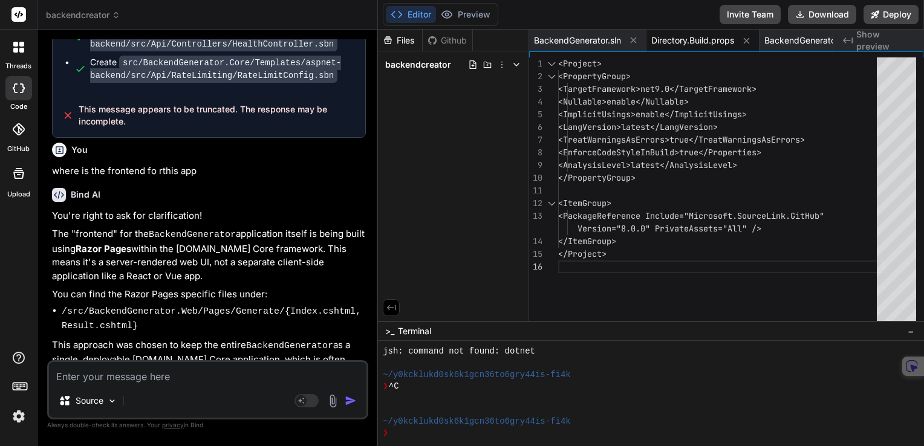
click at [457, 287] on div "Files Github backendcreator" at bounding box center [453, 176] width 151 height 292
drag, startPoint x: 760, startPoint y: 259, endPoint x: 837, endPoint y: 152, distance: 132.1
click at [762, 258] on div "<Project> <PropertyGroup> <TargetFramework>net9.0</TargetFramework> <Nullable>e…" at bounding box center [721, 192] width 326 height 270
click at [704, 42] on span "Directory.Build.props" at bounding box center [692, 40] width 83 height 12
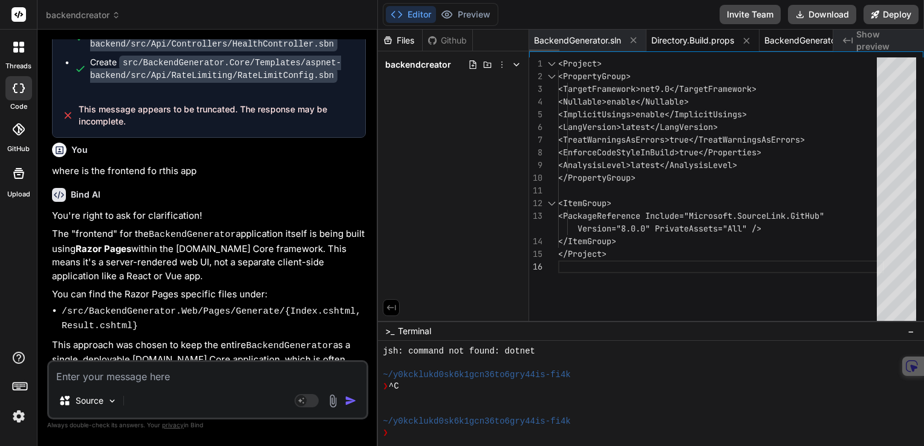
click at [791, 44] on span "BackendGenerator.Core.csproj" at bounding box center [810, 40] width 91 height 12
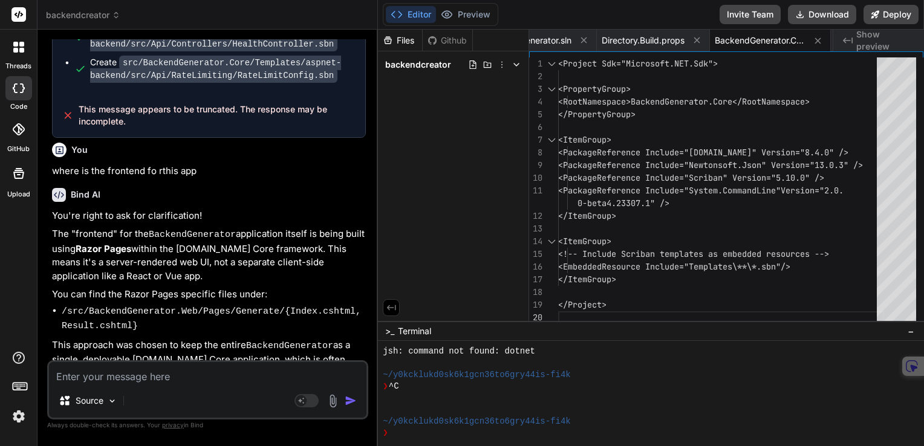
click at [471, 146] on div "Files Github backendcreator" at bounding box center [453, 176] width 151 height 292
click at [520, 65] on icon at bounding box center [517, 65] width 10 height 10
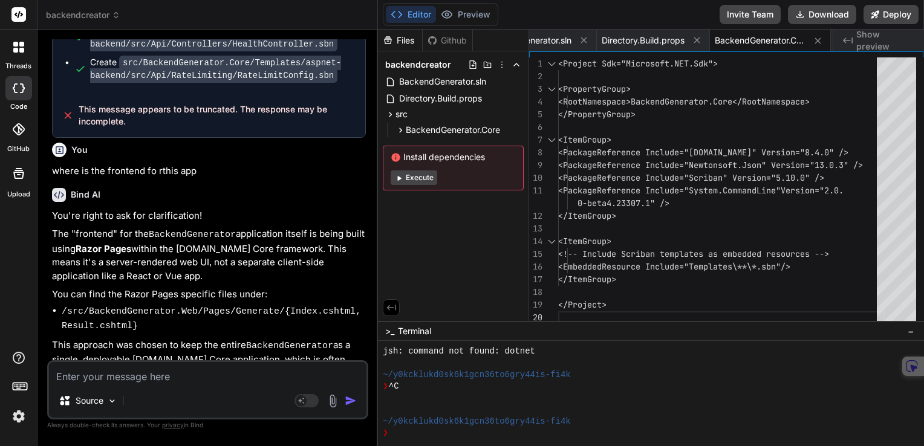
click at [422, 259] on div "Files Github backendcreator BackendGenerator.sln Directory.Build.props src Back…" at bounding box center [453, 176] width 151 height 292
click at [413, 174] on button "Execute" at bounding box center [414, 178] width 47 height 15
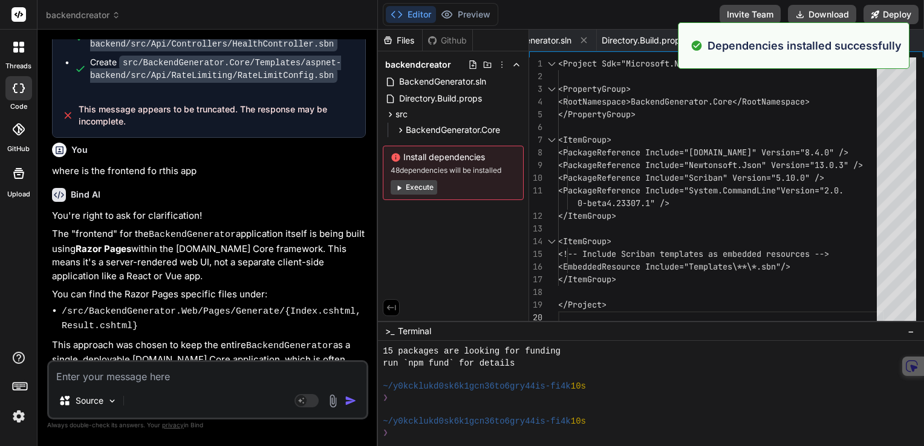
scroll to position [1510, 0]
click at [440, 255] on div "Files Github backendcreator BackendGenerator.sln Directory.Build.props src Back…" at bounding box center [453, 176] width 151 height 292
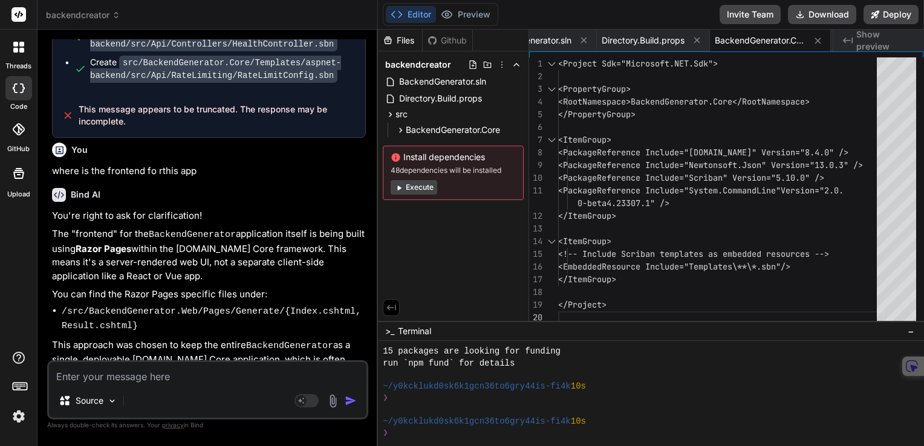
click at [135, 379] on textarea at bounding box center [208, 373] width 318 height 22
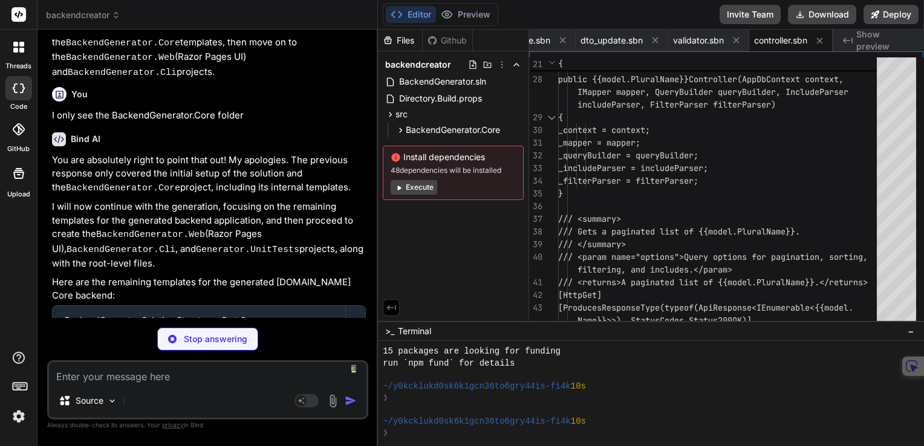
scroll to position [11418, 0]
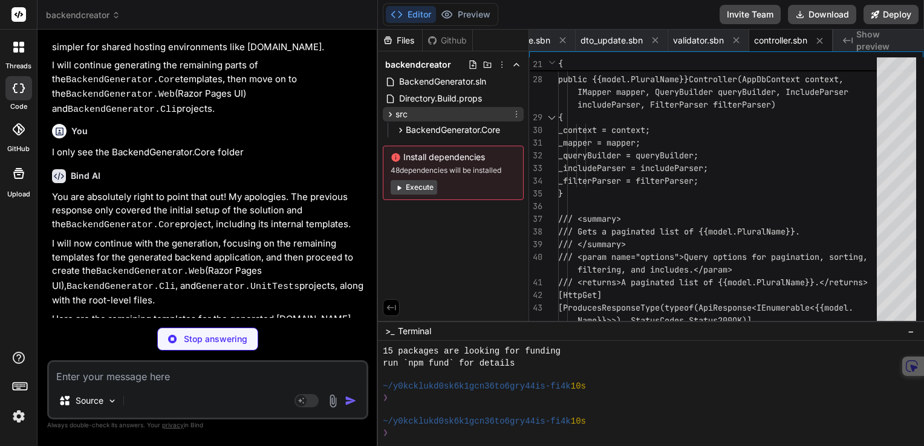
click at [413, 107] on div "src" at bounding box center [453, 114] width 141 height 15
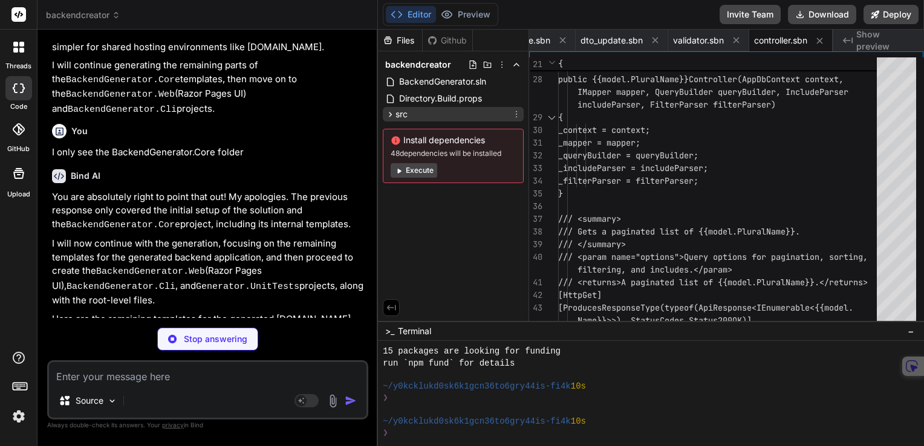
click at [400, 114] on span "src" at bounding box center [402, 114] width 12 height 12
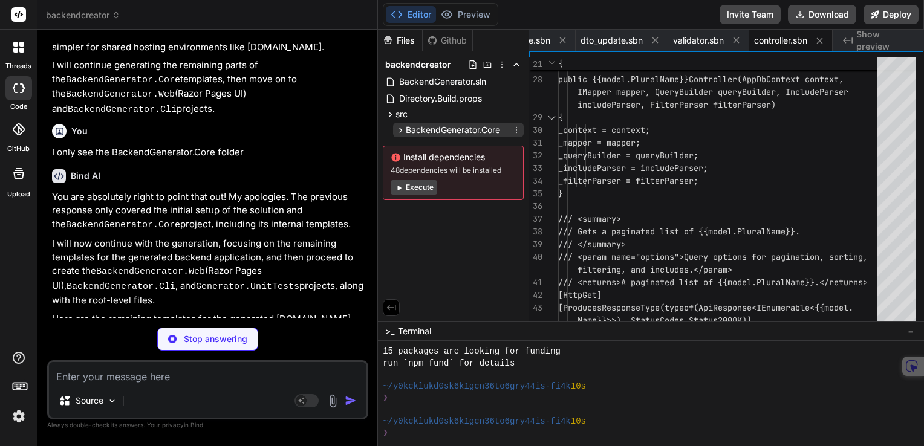
click at [401, 128] on icon at bounding box center [401, 130] width 10 height 10
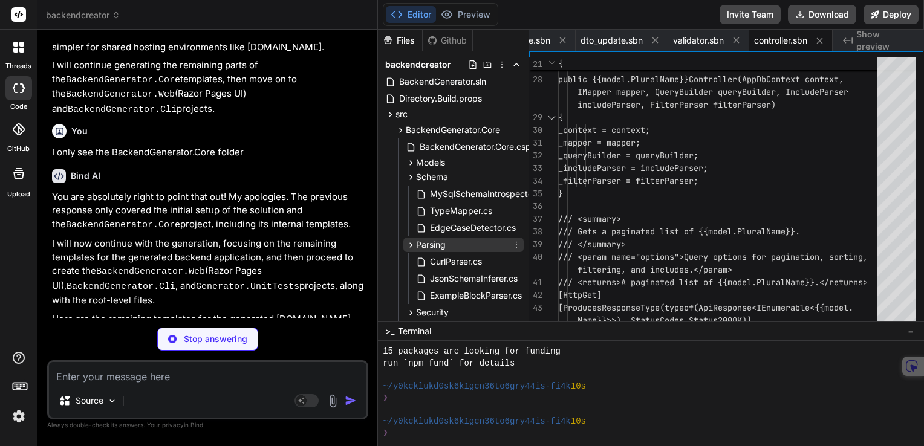
scroll to position [154, 0]
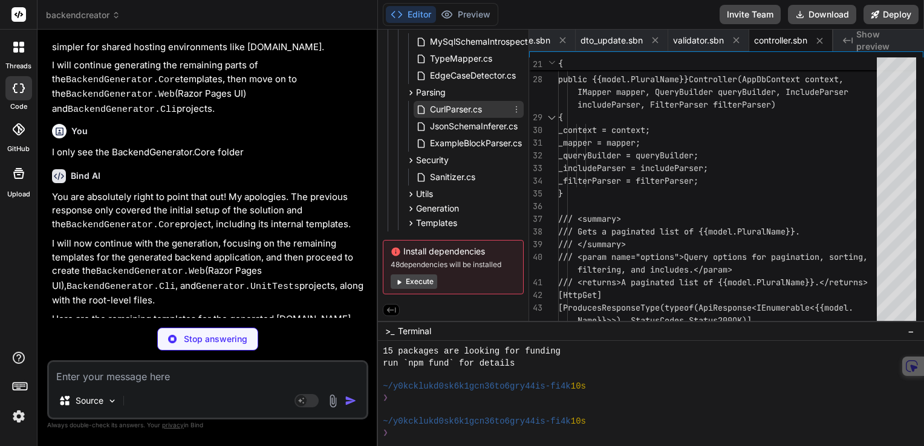
click at [448, 108] on span "CurlParser.cs" at bounding box center [456, 109] width 54 height 15
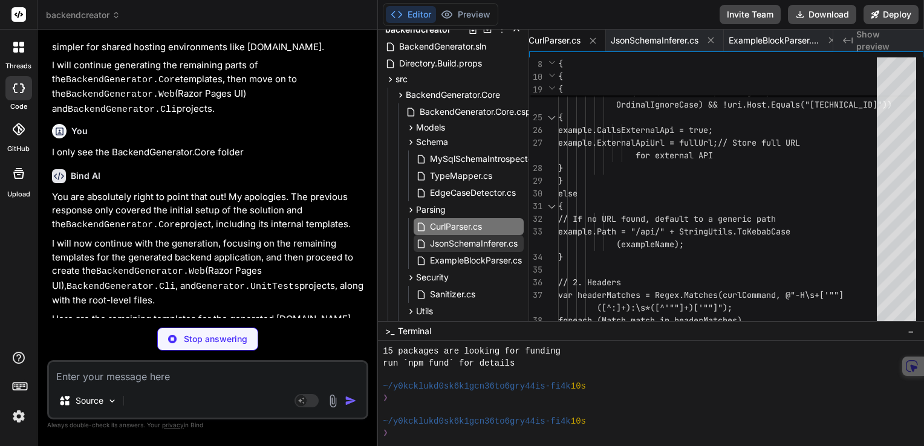
scroll to position [33, 0]
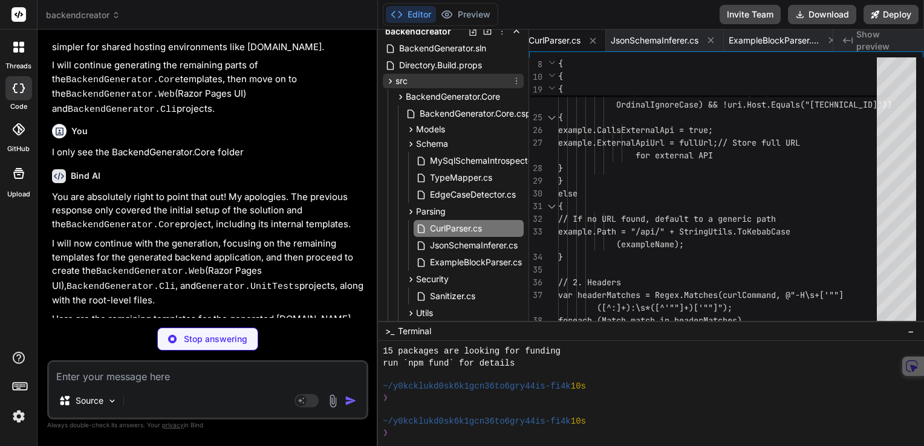
click at [402, 81] on span "src" at bounding box center [402, 81] width 12 height 12
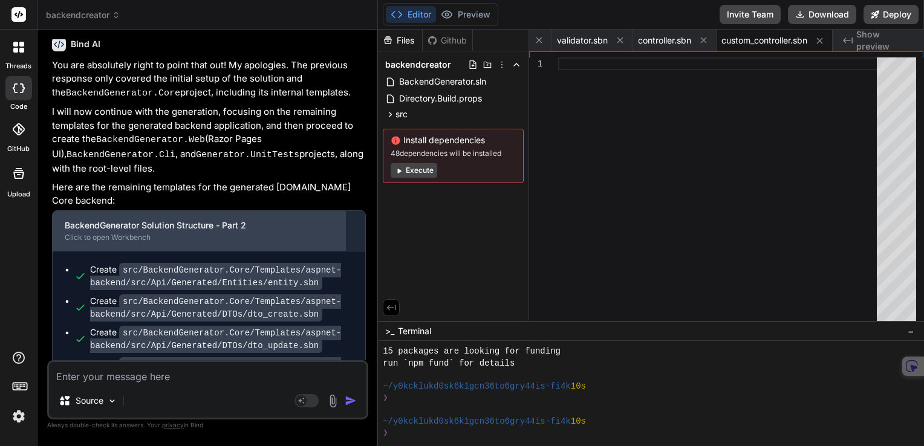
scroll to position [11480, 0]
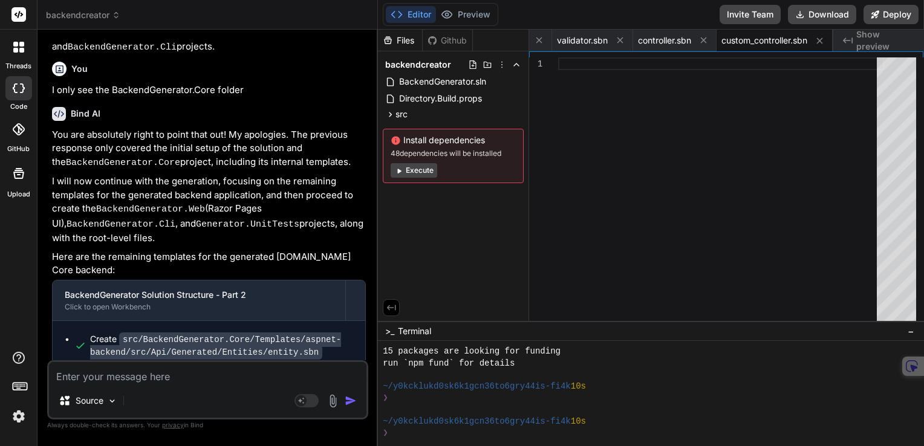
click at [471, 237] on div "Files Github backendcreator BackendGenerator.sln Directory.Build.props src Back…" at bounding box center [453, 176] width 151 height 292
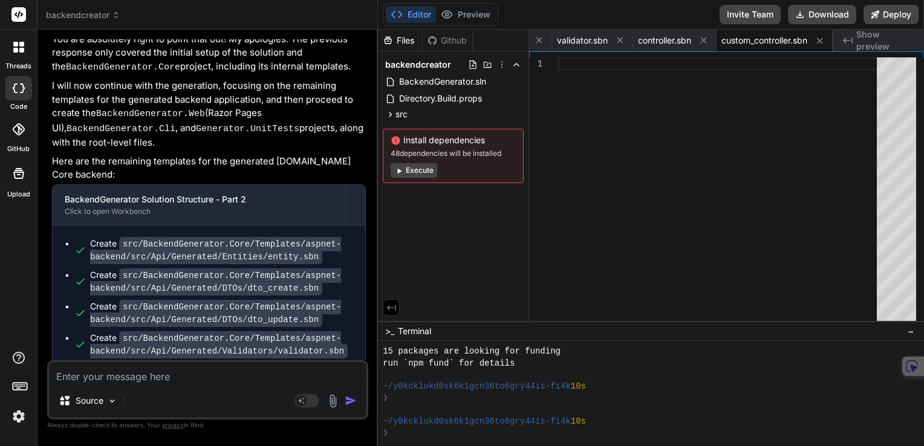
scroll to position [11600, 0]
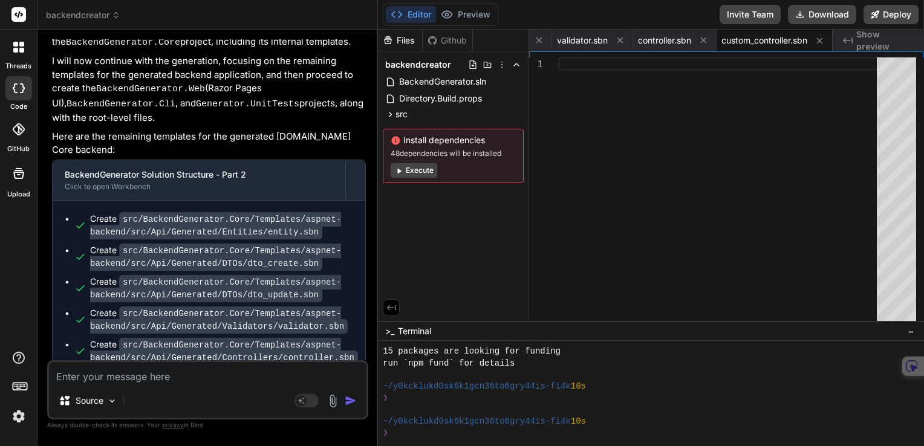
click at [197, 383] on textarea at bounding box center [208, 373] width 318 height 22
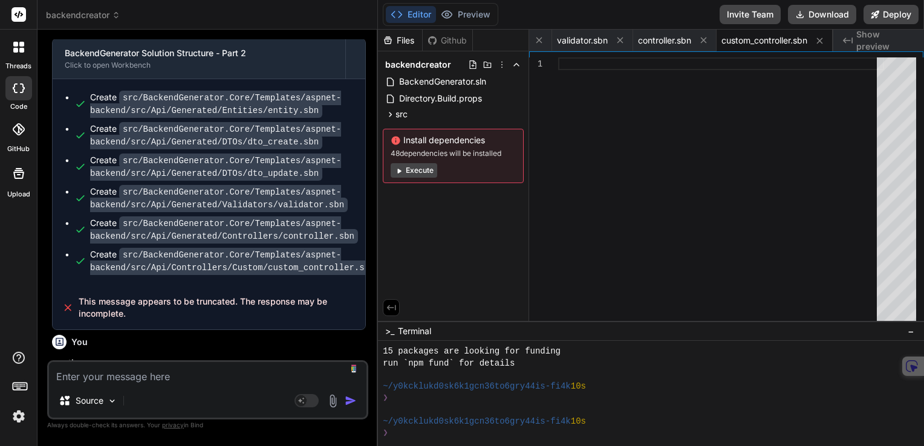
scroll to position [11726, 0]
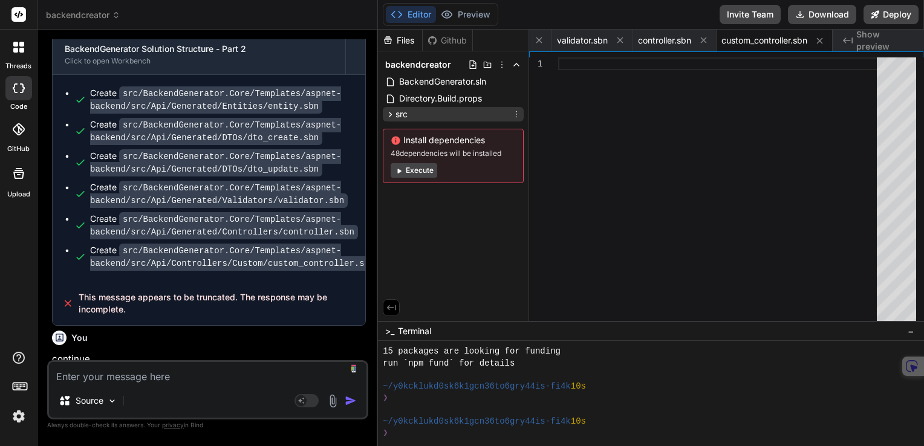
click at [385, 114] on icon at bounding box center [390, 114] width 10 height 10
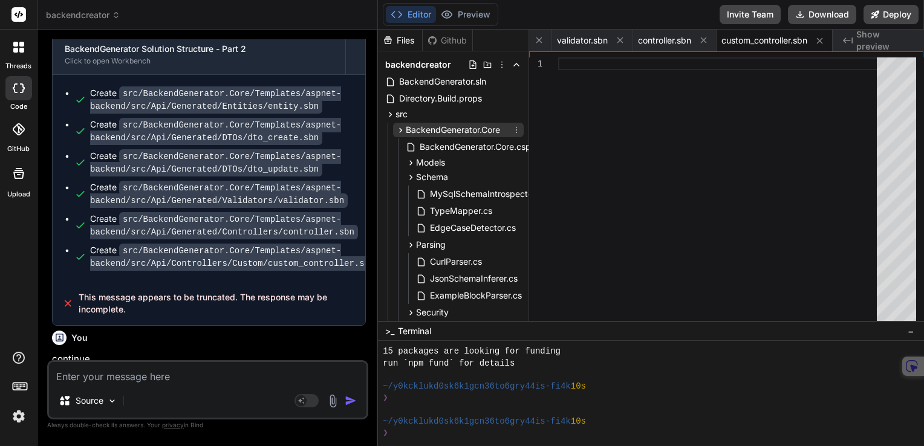
click at [402, 134] on icon at bounding box center [401, 130] width 10 height 10
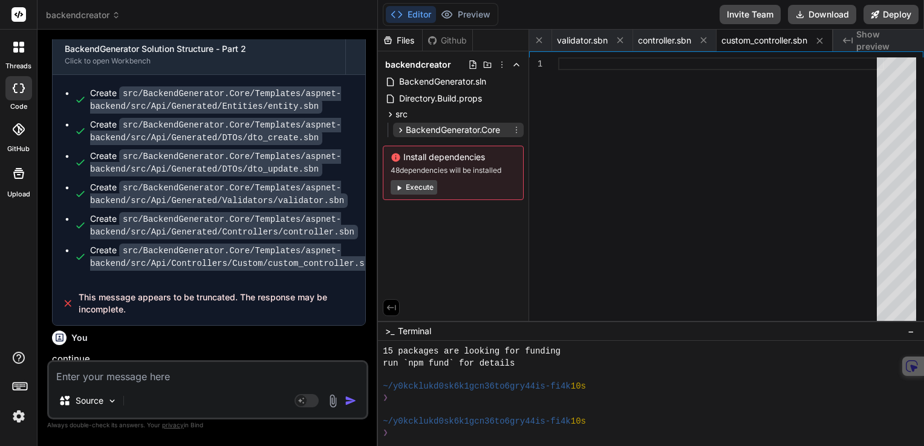
click at [402, 134] on icon at bounding box center [401, 130] width 10 height 10
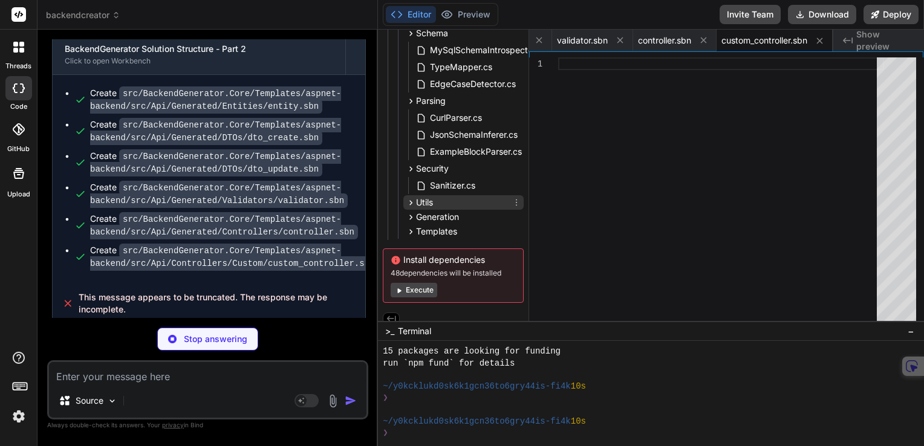
scroll to position [154, 0]
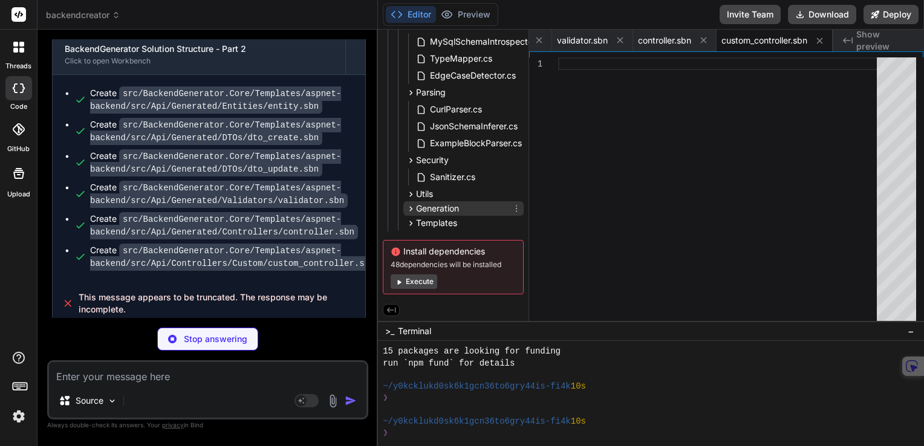
click at [406, 209] on icon at bounding box center [411, 209] width 10 height 10
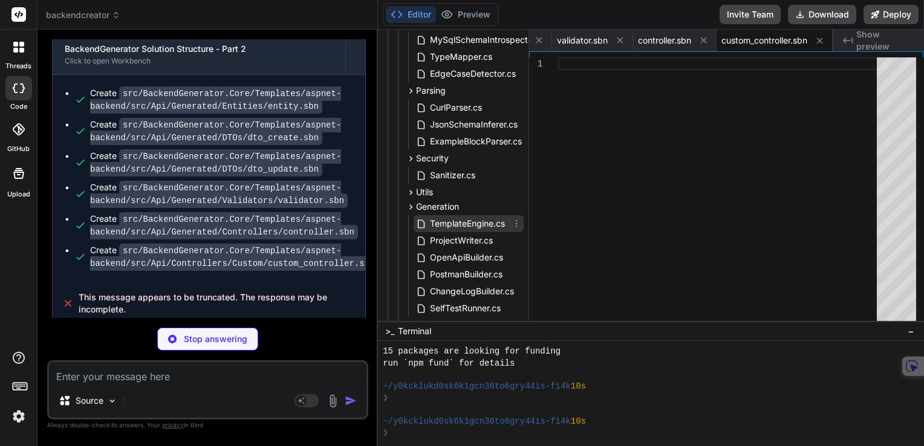
click at [467, 224] on span "TemplateEngine.cs" at bounding box center [467, 224] width 77 height 15
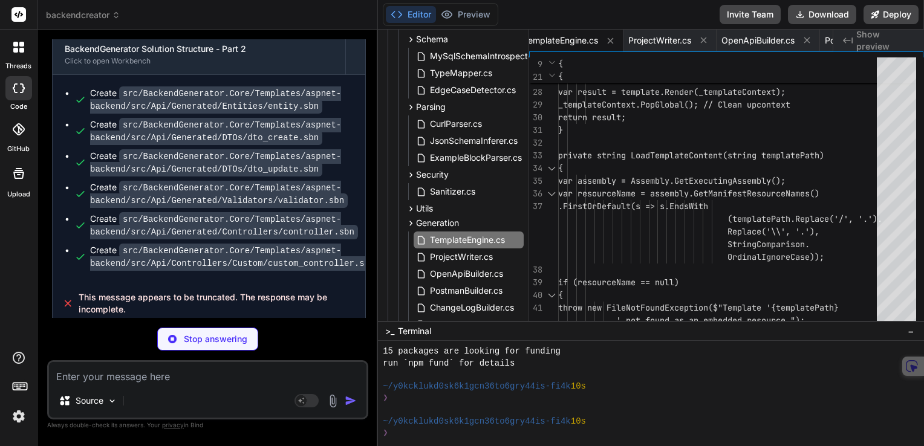
scroll to position [215, 0]
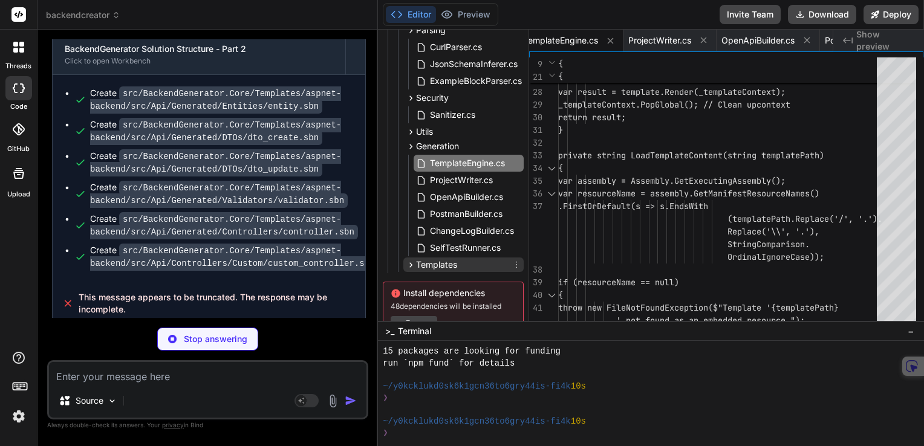
click at [411, 264] on icon at bounding box center [411, 265] width 10 height 10
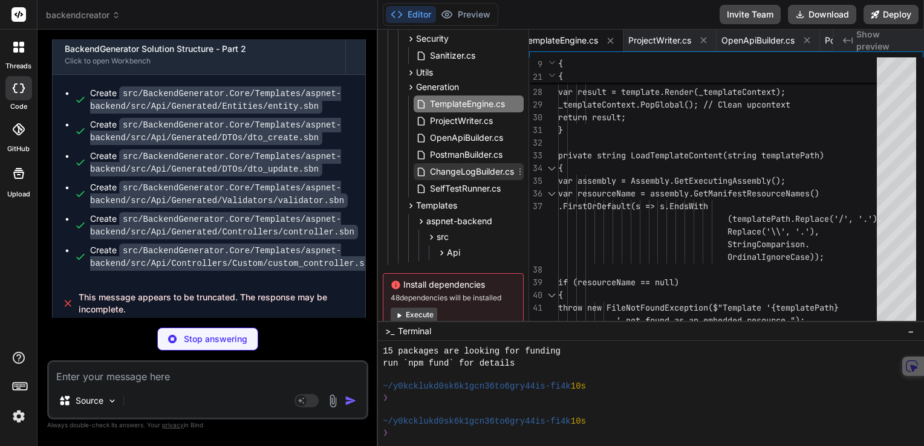
scroll to position [309, 0]
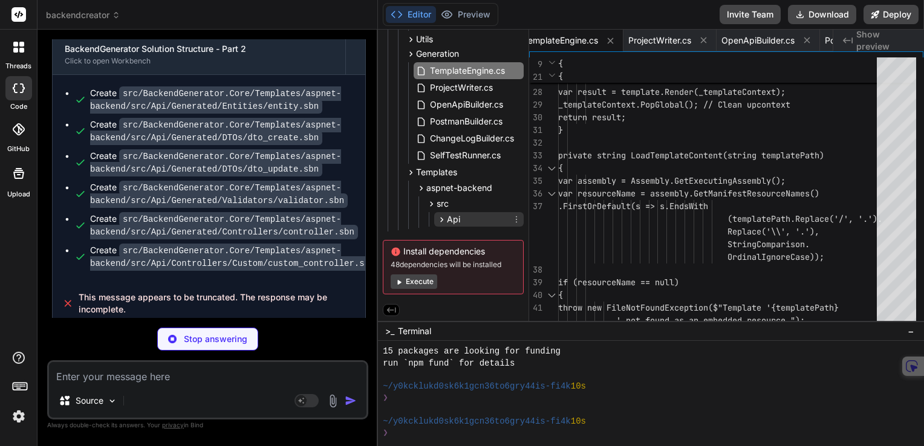
click at [439, 215] on icon at bounding box center [442, 220] width 10 height 10
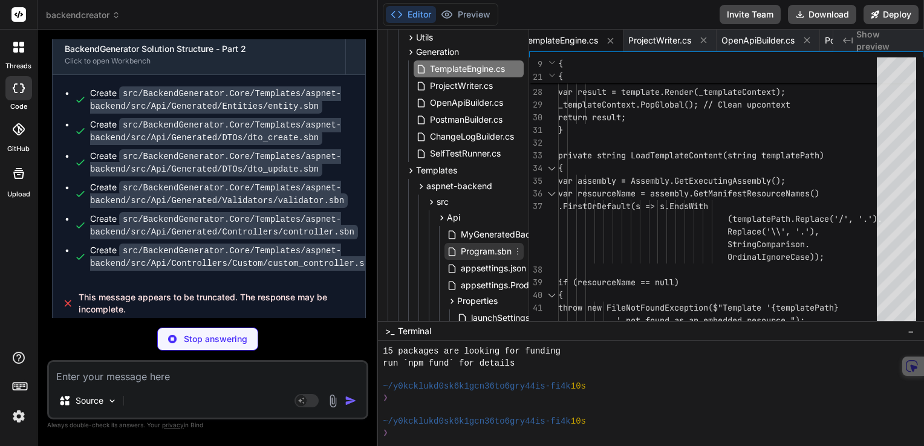
click at [474, 250] on span "Program.sbn" at bounding box center [486, 251] width 53 height 15
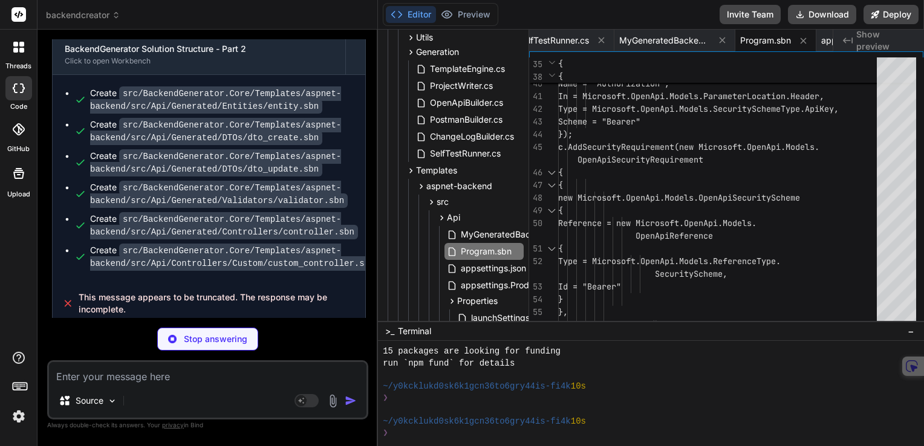
scroll to position [551, 0]
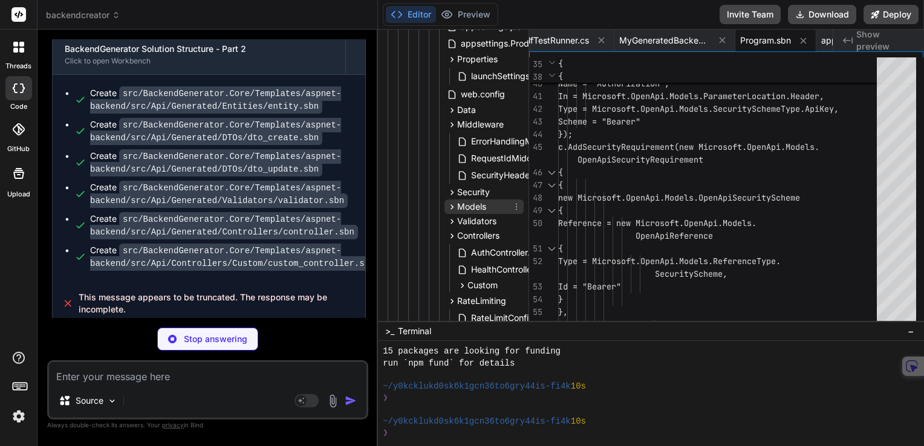
click at [452, 209] on icon at bounding box center [452, 207] width 10 height 10
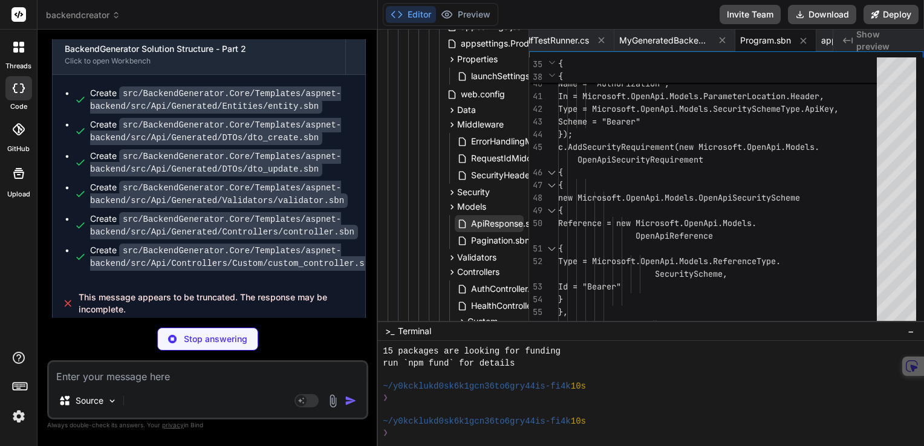
click at [497, 221] on span "ApiResponse.sbn" at bounding box center [505, 224] width 71 height 15
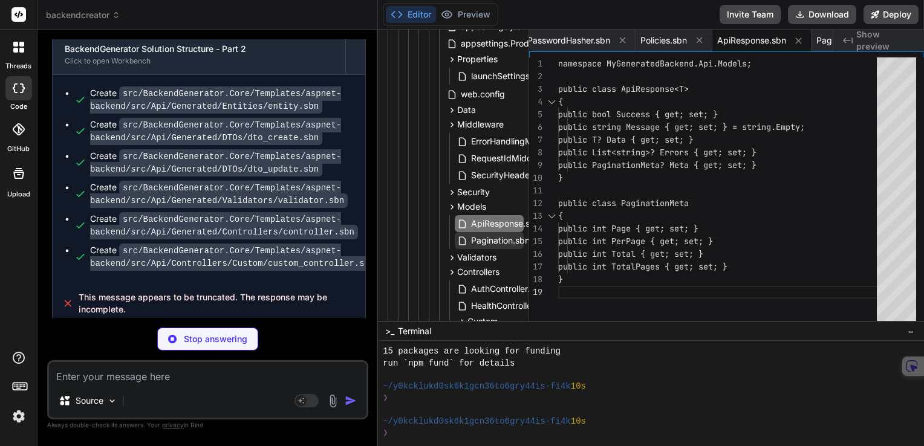
click at [500, 244] on span "Pagination.sbn" at bounding box center [500, 240] width 61 height 15
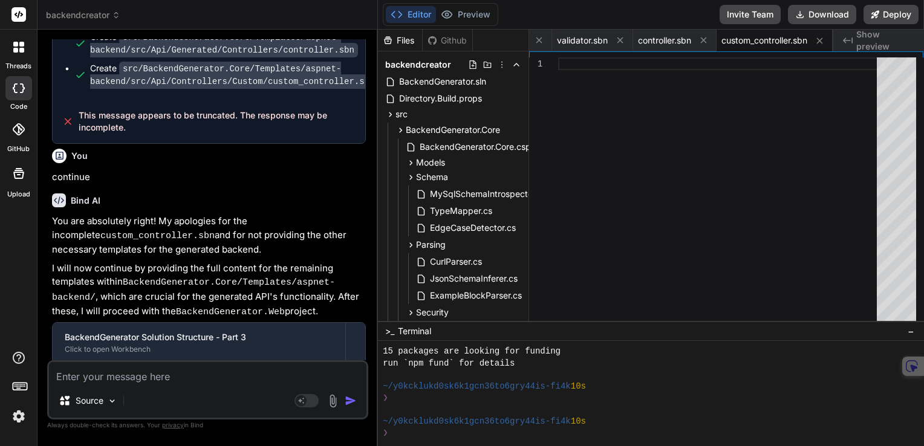
scroll to position [11909, 0]
click at [200, 385] on div "Source Agent Mode. When this toggle is activated, AI automatically makes decisi…" at bounding box center [207, 390] width 321 height 59
click at [191, 374] on textarea at bounding box center [208, 373] width 318 height 22
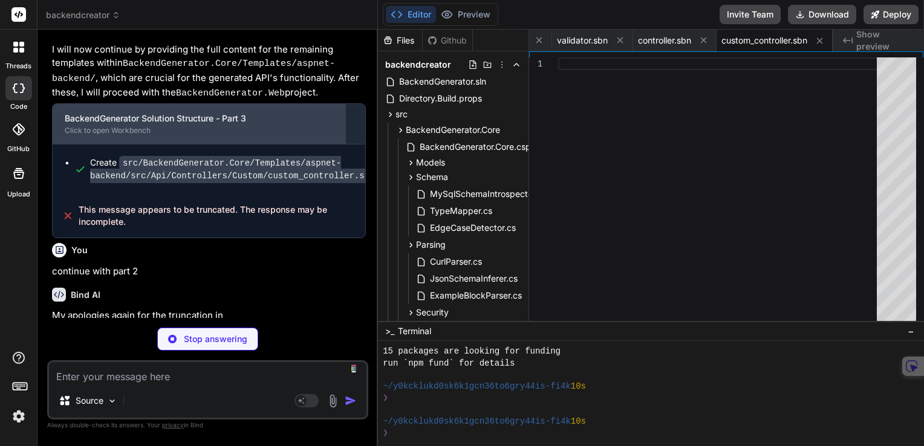
scroll to position [12188, 0]
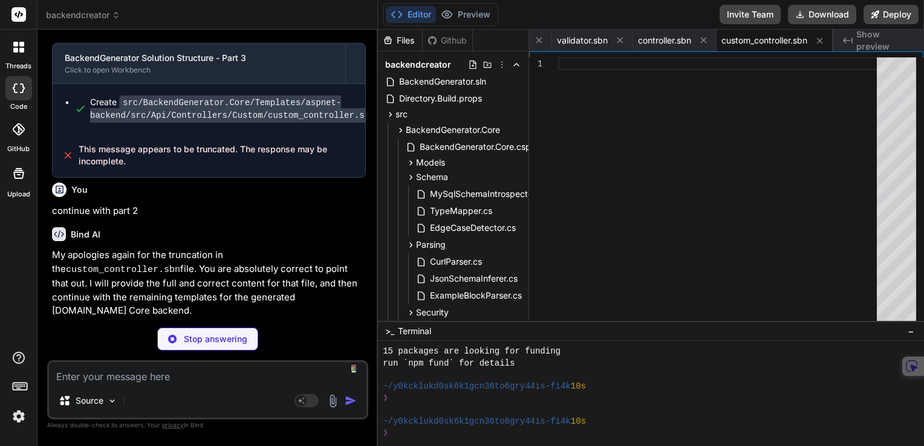
click at [227, 362] on div "Click to open Workbench" at bounding box center [199, 367] width 269 height 10
click at [118, 341] on div "BackendGenerator Solution Structure - Part 3 Click to open Workbench" at bounding box center [199, 361] width 293 height 40
click at [358, 351] on div at bounding box center [355, 360] width 19 height 19
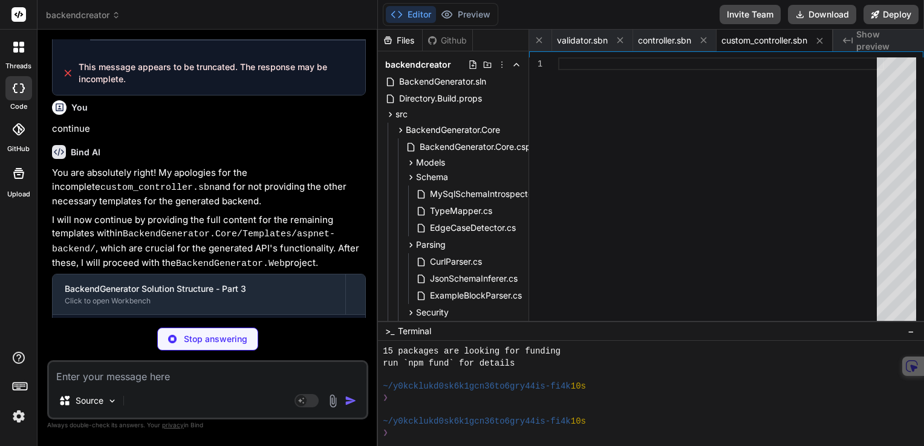
scroll to position [12138, 0]
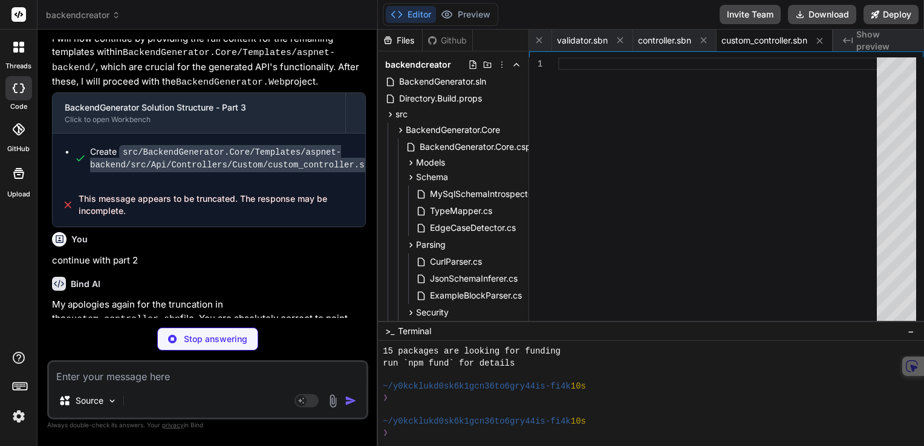
click at [146, 412] on div "Click to open Workbench" at bounding box center [199, 417] width 269 height 10
click at [133, 399] on div "BackendGenerator Solution Structure - Part 3" at bounding box center [199, 405] width 269 height 12
click at [132, 399] on div "BackendGenerator Solution Structure - Part 3" at bounding box center [199, 405] width 269 height 12
drag, startPoint x: 647, startPoint y: 42, endPoint x: 569, endPoint y: 42, distance: 77.4
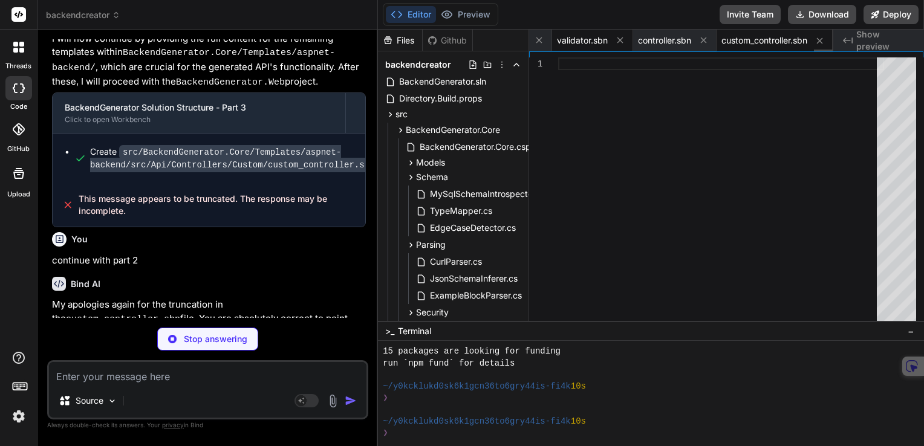
click at [569, 42] on span "validator.sbn" at bounding box center [582, 40] width 51 height 12
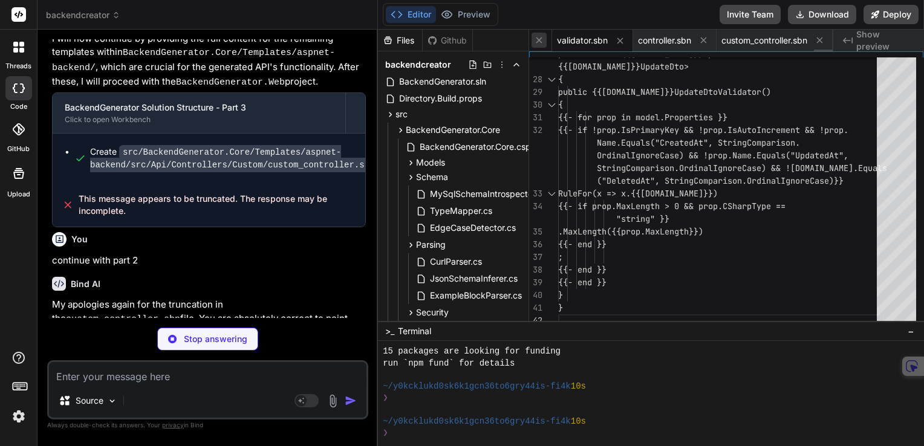
click at [535, 44] on icon at bounding box center [539, 40] width 10 height 10
click at [621, 38] on icon at bounding box center [620, 41] width 10 height 10
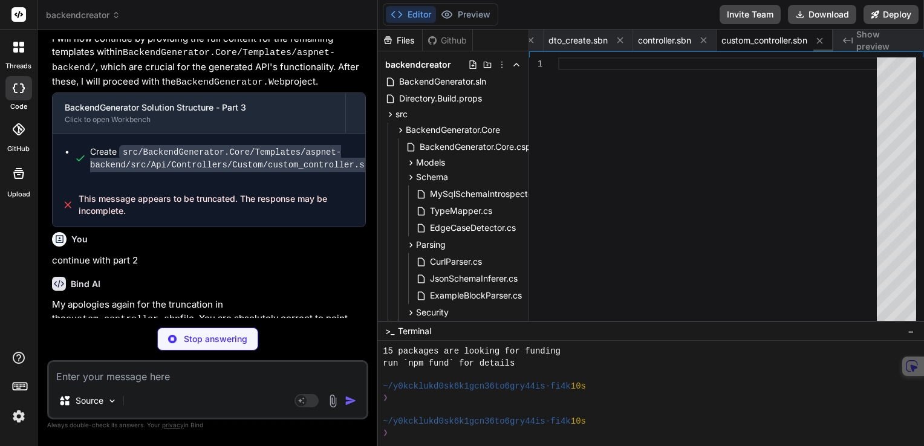
click at [621, 38] on icon at bounding box center [620, 40] width 10 height 10
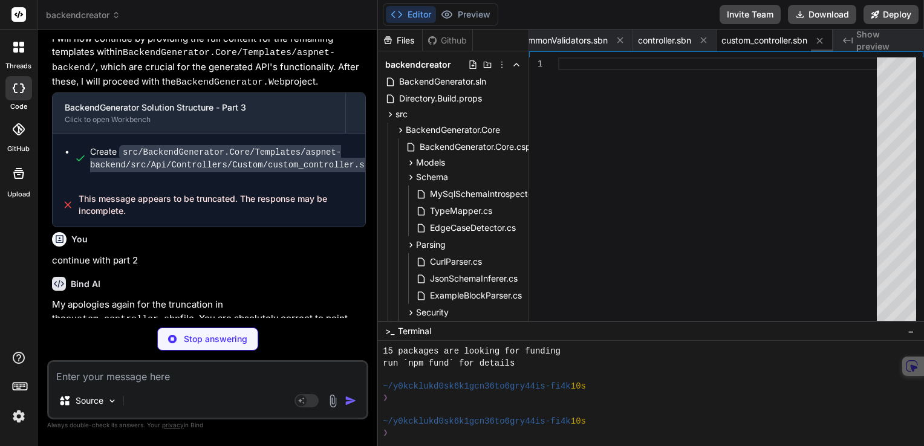
click at [621, 38] on icon at bounding box center [620, 40] width 10 height 10
click at [601, 38] on icon at bounding box center [595, 40] width 10 height 10
click at [621, 38] on icon at bounding box center [620, 40] width 10 height 10
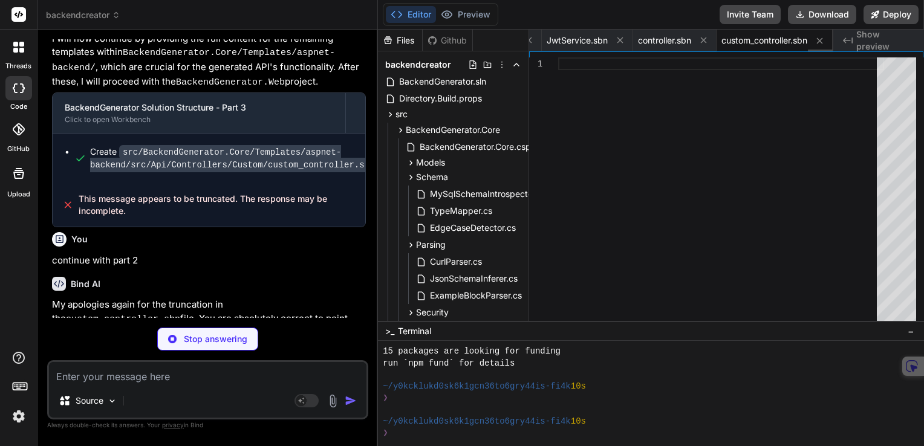
click at [621, 38] on icon at bounding box center [620, 40] width 10 height 10
click at [605, 38] on icon at bounding box center [600, 40] width 10 height 10
click at [621, 38] on icon at bounding box center [620, 40] width 10 height 10
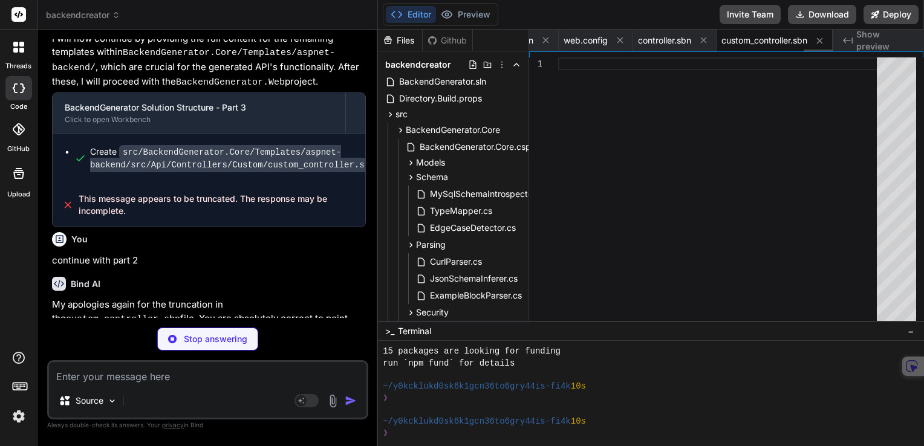
click at [621, 38] on icon at bounding box center [620, 40] width 10 height 10
click at [606, 38] on icon at bounding box center [600, 40] width 10 height 10
click at [621, 38] on icon at bounding box center [620, 40] width 10 height 10
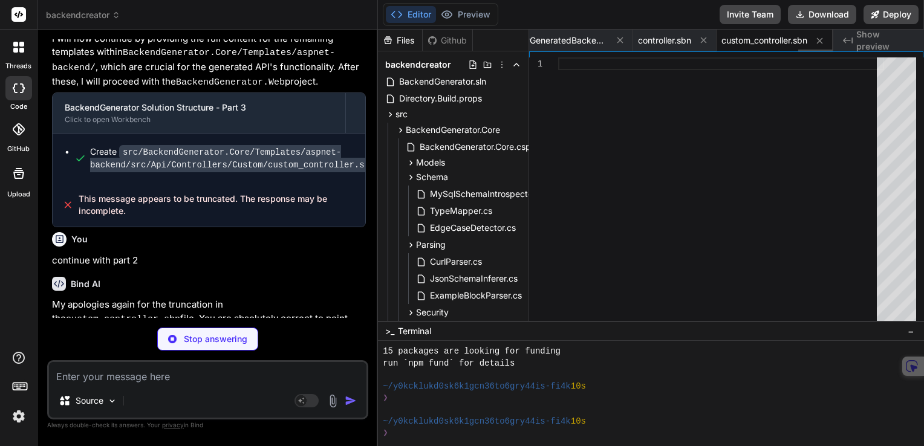
click at [621, 38] on icon at bounding box center [620, 40] width 10 height 10
click at [610, 38] on icon at bounding box center [605, 40] width 10 height 10
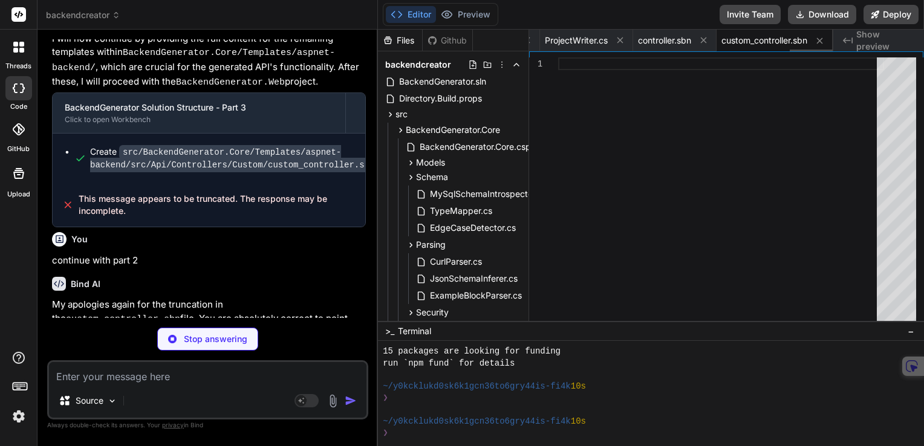
click at [621, 38] on icon at bounding box center [620, 40] width 10 height 10
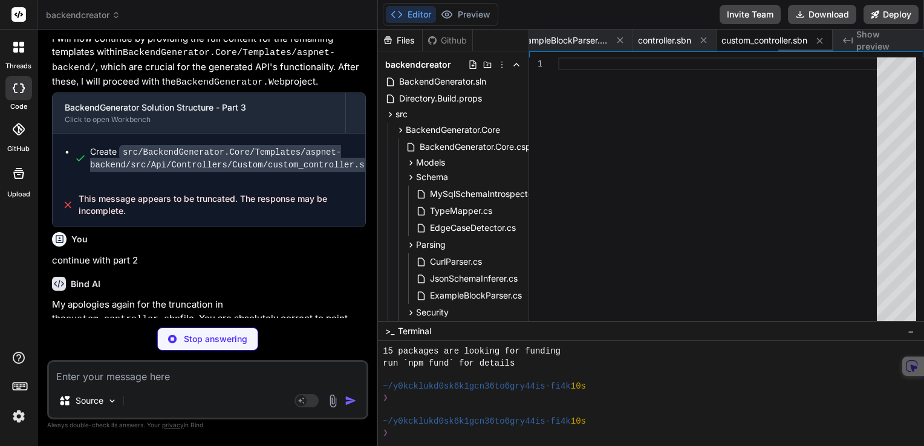
click at [621, 38] on icon at bounding box center [620, 40] width 10 height 10
click at [614, 38] on icon at bounding box center [609, 40] width 10 height 10
click at [621, 38] on icon at bounding box center [620, 40] width 10 height 10
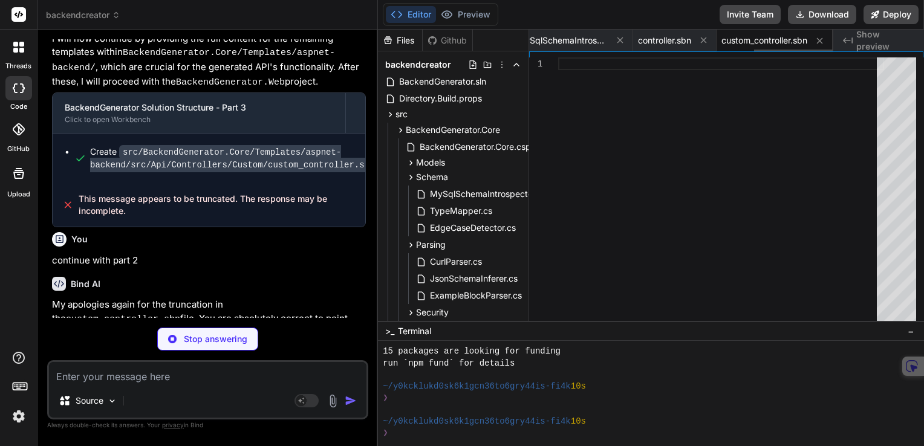
click at [621, 38] on icon at bounding box center [620, 40] width 10 height 10
click at [617, 38] on icon at bounding box center [612, 40] width 10 height 10
click at [621, 38] on icon at bounding box center [620, 40] width 10 height 10
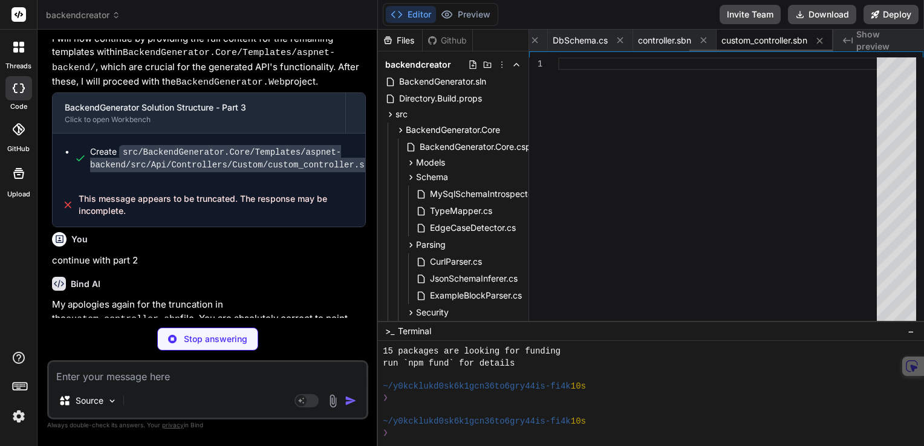
click at [621, 38] on icon at bounding box center [620, 40] width 10 height 10
click at [621, 38] on icon at bounding box center [617, 40] width 10 height 10
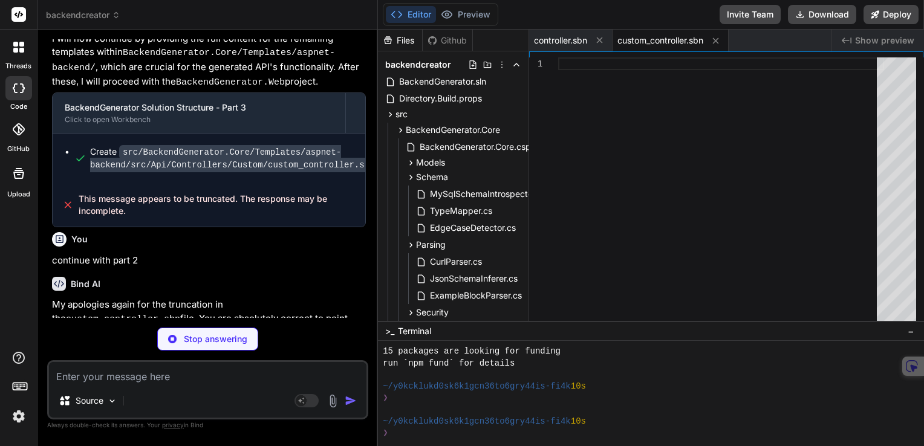
scroll to position [0, 0]
click at [621, 38] on span "custom_controller.sbn" at bounding box center [661, 40] width 86 height 12
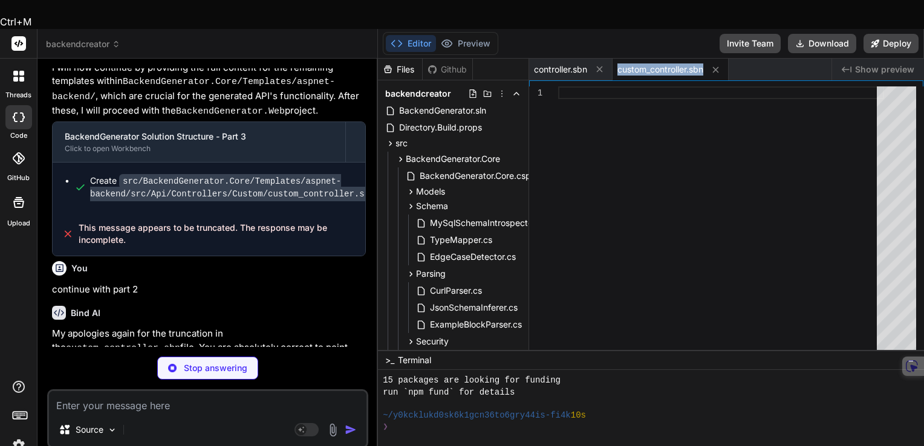
click at [621, 64] on span "custom_controller.sbn" at bounding box center [661, 70] width 86 height 12
drag, startPoint x: 621, startPoint y: 38, endPoint x: 601, endPoint y: 42, distance: 20.4
click at [601, 64] on icon at bounding box center [600, 69] width 10 height 10
click at [635, 67] on icon at bounding box center [633, 70] width 6 height 6
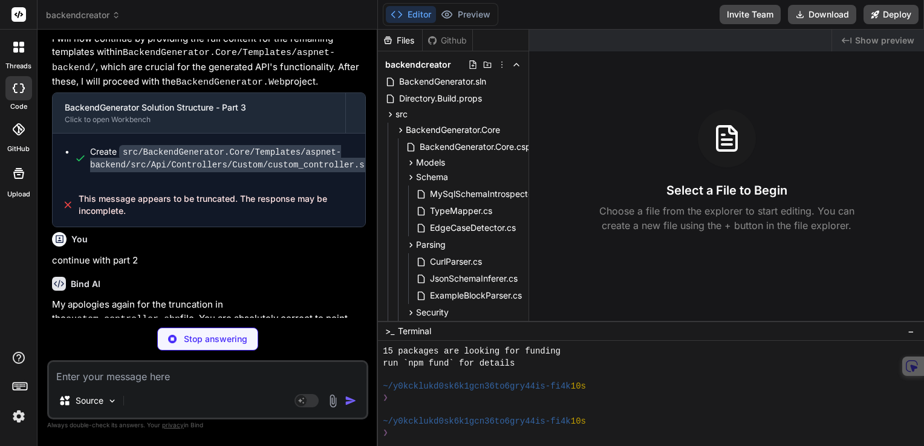
click at [710, 212] on p "Choose a file from the explorer to start editing. You can create a new file usi…" at bounding box center [727, 218] width 271 height 29
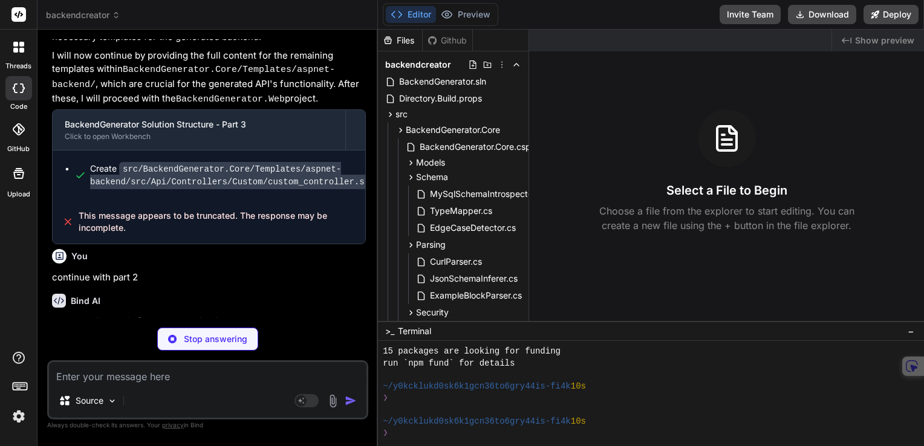
scroll to position [12138, 0]
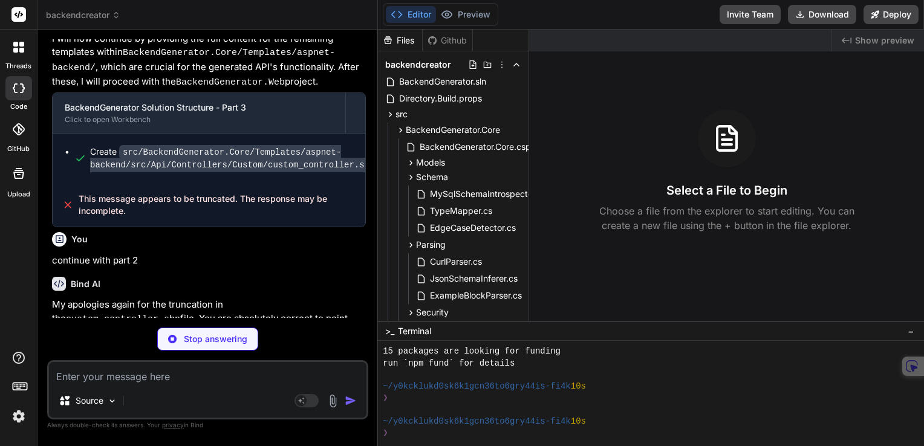
click at [194, 298] on p "My apologies again for the truncation in the custom_controller.sbn file. You ar…" at bounding box center [209, 333] width 314 height 70
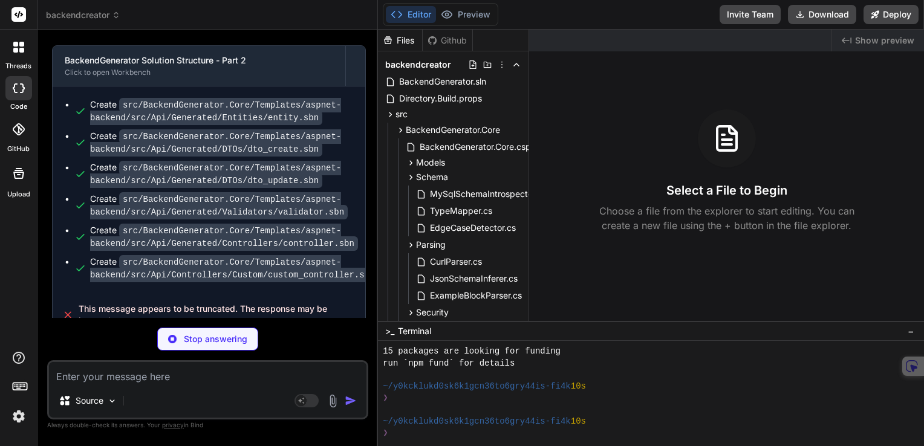
scroll to position [11956, 0]
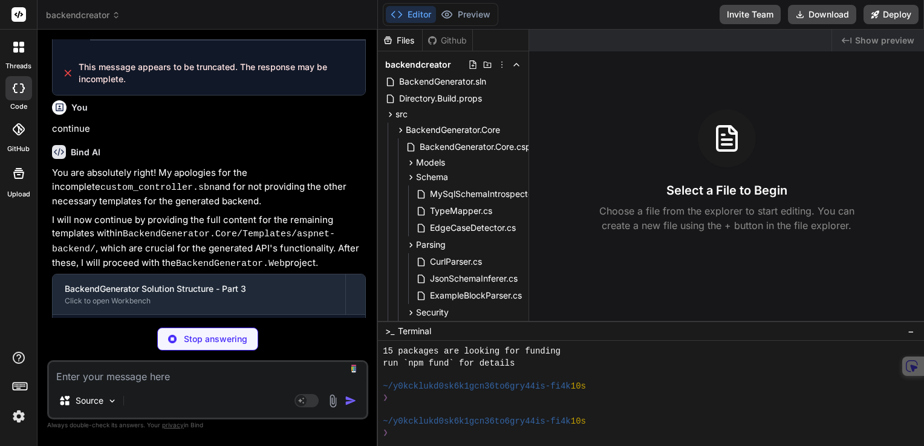
click at [241, 367] on textarea at bounding box center [208, 373] width 318 height 22
click at [211, 345] on p "Stop answering" at bounding box center [216, 339] width 64 height 12
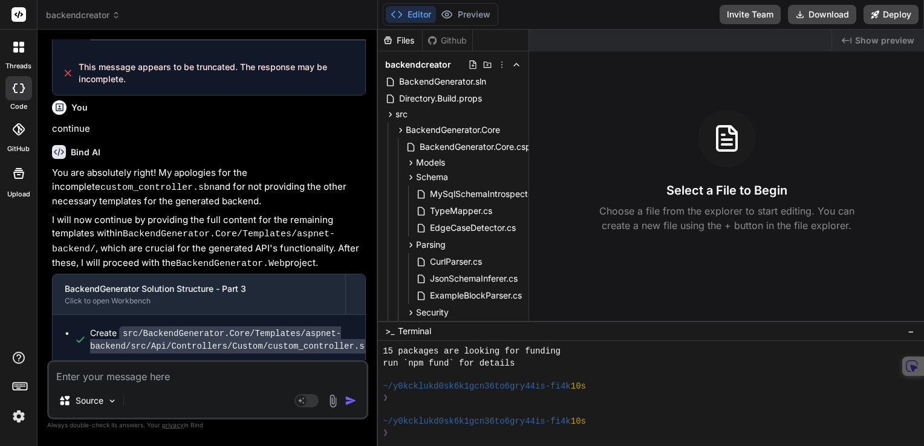
click at [186, 387] on div "Source Agent Mode. When this toggle is activated, AI automatically makes decisi…" at bounding box center [207, 390] width 321 height 59
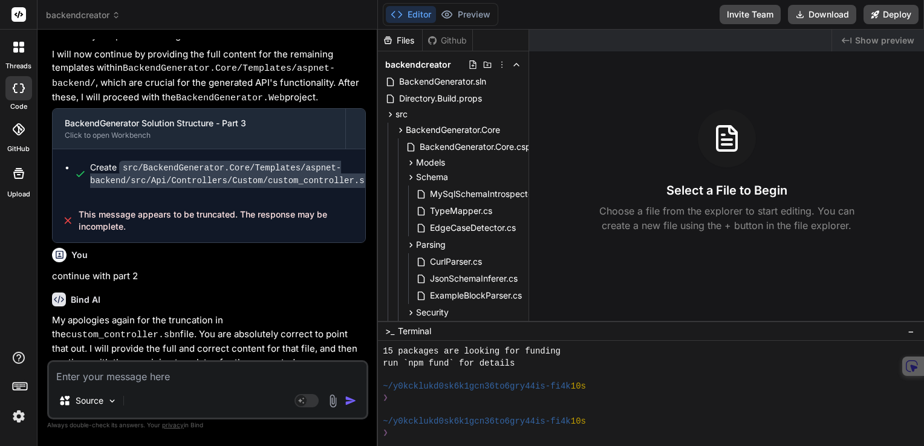
scroll to position [12127, 0]
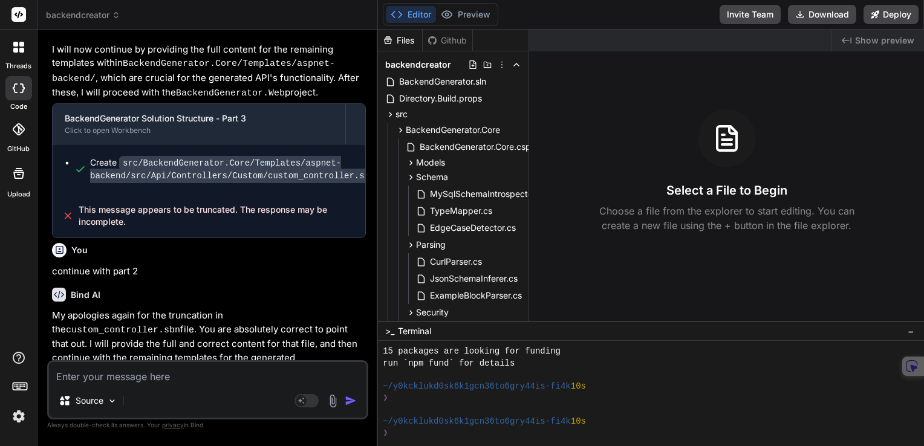
click at [203, 385] on div "Source Agent Mode. When this toggle is activated, AI automatically makes decisi…" at bounding box center [207, 390] width 321 height 59
click at [157, 380] on textarea at bounding box center [208, 373] width 318 height 22
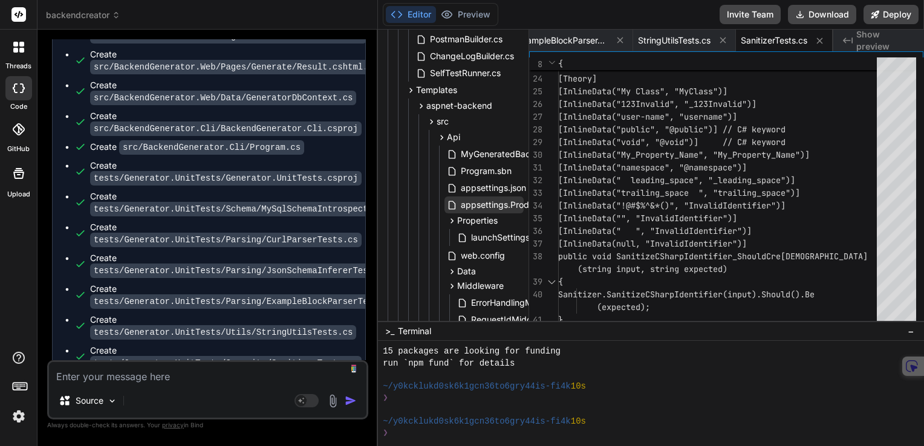
scroll to position [363, 0]
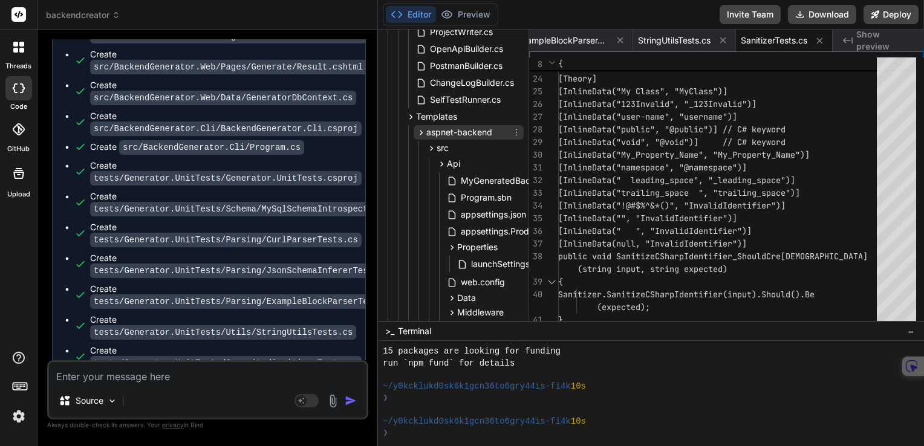
click at [420, 132] on icon at bounding box center [421, 133] width 10 height 10
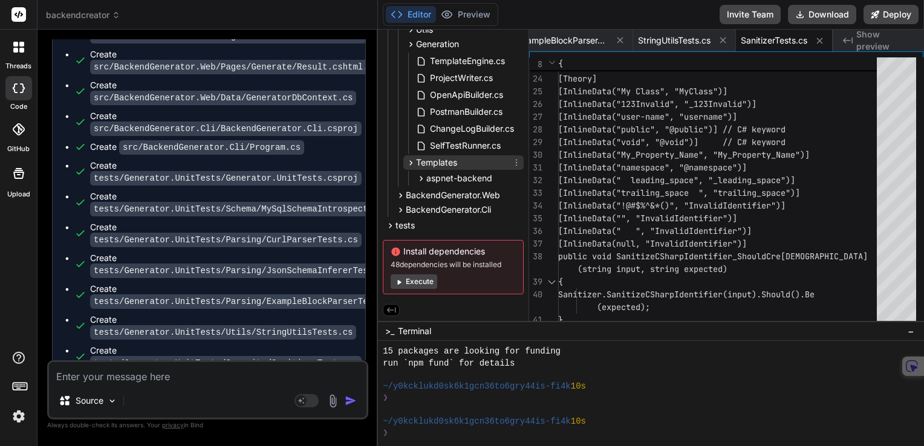
click at [411, 158] on icon at bounding box center [411, 163] width 10 height 10
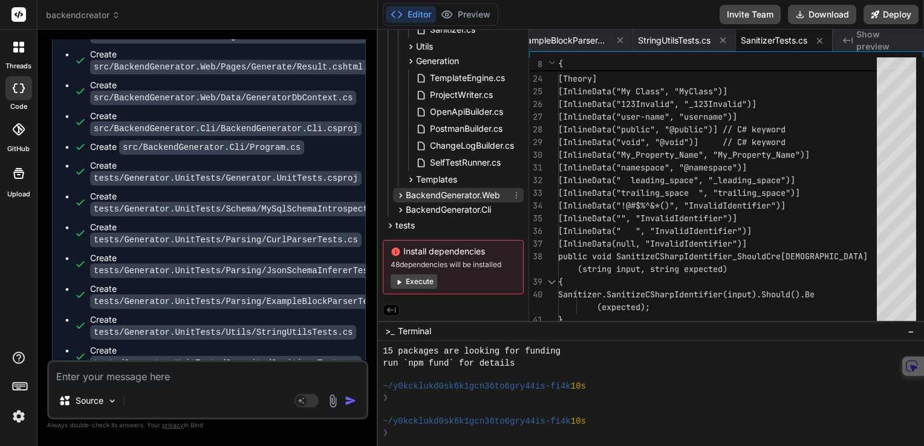
click at [416, 192] on span "BackendGenerator.Web" at bounding box center [453, 195] width 94 height 12
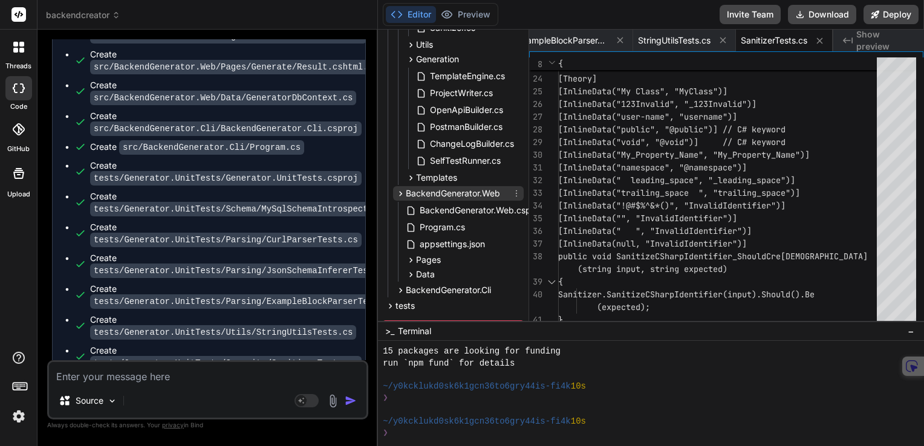
scroll to position [363, 0]
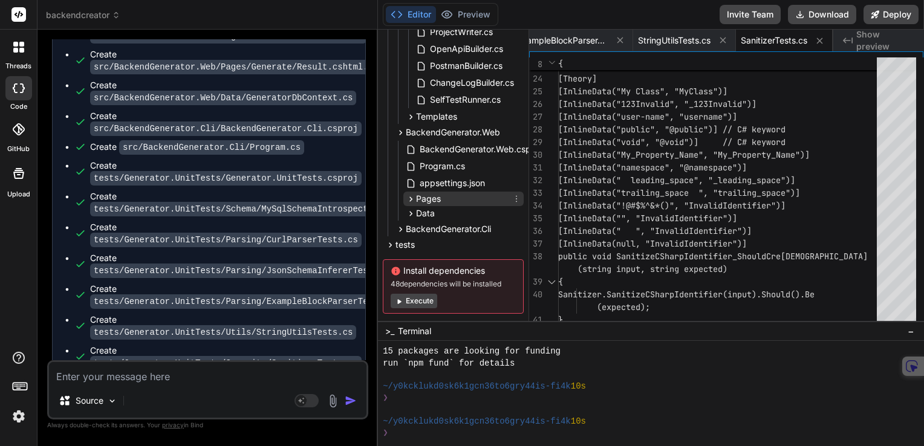
click at [411, 197] on icon at bounding box center [411, 199] width 10 height 10
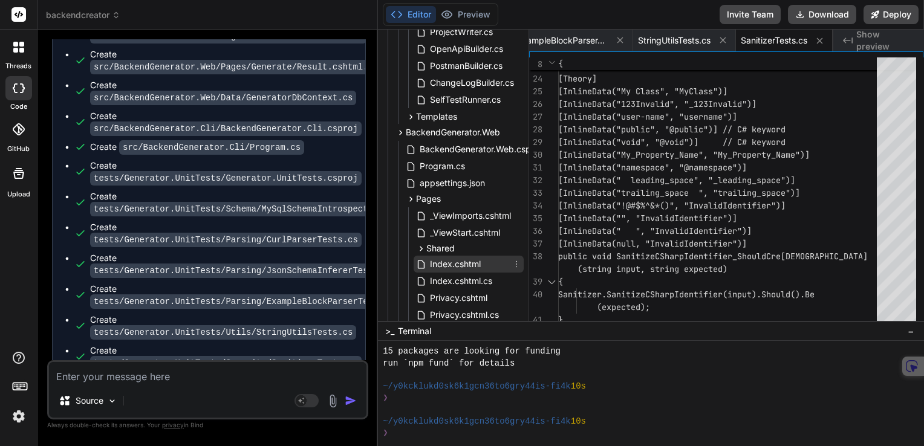
click at [469, 265] on span "Index.cshtml" at bounding box center [455, 264] width 53 height 15
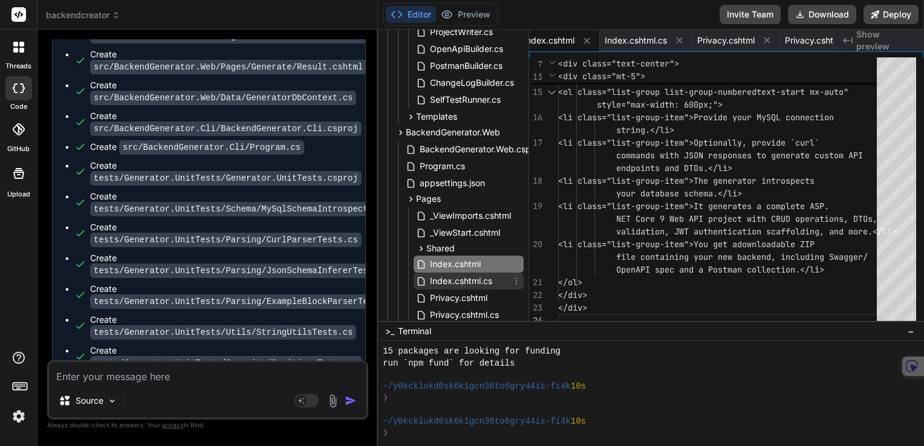
click at [468, 279] on span "Index.cshtml.cs" at bounding box center [461, 281] width 65 height 15
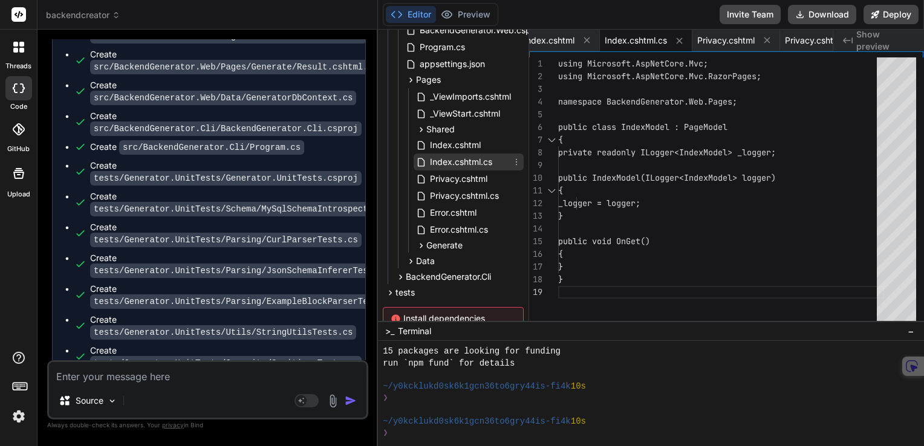
scroll to position [484, 0]
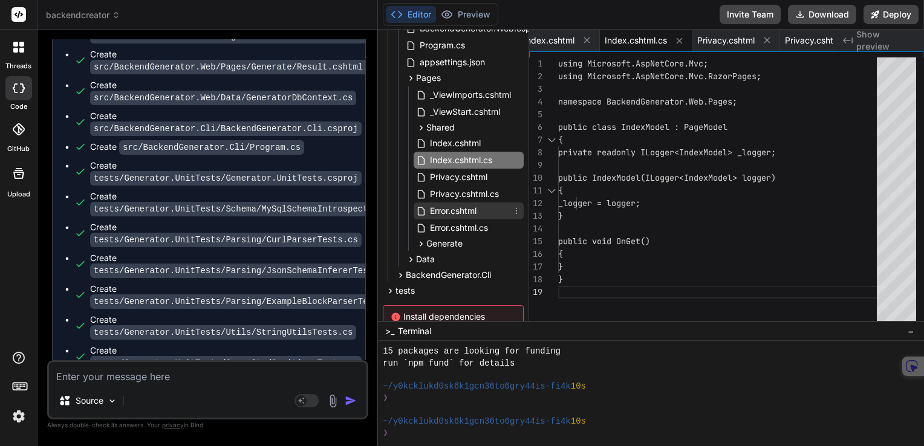
click at [440, 214] on span "Error.cshtml" at bounding box center [453, 211] width 49 height 15
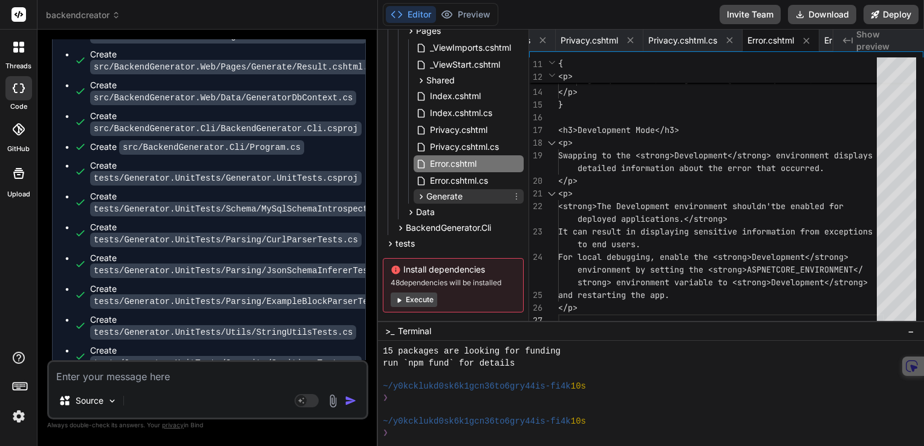
scroll to position [551, 0]
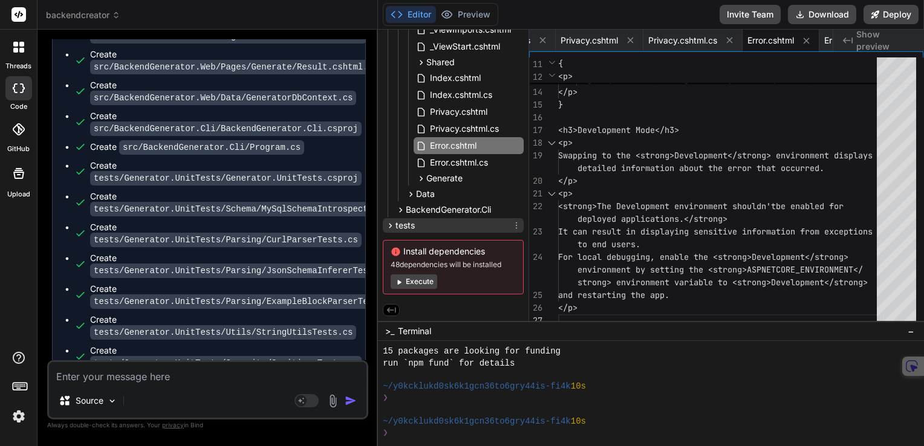
click at [387, 223] on icon at bounding box center [390, 226] width 10 height 10
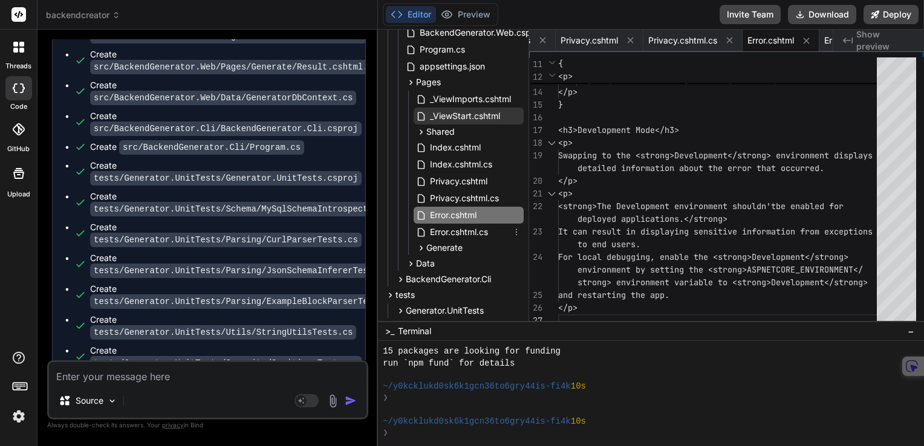
scroll to position [430, 0]
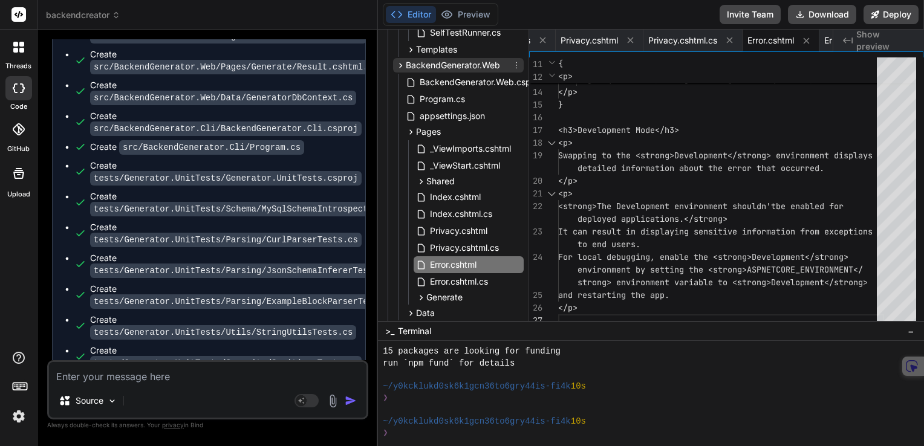
click at [399, 64] on icon at bounding box center [401, 65] width 10 height 10
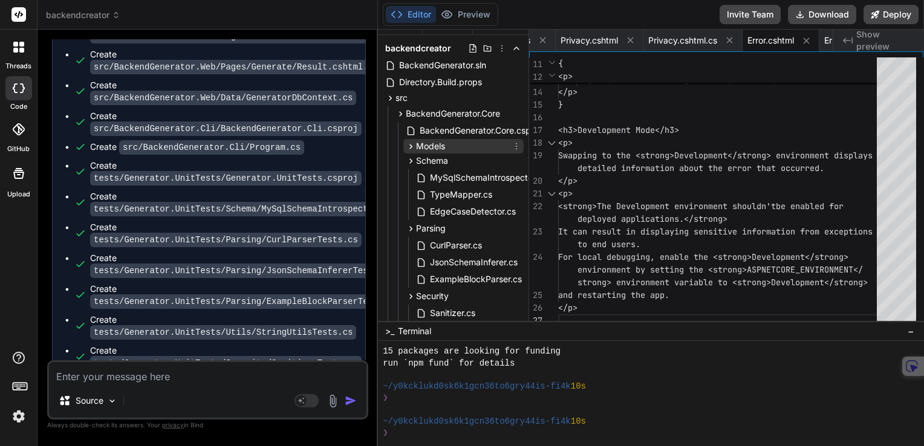
scroll to position [0, 0]
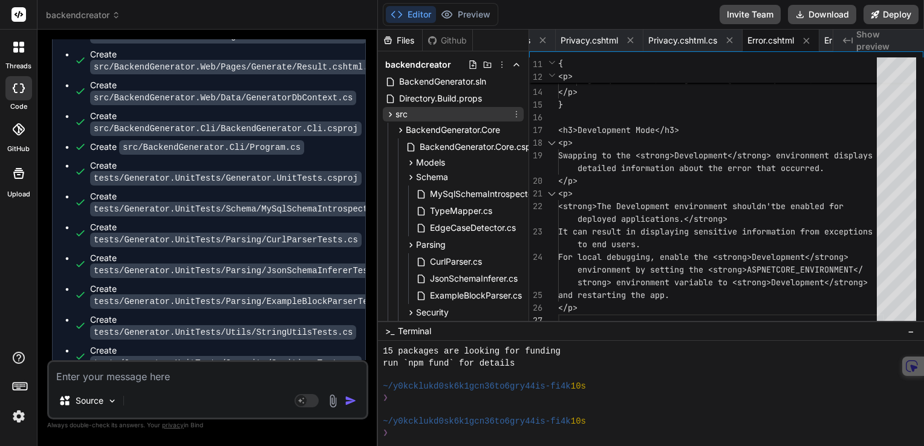
click at [387, 110] on icon at bounding box center [390, 114] width 10 height 10
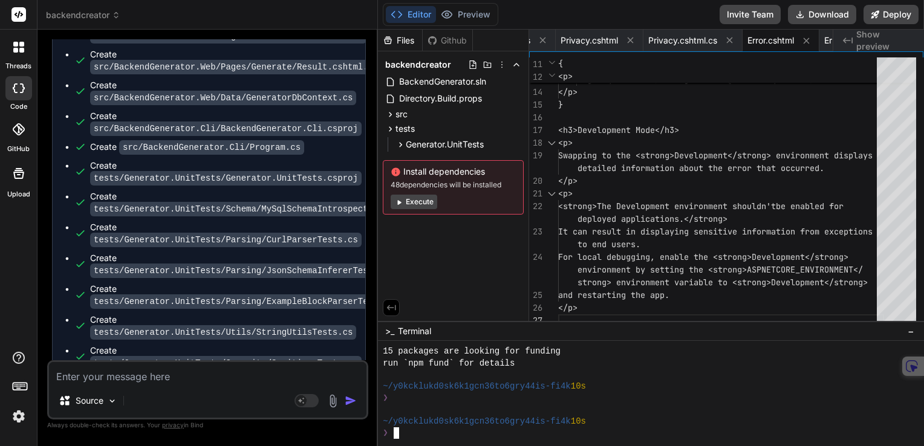
click at [743, 405] on div at bounding box center [670, 410] width 574 height 11
click at [414, 201] on button "Execute" at bounding box center [414, 202] width 47 height 15
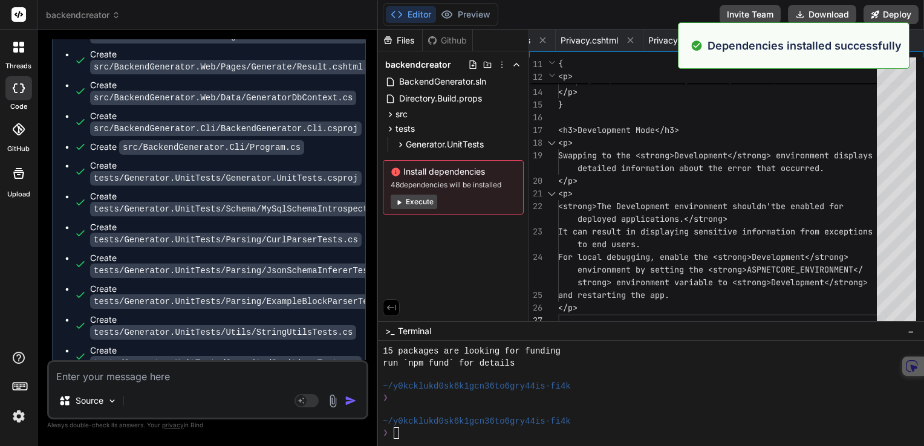
scroll to position [1684, 0]
click at [448, 261] on div "Files Github backendcreator BackendGenerator.sln Directory.Build.props src Back…" at bounding box center [453, 176] width 151 height 292
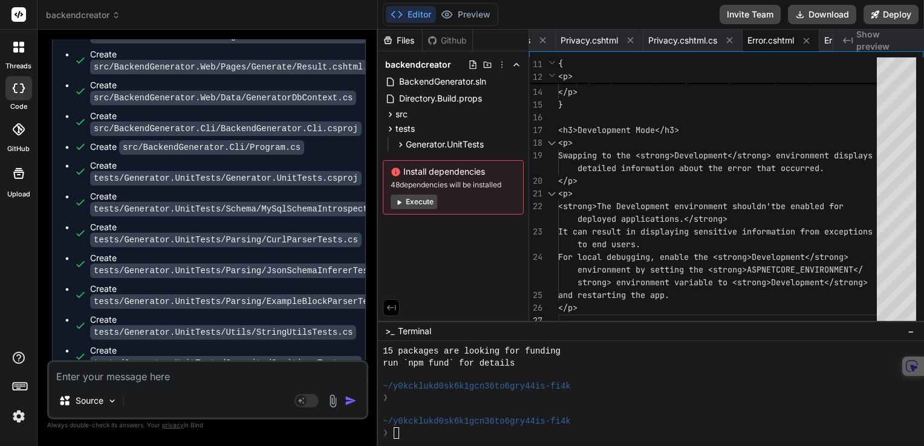
click at [431, 173] on span "Install dependencies" at bounding box center [453, 172] width 125 height 12
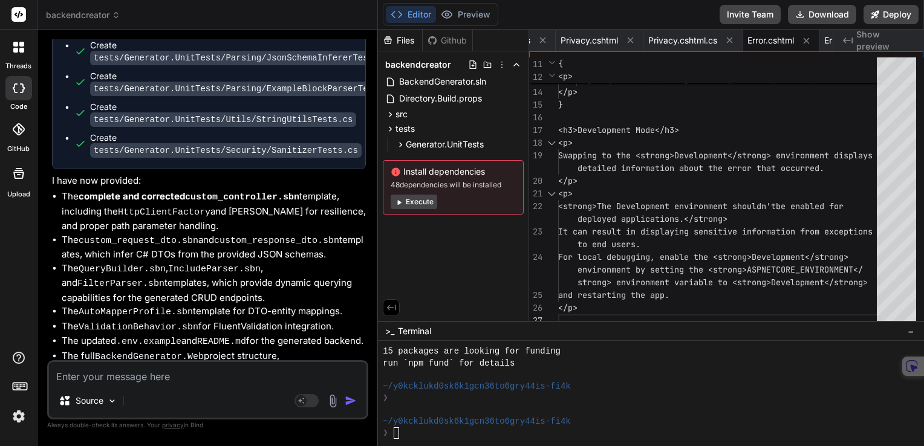
scroll to position [13796, 0]
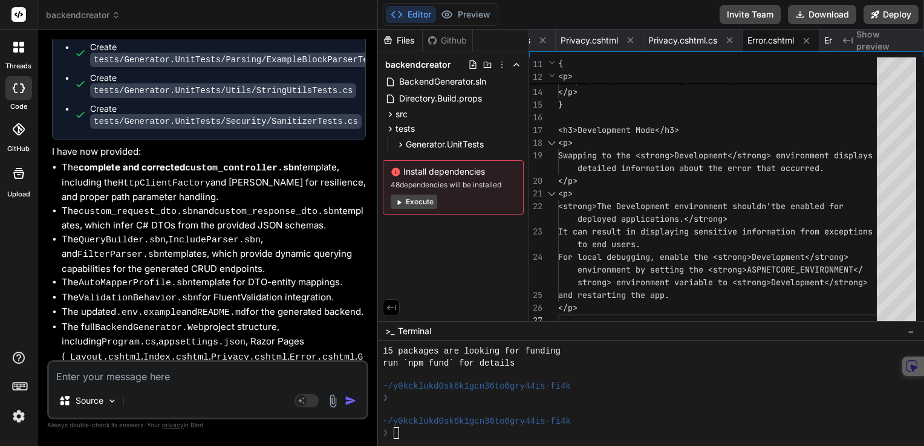
click at [186, 376] on textarea at bounding box center [208, 373] width 318 height 22
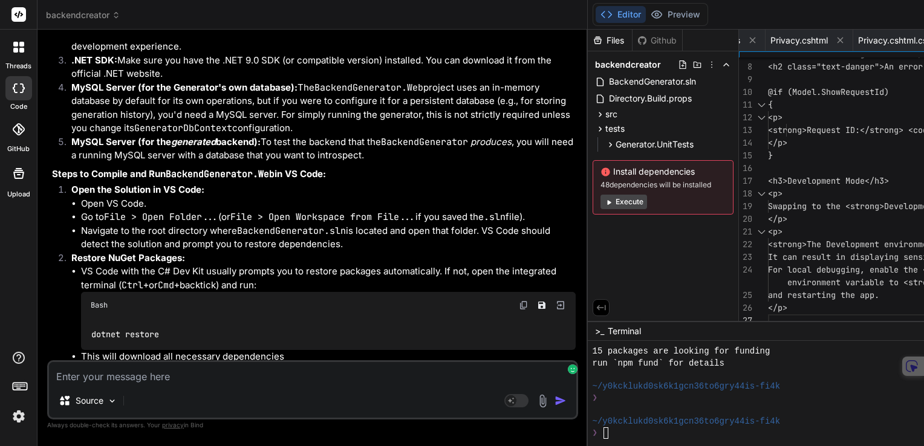
scroll to position [10272, 0]
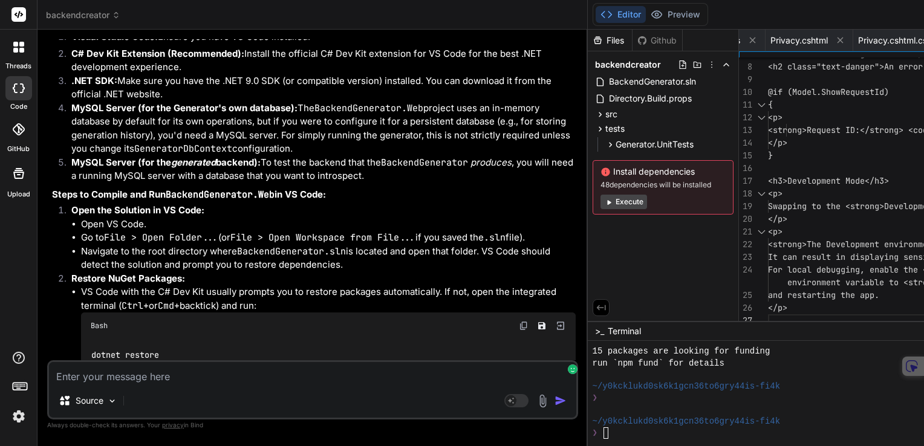
click at [298, 74] on li "C# Dev Kit Extension (Recommended): Install the official C# Dev Kit extension f…" at bounding box center [319, 60] width 514 height 27
click at [264, 102] on li ".NET SDK: Make sure you have the .NET 9.0 SDK (or compatible version) installed…" at bounding box center [319, 87] width 514 height 27
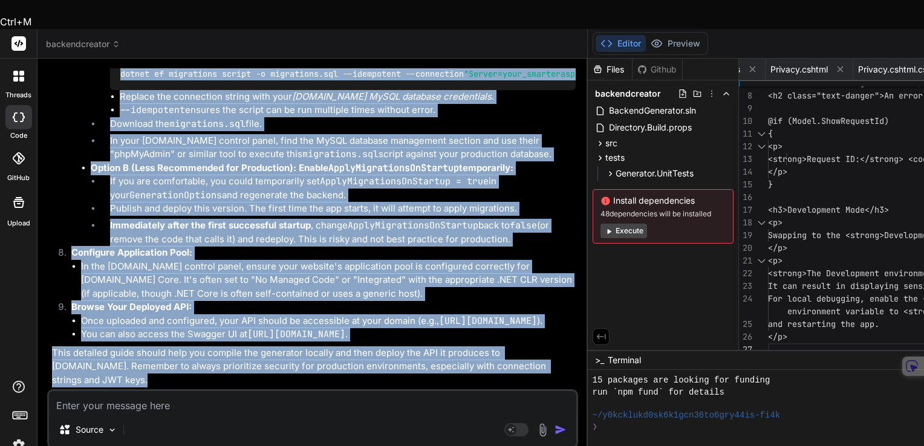
scroll to position [12510, 0]
drag, startPoint x: 51, startPoint y: 62, endPoint x: 564, endPoint y: 359, distance: 593.0
click at [564, 359] on div "You Bind AI 🔹 Project: Backend Generator 🔧 Tech Stack: ASP.NET Core 8 + EF Core…" at bounding box center [314, 228] width 529 height 321
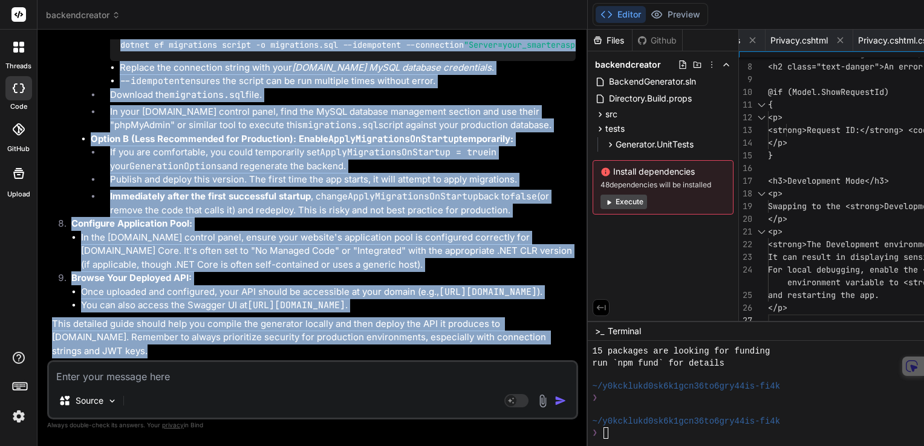
copy div "Part 1: Compiling and Running the BackendGenerator Application in VS Code This …"
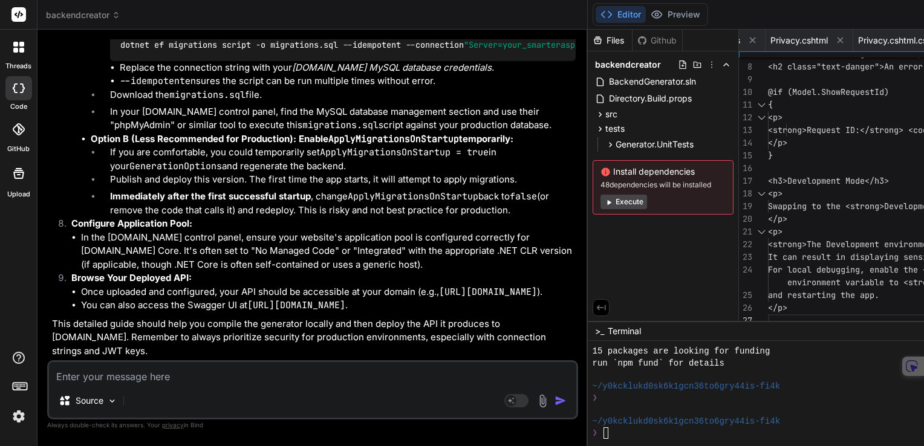
click at [673, 275] on div "Files Github backendcreator BackendGenerator.sln Directory.Build.props src Back…" at bounding box center [663, 176] width 151 height 292
drag, startPoint x: 624, startPoint y: 250, endPoint x: 610, endPoint y: 240, distance: 17.7
click at [610, 240] on div "Files Github backendcreator BackendGenerator.sln Directory.Build.props src Back…" at bounding box center [663, 176] width 151 height 292
click at [688, 65] on icon at bounding box center [683, 65] width 10 height 10
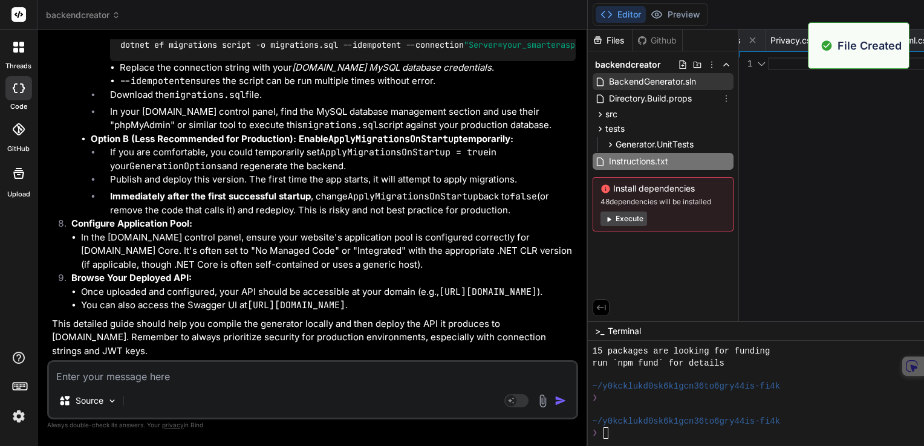
scroll to position [0, 3194]
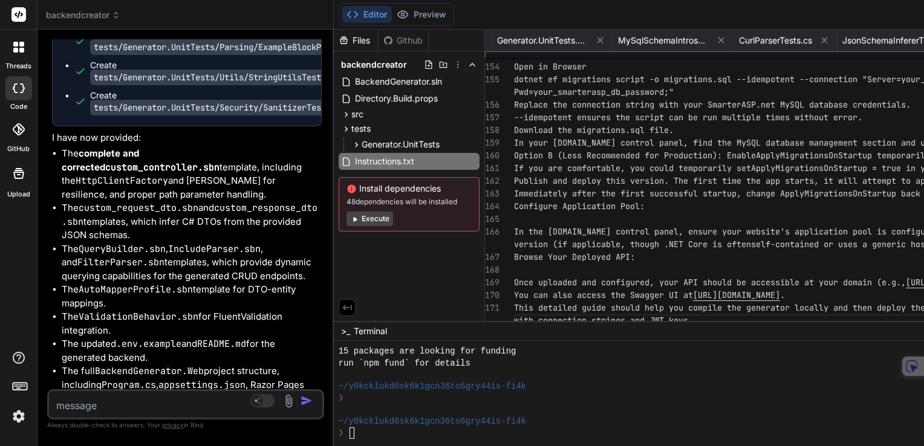
scroll to position [19262, 0]
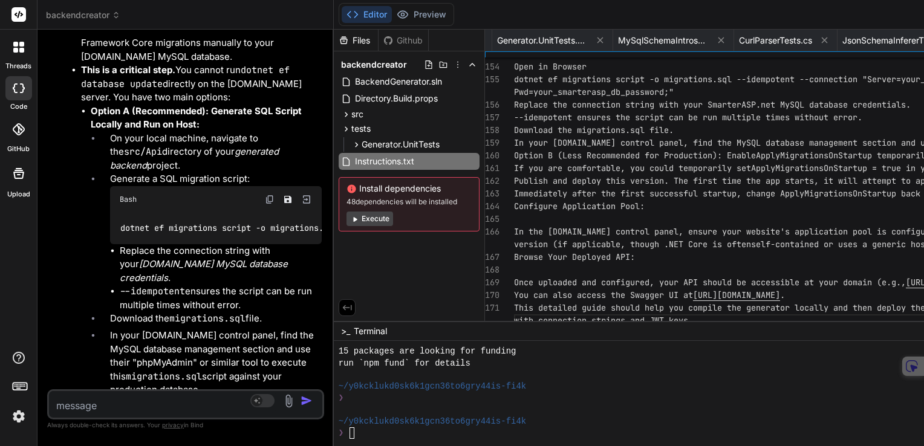
drag, startPoint x: 596, startPoint y: 103, endPoint x: 191, endPoint y: 103, distance: 404.7
click at [191, 103] on div "Custom Bot Bind AI Web Search Created with Pixso. Code Generator You Bind AI 🔹 …" at bounding box center [186, 238] width 296 height 417
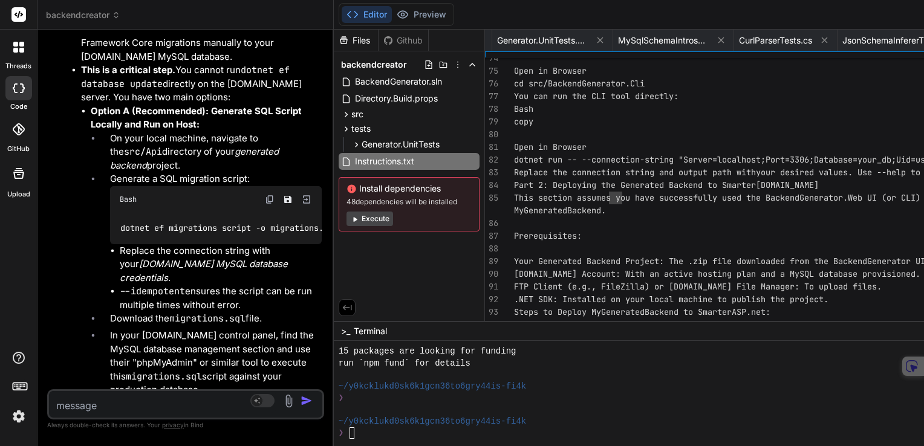
click at [408, 148] on span "Generator.UnitTests" at bounding box center [401, 145] width 78 height 12
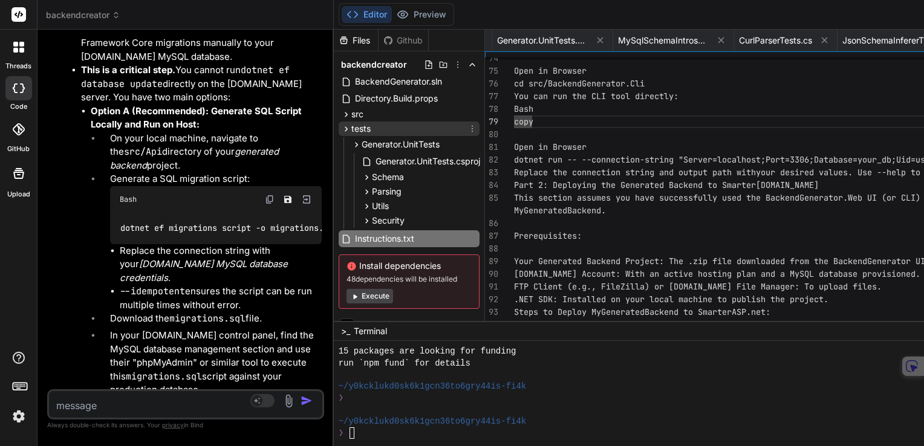
click at [365, 130] on span "tests" at bounding box center [360, 129] width 19 height 12
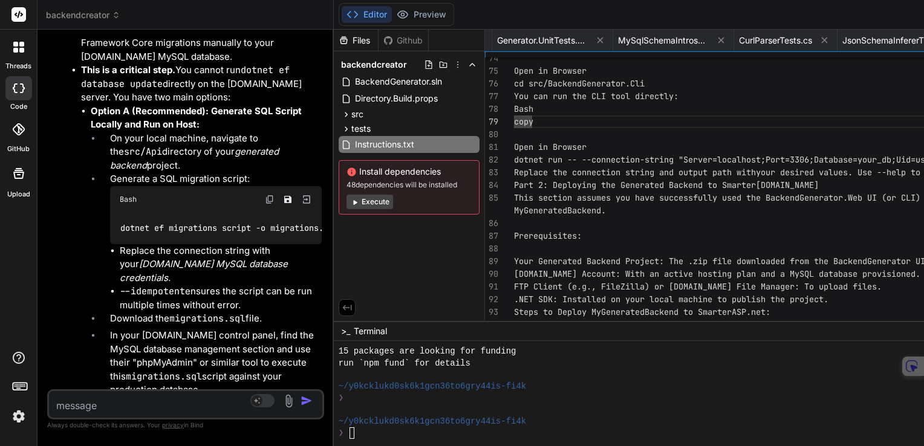
click at [19, 50] on icon at bounding box center [21, 50] width 5 height 5
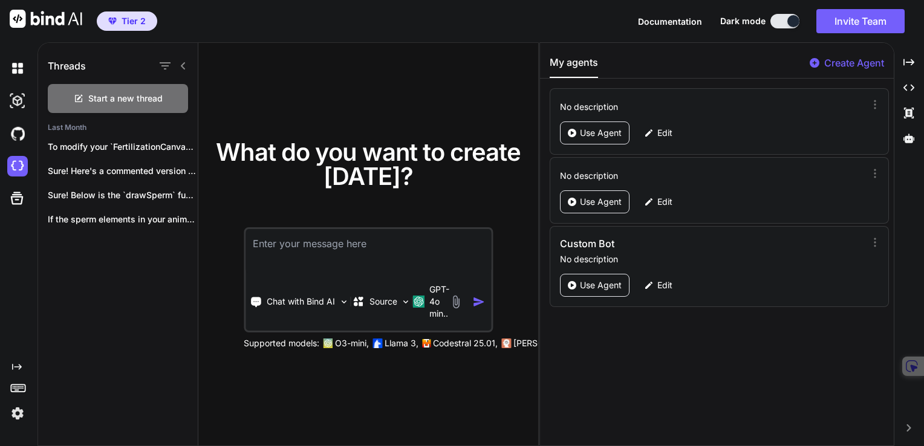
click at [119, 19] on span "Tier 2" at bounding box center [126, 21] width 47 height 12
click at [145, 17] on span "Tier 2" at bounding box center [126, 21] width 47 height 12
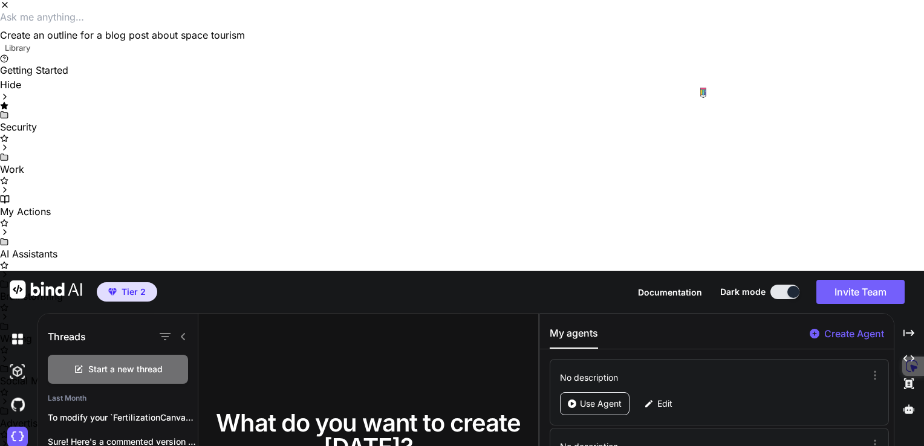
click at [10, 10] on icon "Close" at bounding box center [5, 5] width 10 height 10
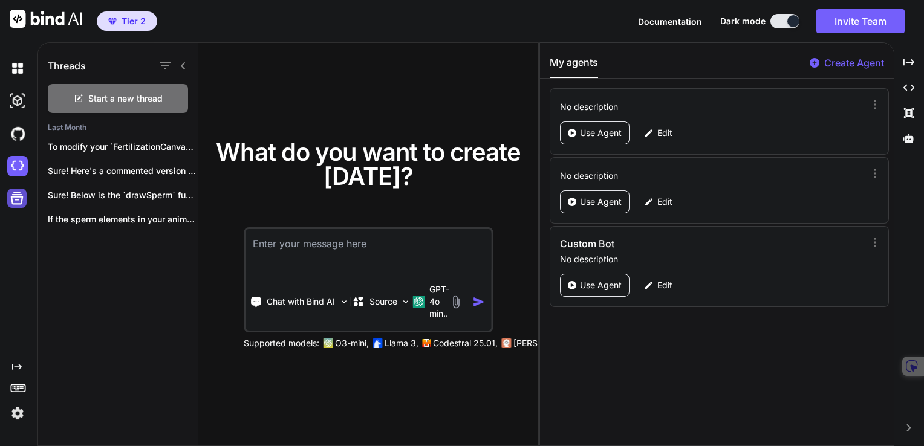
click at [14, 197] on icon at bounding box center [17, 198] width 13 height 13
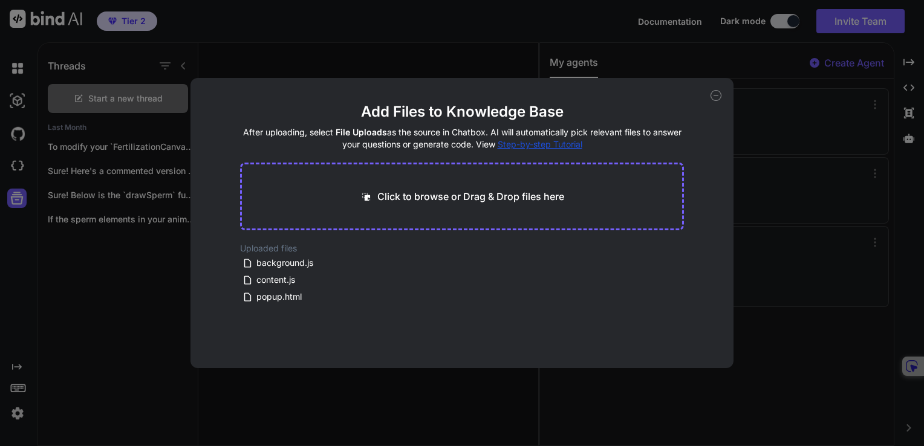
click at [774, 197] on div "Add Files to Knowledge Base After uploading, select File Uploads as the source …" at bounding box center [462, 223] width 924 height 446
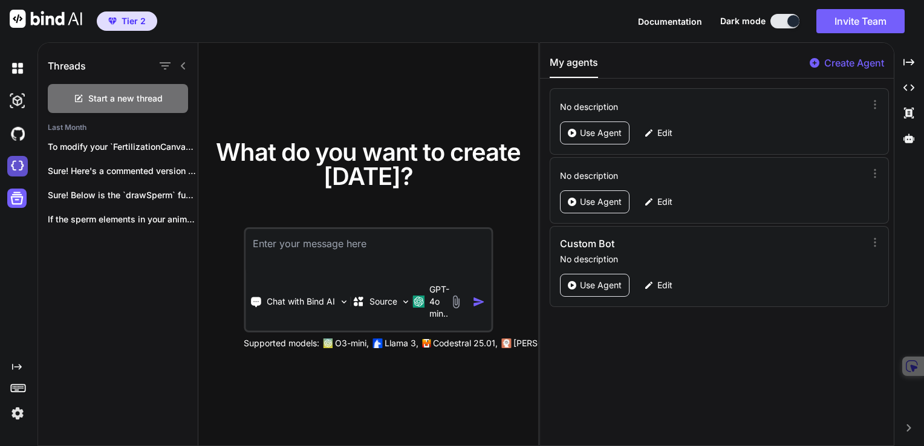
click at [15, 166] on img at bounding box center [17, 166] width 21 height 21
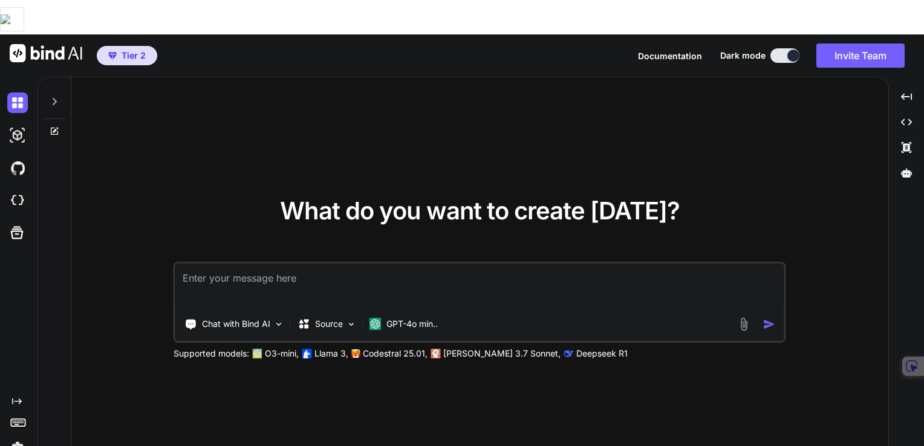
click at [125, 50] on span "Tier 2" at bounding box center [134, 56] width 24 height 12
click at [140, 50] on span "Tier 2" at bounding box center [134, 56] width 24 height 12
click at [19, 438] on img at bounding box center [17, 448] width 21 height 21
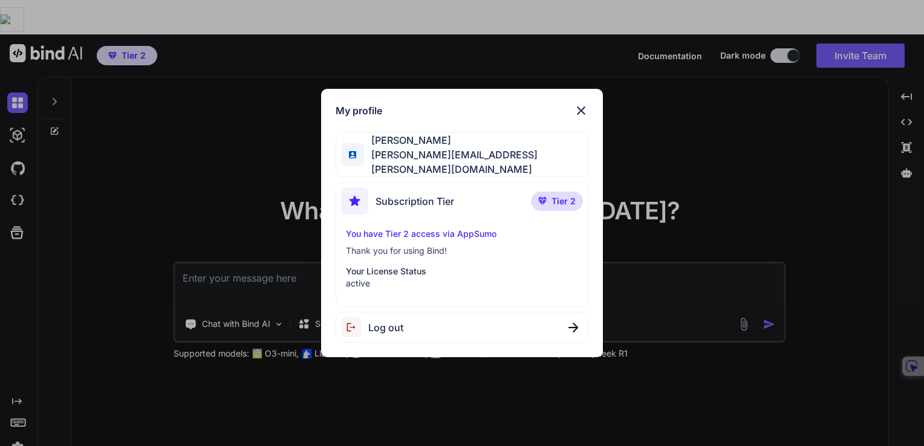
click at [380, 270] on p "Your License Status" at bounding box center [462, 272] width 233 height 12
click at [567, 197] on span "Tier 2" at bounding box center [564, 201] width 24 height 12
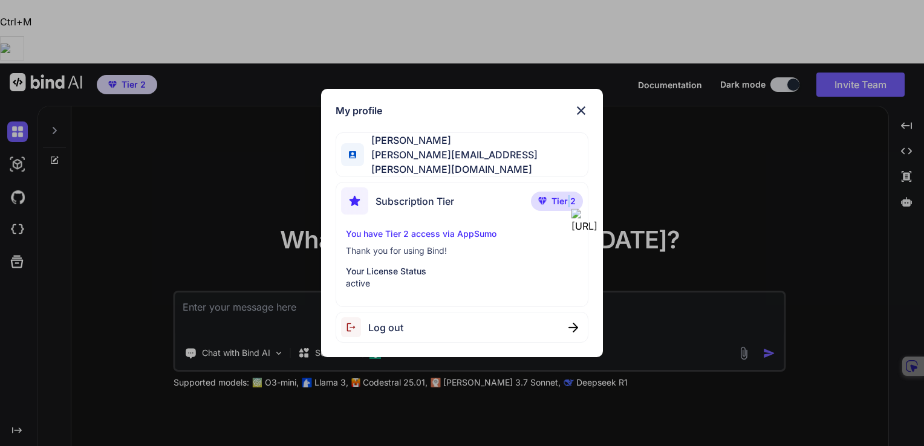
click at [578, 113] on img at bounding box center [581, 110] width 15 height 15
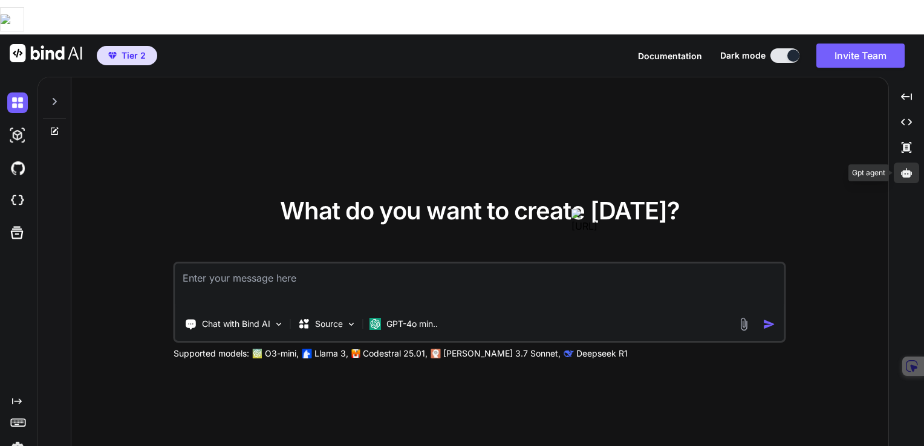
click at [903, 168] on icon at bounding box center [906, 172] width 11 height 9
type textarea "x"
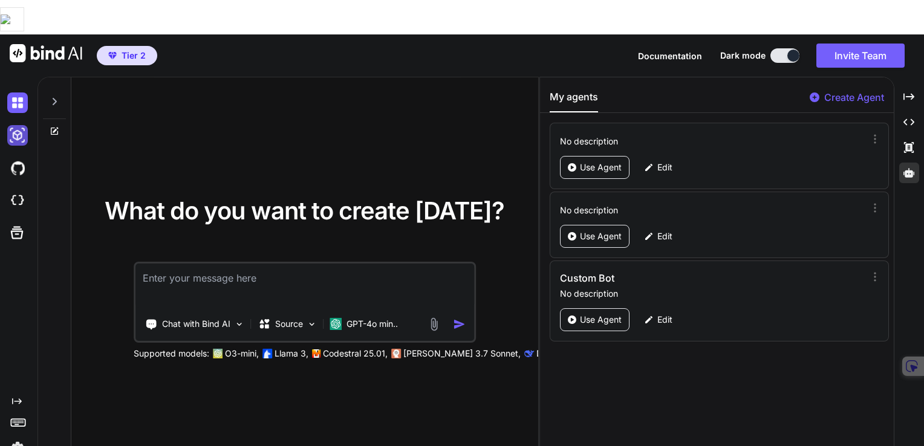
click at [17, 125] on img at bounding box center [17, 135] width 21 height 21
click at [21, 158] on img at bounding box center [17, 168] width 21 height 21
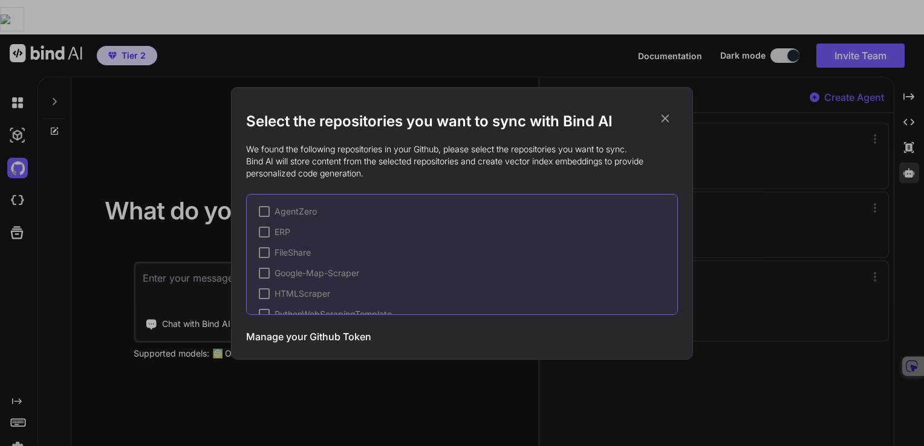
click at [19, 164] on div "Select the repositories you want to sync with Bind AI We found the following re…" at bounding box center [462, 223] width 924 height 446
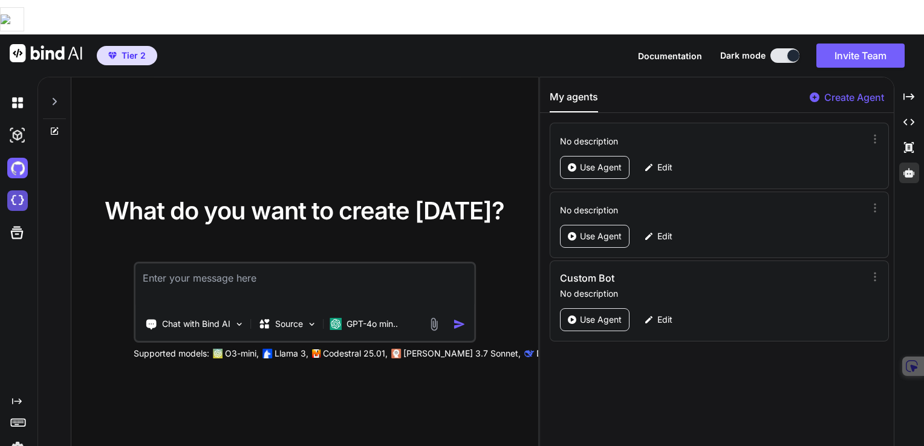
click at [10, 191] on img at bounding box center [17, 201] width 21 height 21
click at [344, 77] on div "What do you want to create today? Chat with Bind AI Source GPT-4o min.. Support…" at bounding box center [304, 279] width 467 height 404
click at [353, 348] on p "Codestral 25.01," at bounding box center [355, 354] width 65 height 12
click at [331, 348] on p "Codestral 25.01," at bounding box center [355, 354] width 65 height 12
click at [397, 264] on textarea at bounding box center [304, 286] width 339 height 45
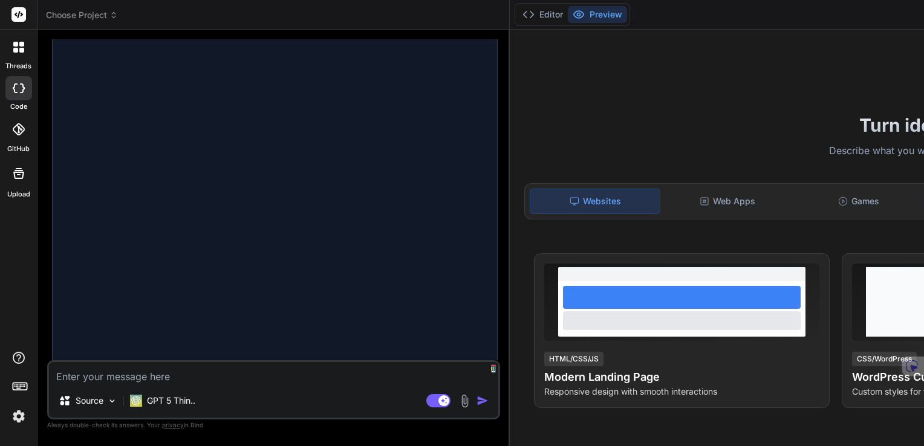
scroll to position [1167, 0]
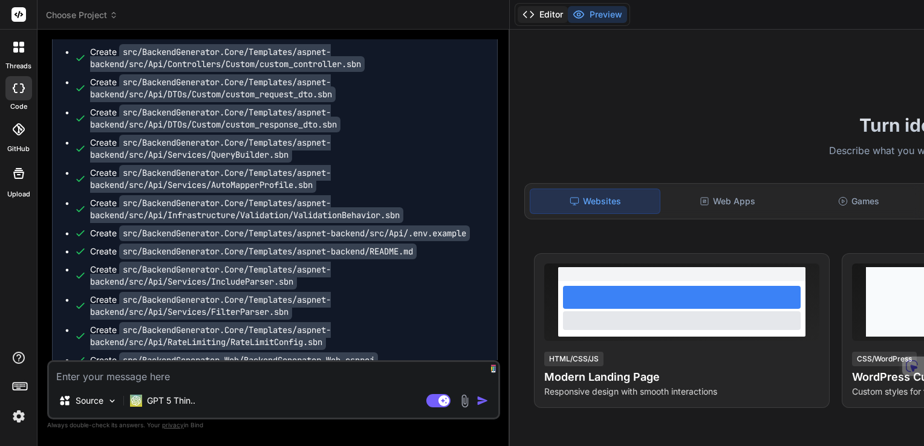
type textarea "x"
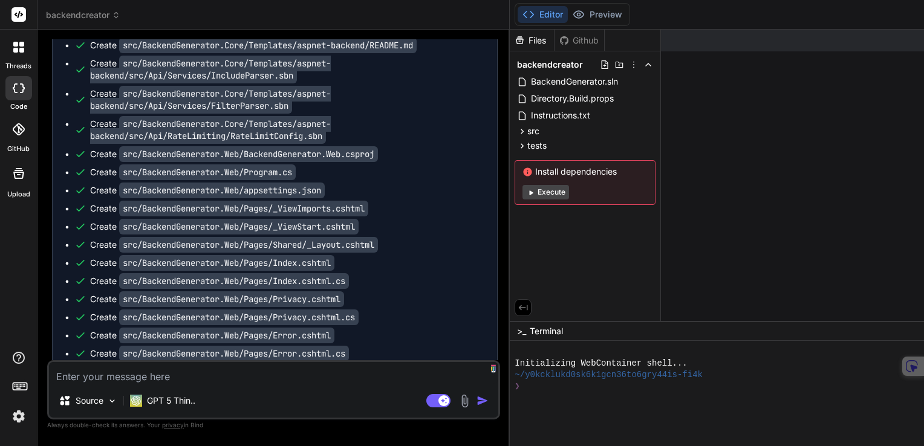
scroll to position [1469, 0]
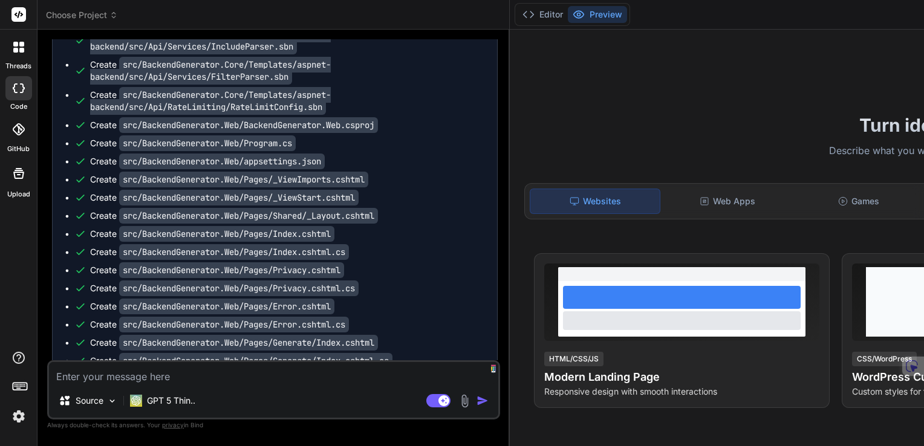
scroll to position [1167, 0]
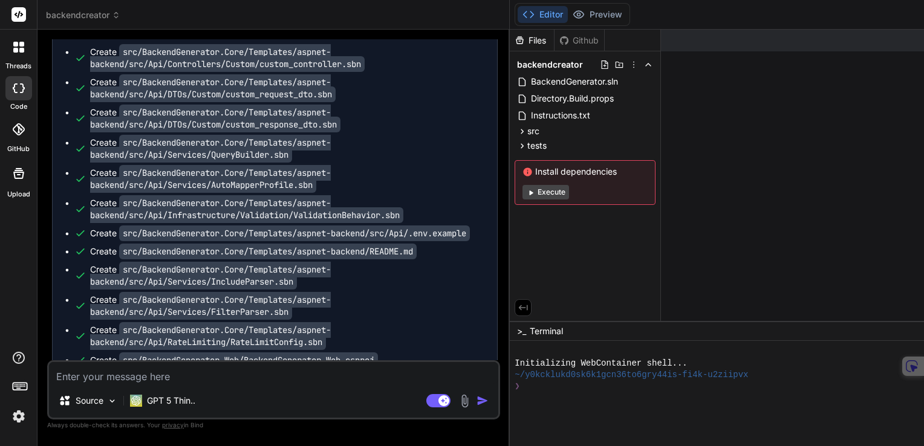
click at [17, 16] on rect at bounding box center [18, 14] width 15 height 15
click at [19, 417] on img at bounding box center [18, 416] width 21 height 21
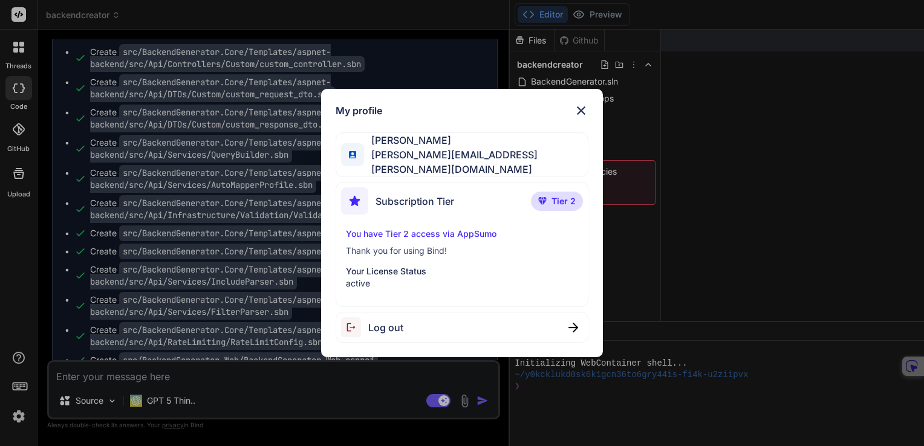
click at [19, 417] on div "My profile [PERSON_NAME] [PERSON_NAME][EMAIL_ADDRESS][PERSON_NAME][DOMAIN_NAME]…" at bounding box center [462, 223] width 924 height 446
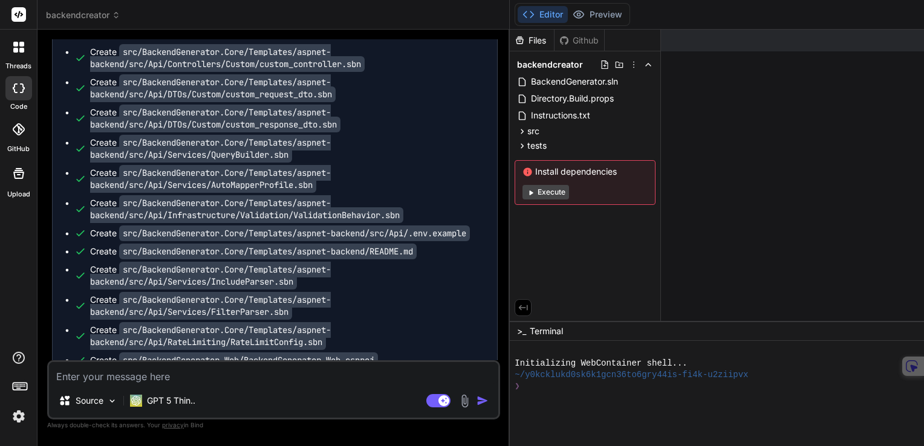
click at [20, 387] on rect at bounding box center [20, 387] width 1 height 1
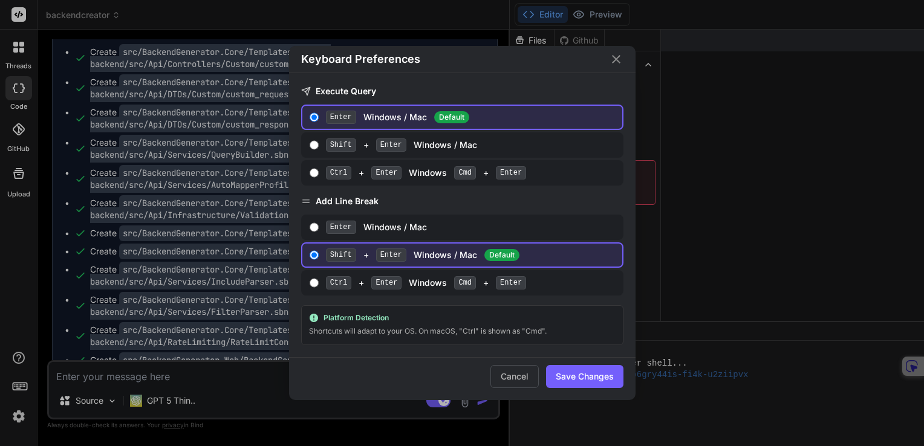
click at [20, 387] on div "Keyboard Preferences Execute Query Enter Windows / Mac Default Shift + Enter Wi…" at bounding box center [462, 223] width 924 height 446
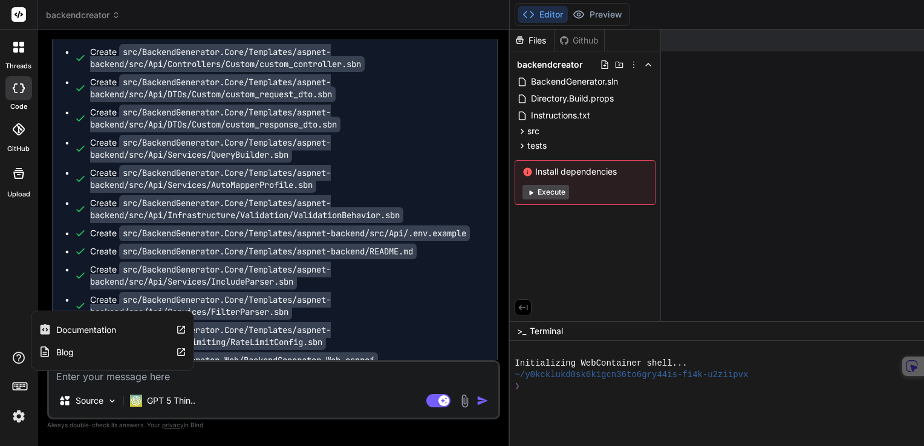
click at [19, 359] on icon at bounding box center [19, 358] width 12 height 12
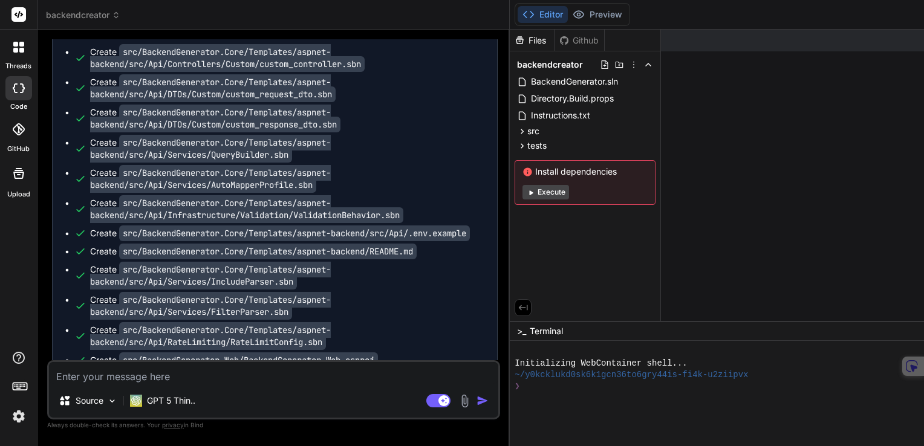
click at [13, 9] on rect at bounding box center [18, 14] width 15 height 15
click at [22, 48] on icon at bounding box center [21, 50] width 5 height 5
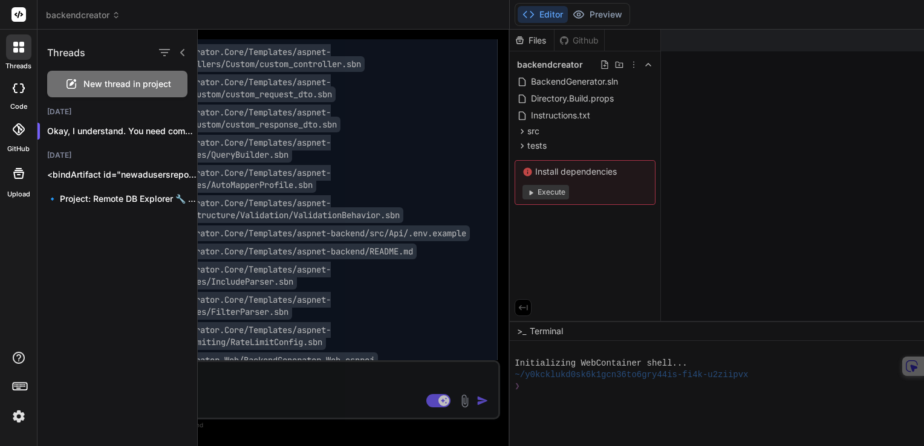
click at [22, 49] on icon at bounding box center [21, 50] width 5 height 5
click at [17, 91] on icon at bounding box center [19, 88] width 12 height 10
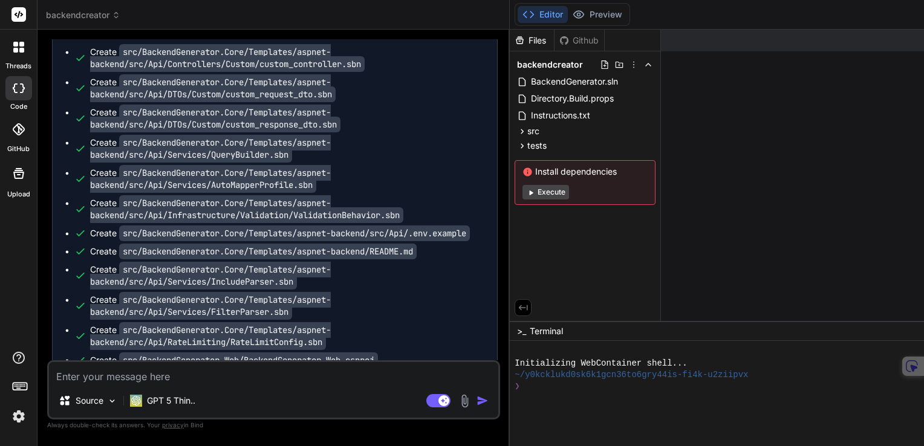
click at [18, 91] on icon at bounding box center [19, 88] width 12 height 10
type textarea "x"
click at [19, 133] on icon at bounding box center [19, 129] width 12 height 12
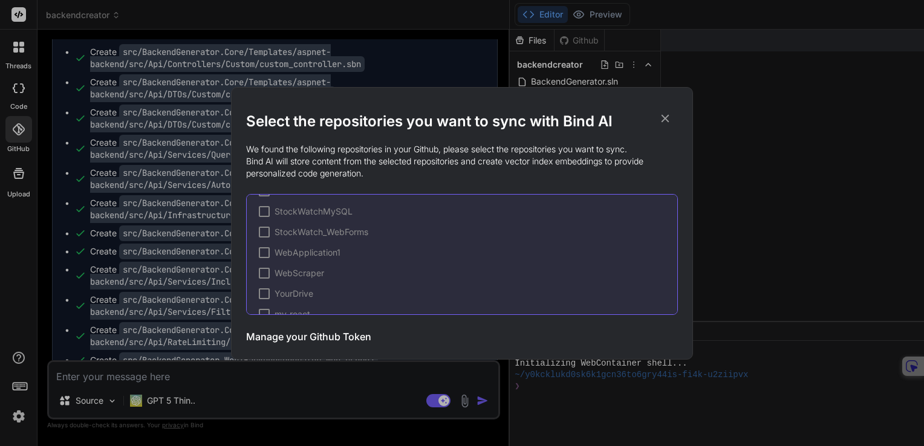
scroll to position [223, 0]
click at [16, 180] on div "Select the repositories you want to sync with Bind AI We found the following re…" at bounding box center [462, 223] width 924 height 446
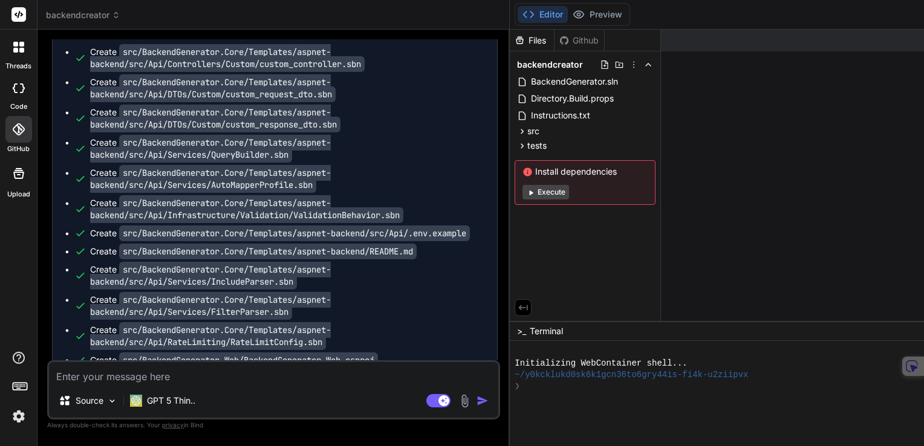
click at [15, 16] on rect at bounding box center [18, 14] width 15 height 15
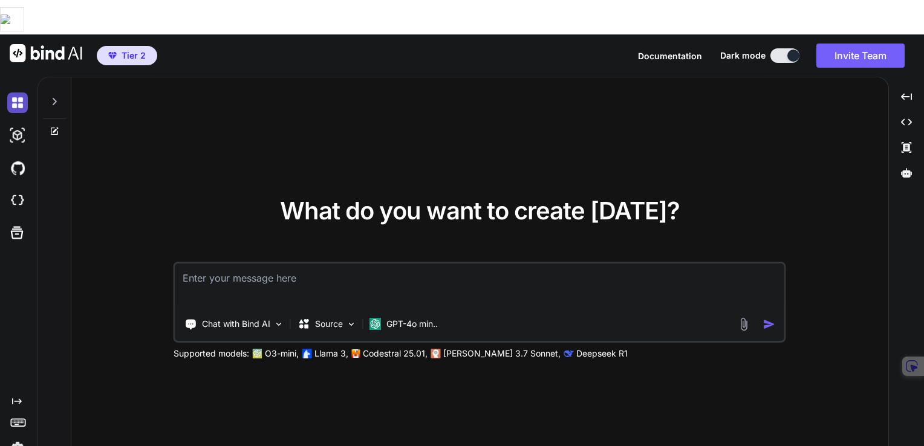
click at [16, 93] on img at bounding box center [17, 103] width 21 height 21
click at [58, 126] on icon at bounding box center [55, 131] width 10 height 10
click at [56, 98] on icon at bounding box center [55, 101] width 4 height 7
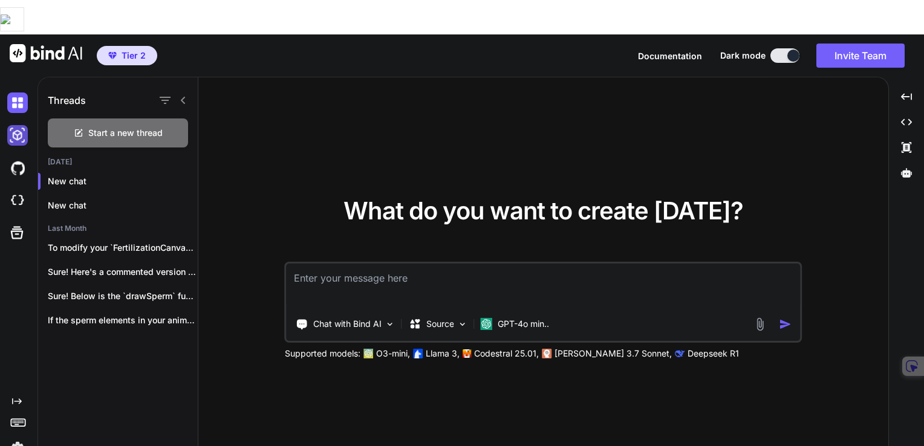
click at [18, 125] on img at bounding box center [17, 135] width 21 height 21
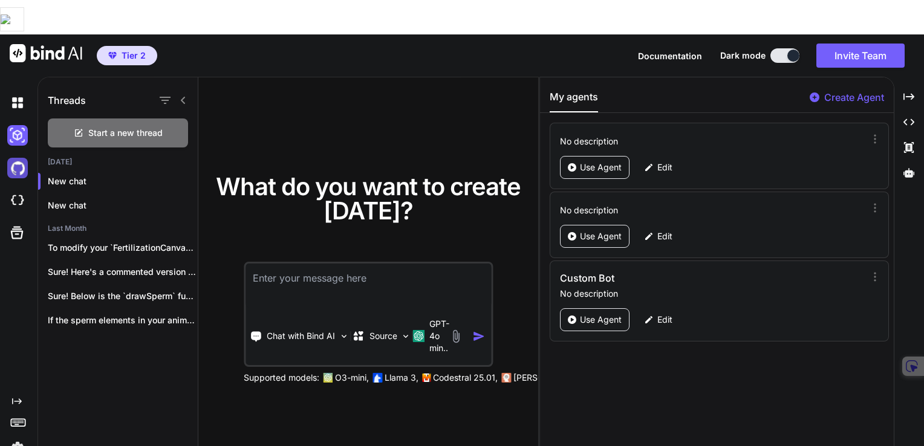
click at [17, 158] on img at bounding box center [17, 168] width 21 height 21
type textarea "x"
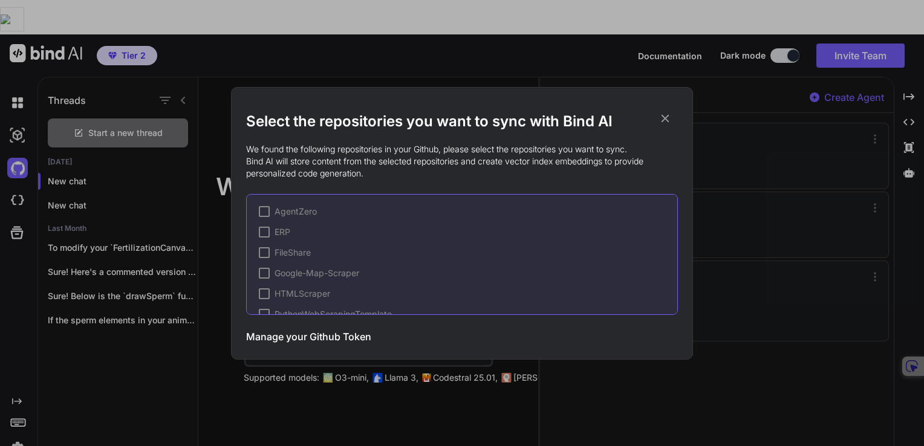
click at [19, 165] on div "Select the repositories you want to sync with Bind AI We found the following re…" at bounding box center [462, 223] width 924 height 446
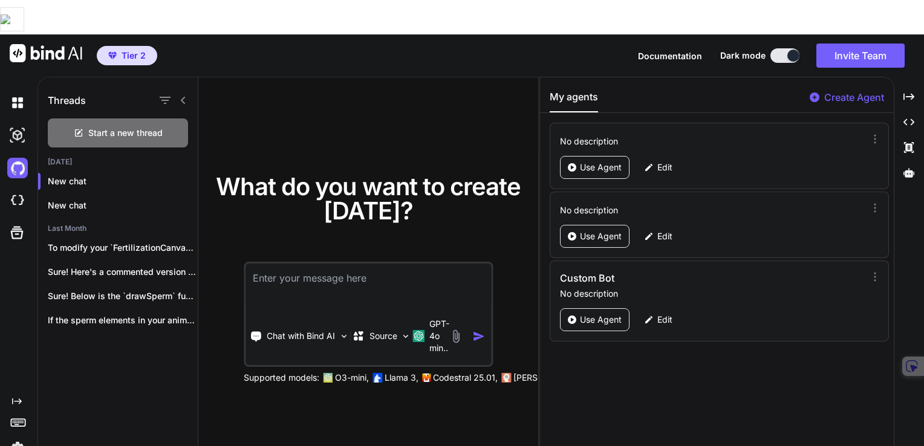
click at [11, 184] on div at bounding box center [19, 200] width 25 height 33
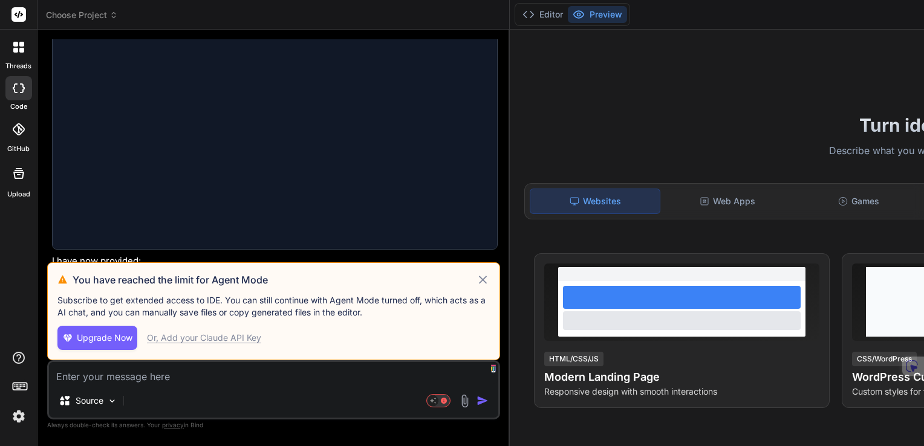
scroll to position [1167, 0]
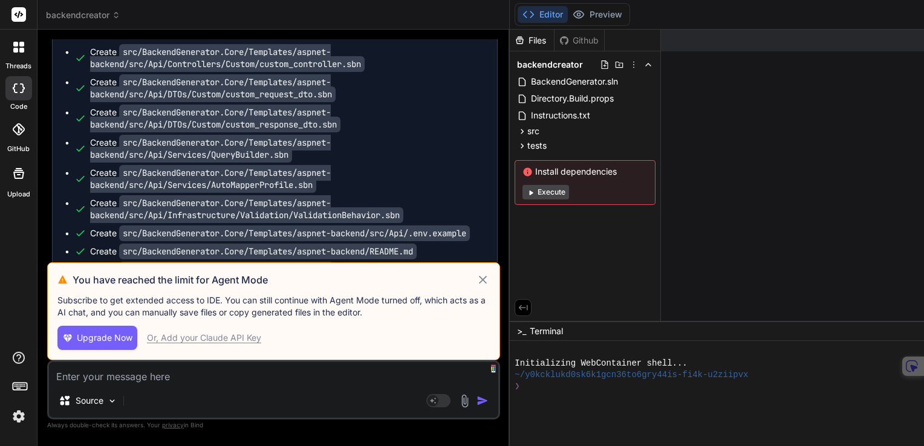
click at [206, 338] on div "Or, Add your Claude API Key" at bounding box center [204, 338] width 114 height 12
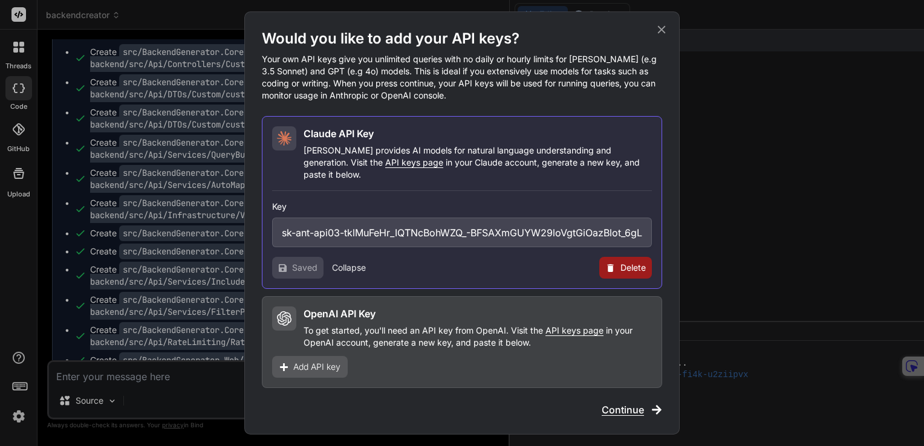
click at [633, 403] on span "Continue" at bounding box center [623, 410] width 42 height 15
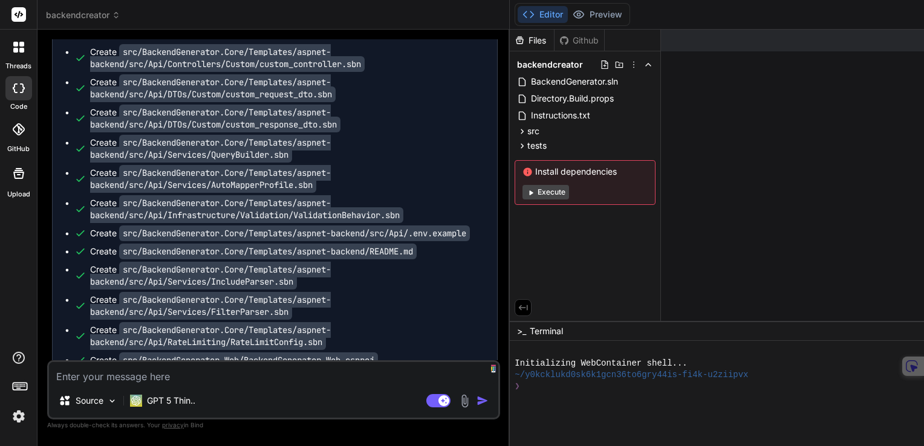
click at [84, 380] on textarea at bounding box center [273, 373] width 449 height 22
click at [113, 402] on img at bounding box center [112, 401] width 10 height 10
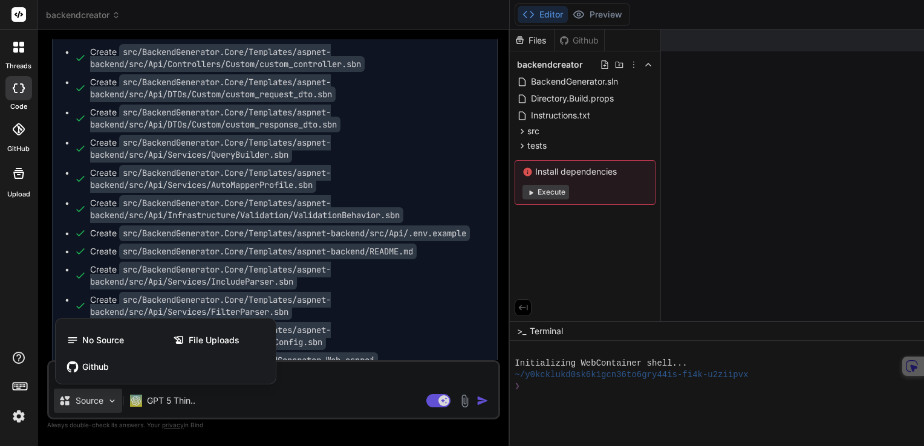
click at [331, 399] on div at bounding box center [462, 223] width 924 height 446
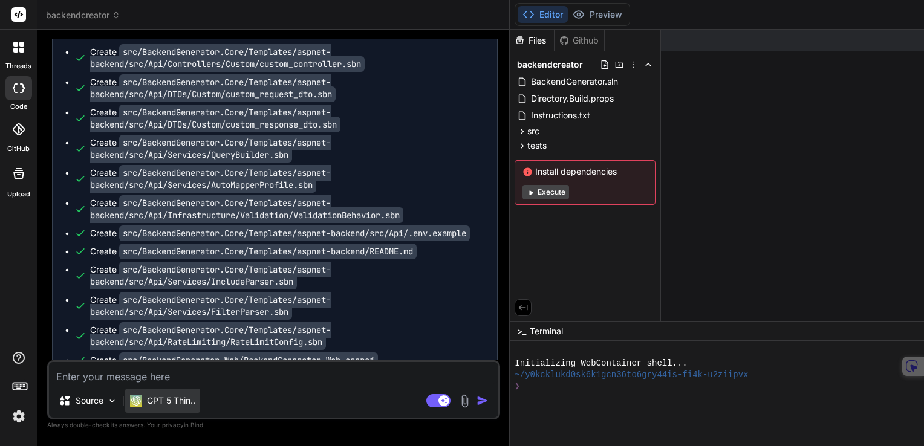
click at [180, 400] on p "GPT 5 Thin.." at bounding box center [171, 401] width 48 height 12
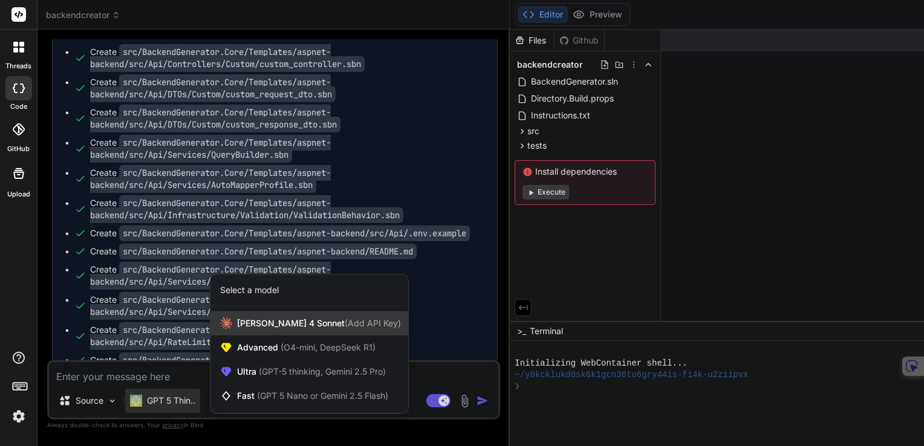
click at [266, 324] on span "[PERSON_NAME] 4 Sonnet (Add API Key)" at bounding box center [319, 324] width 164 height 12
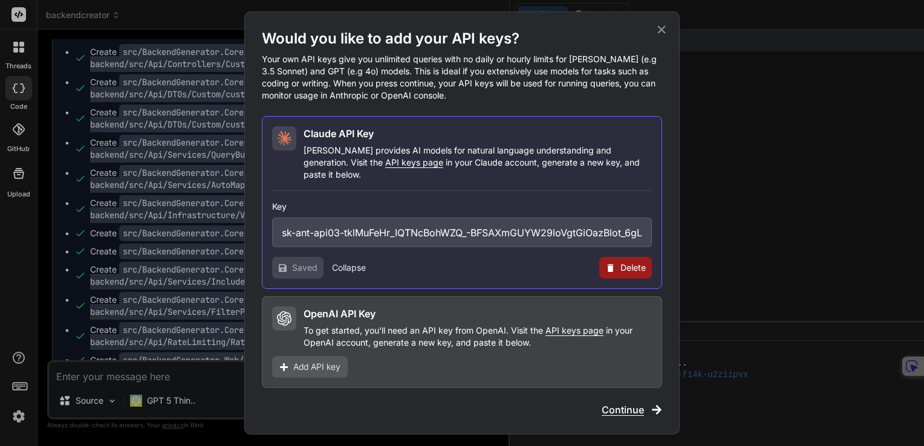
click at [460, 325] on p "To get started, you'll need an API key from OpenAI. Visit the API keys page in …" at bounding box center [478, 337] width 348 height 24
click at [632, 406] on span "Continue" at bounding box center [623, 410] width 42 height 15
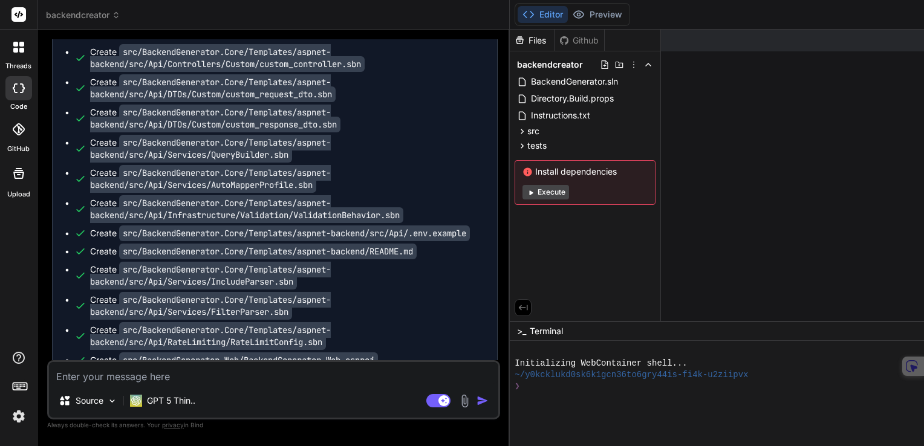
click at [220, 394] on div "Source GPT 5 Thin.." at bounding box center [273, 403] width 449 height 29
click at [175, 405] on p "GPT 5 Thin.." at bounding box center [171, 401] width 48 height 12
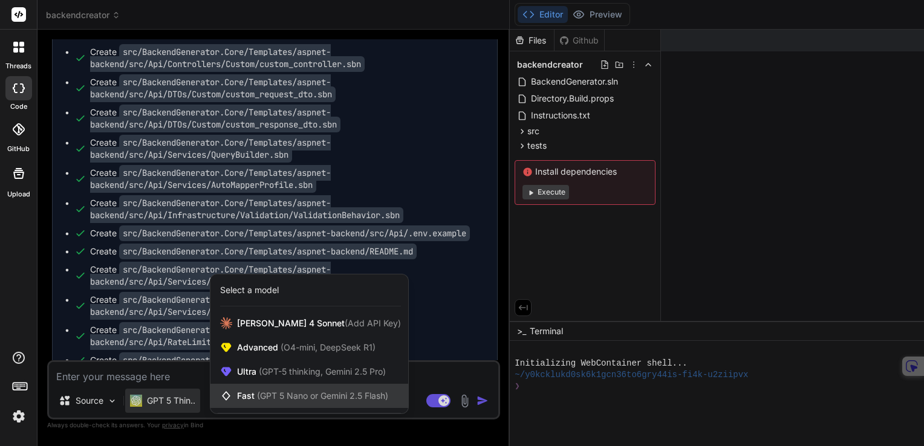
click at [286, 394] on span "(GPT 5 Nano or Gemini 2.5 Flash)" at bounding box center [322, 396] width 131 height 10
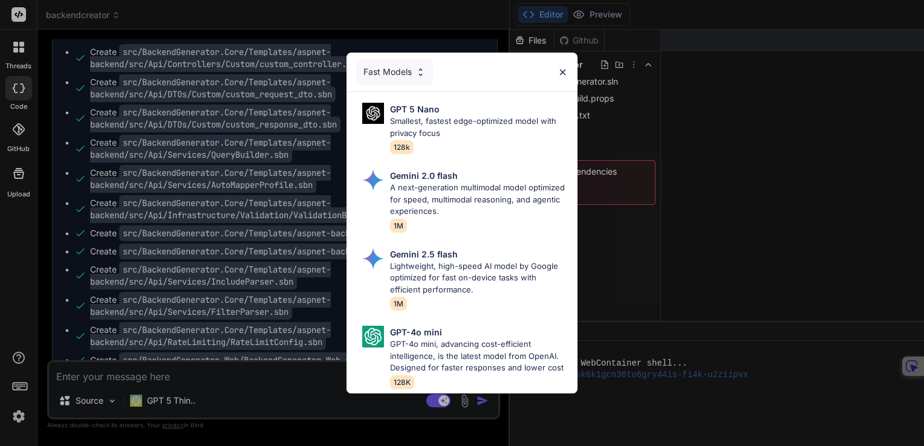
click at [165, 404] on div "Fast Models GPT 5 Nano Smallest, fastest edge-optimized model with privacy focu…" at bounding box center [462, 223] width 924 height 446
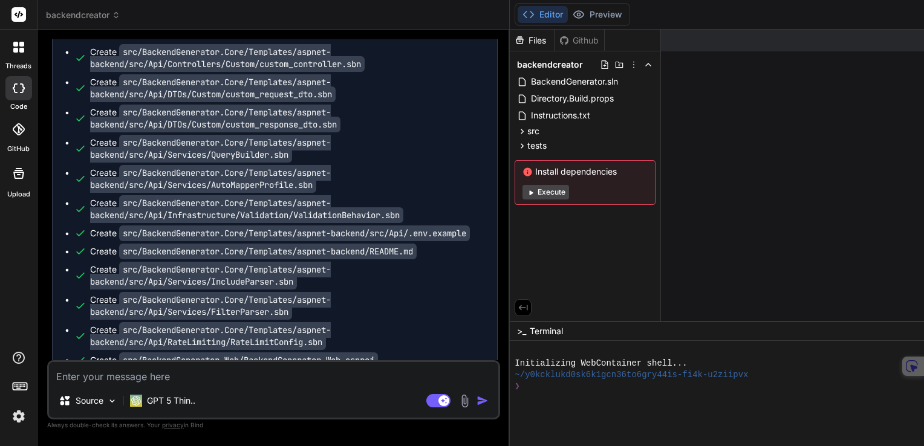
click at [165, 404] on p "GPT 5 Thin.." at bounding box center [171, 401] width 48 height 12
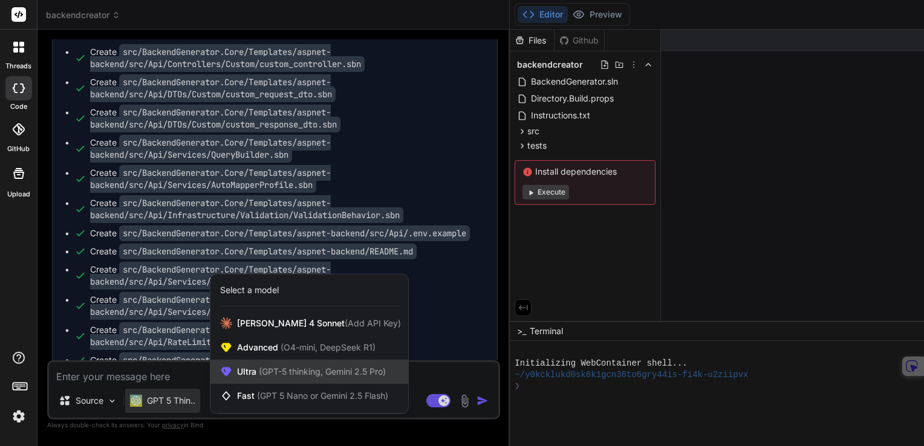
click at [290, 371] on span "(GPT-5 thinking, Gemini 2.5 Pro)" at bounding box center [320, 372] width 129 height 10
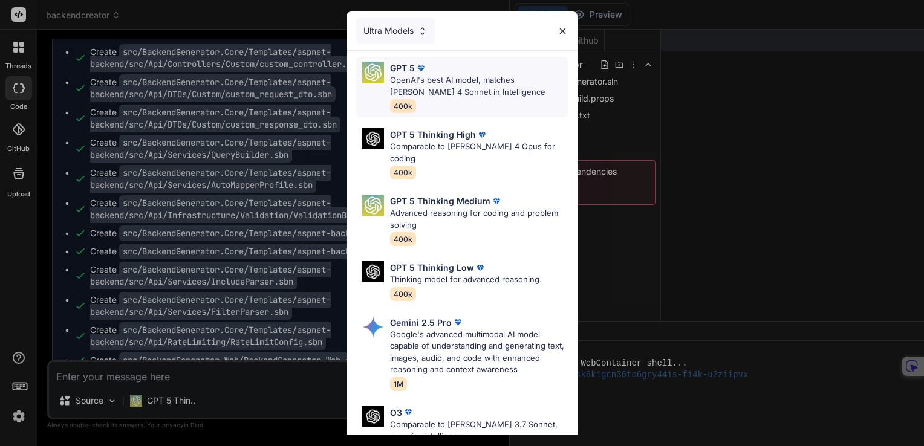
click at [422, 80] on p "OpenAI's best AI model, matches [PERSON_NAME] 4 Sonnet in Intelligence" at bounding box center [479, 86] width 178 height 24
type textarea "x"
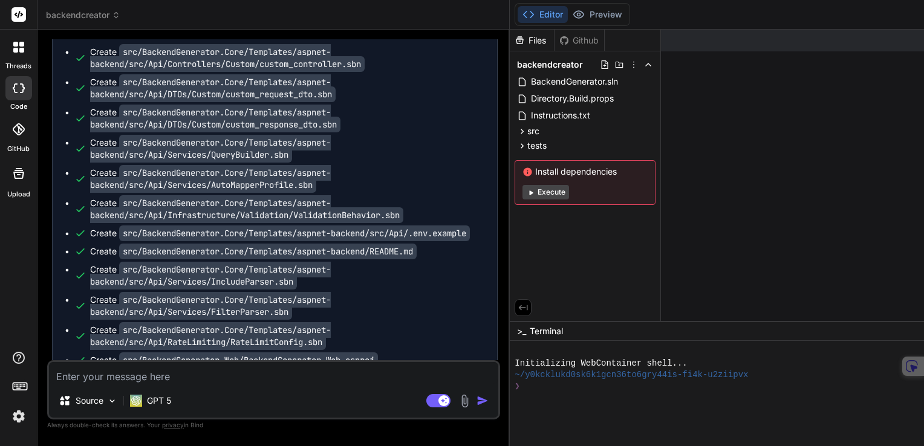
click at [325, 388] on div "Source GPT 5 Agent Mode. When this toggle is activated, AI automatically makes …" at bounding box center [273, 390] width 453 height 59
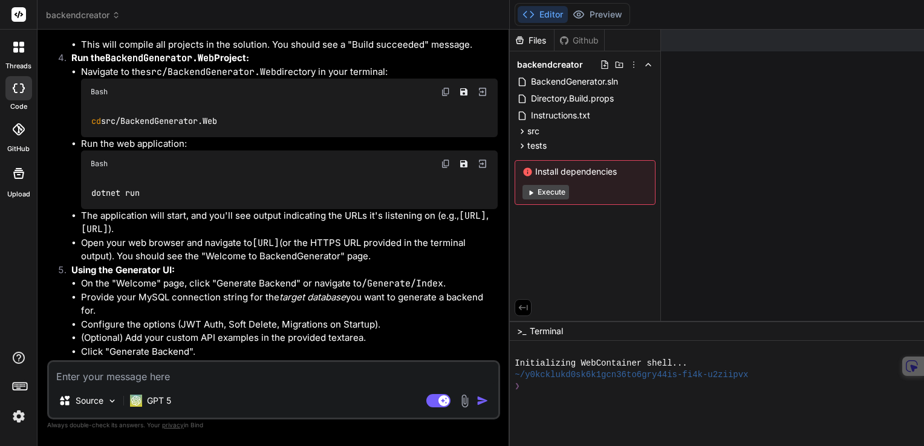
scroll to position [3345, 0]
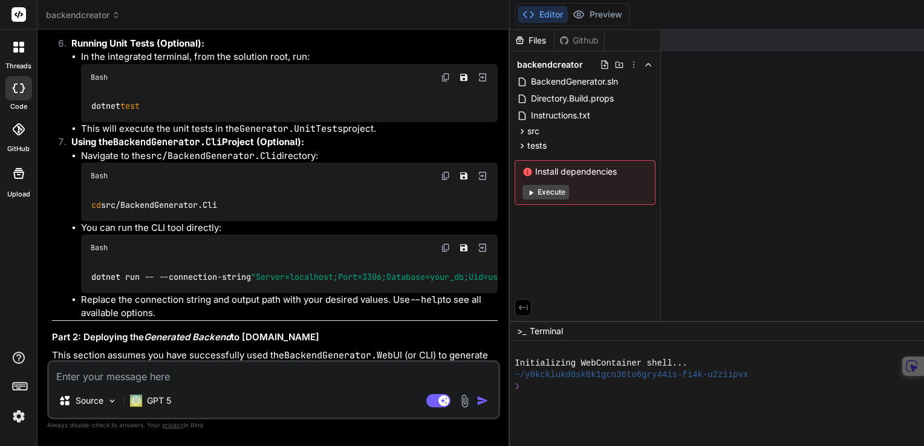
click at [24, 47] on icon at bounding box center [18, 47] width 11 height 11
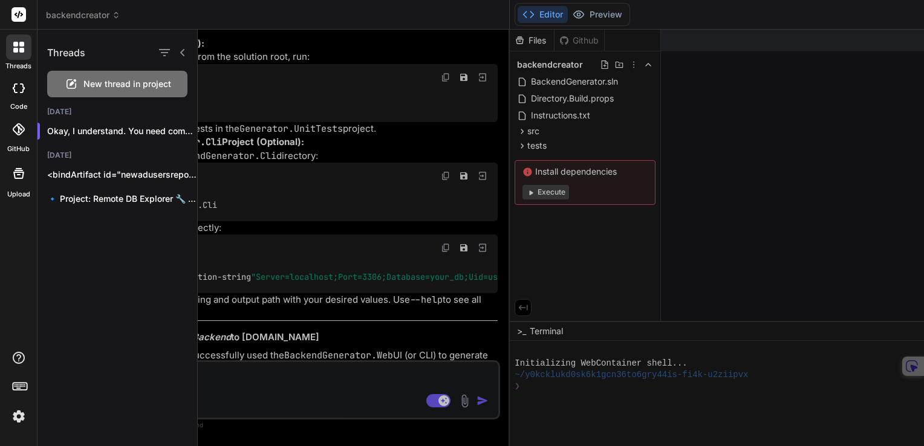
click at [22, 18] on rect at bounding box center [18, 14] width 15 height 15
click at [661, 273] on div at bounding box center [561, 238] width 726 height 417
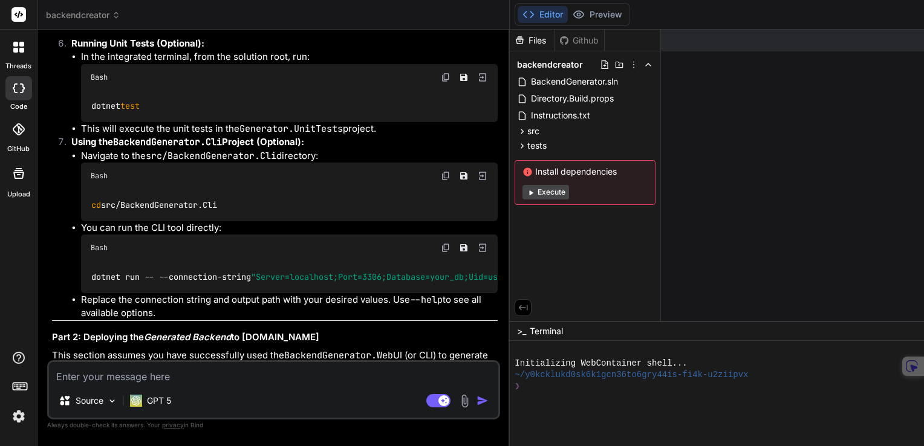
click at [15, 11] on rect at bounding box center [18, 14] width 15 height 15
